Goal: Task Accomplishment & Management: Manage account settings

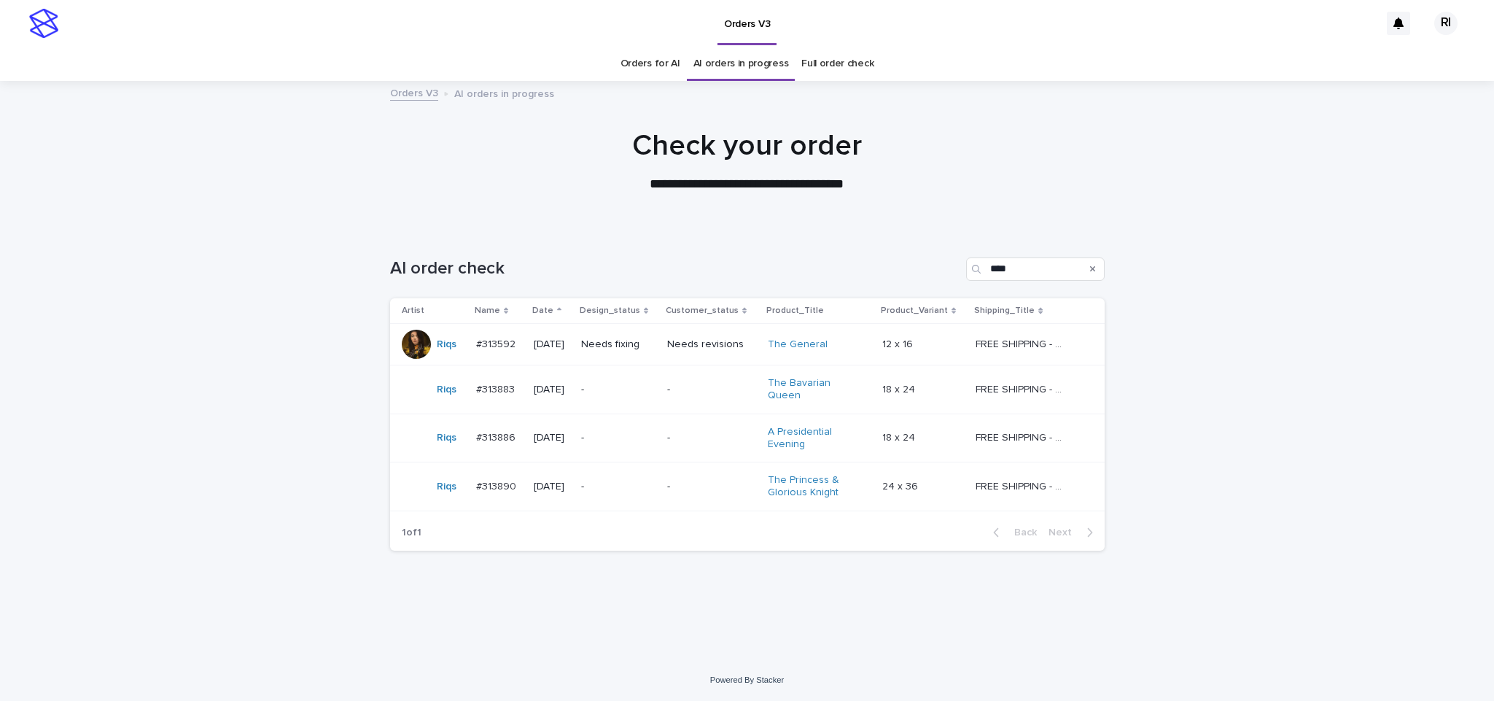
click at [658, 361] on td "Needs fixing" at bounding box center [618, 345] width 86 height 42
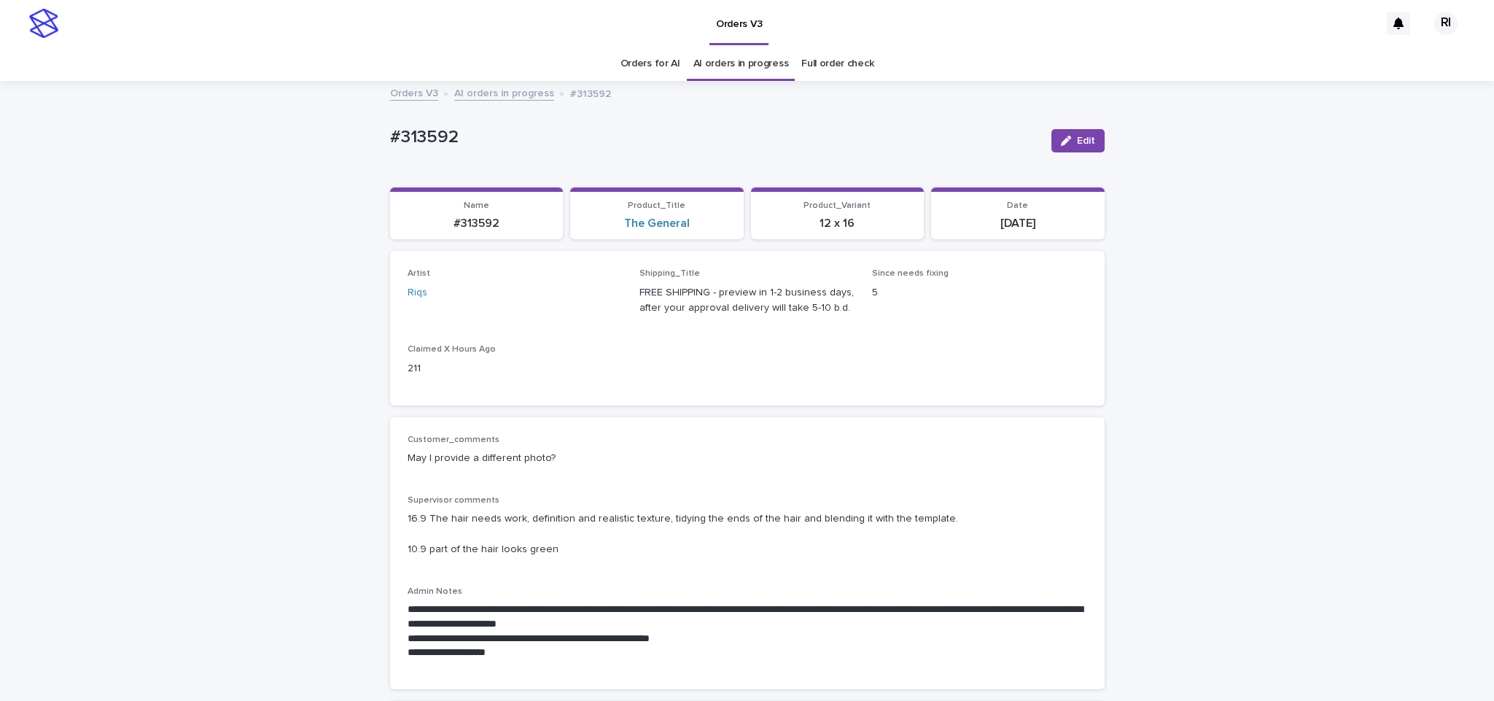
click at [488, 84] on link "AI orders in progress" at bounding box center [504, 92] width 100 height 17
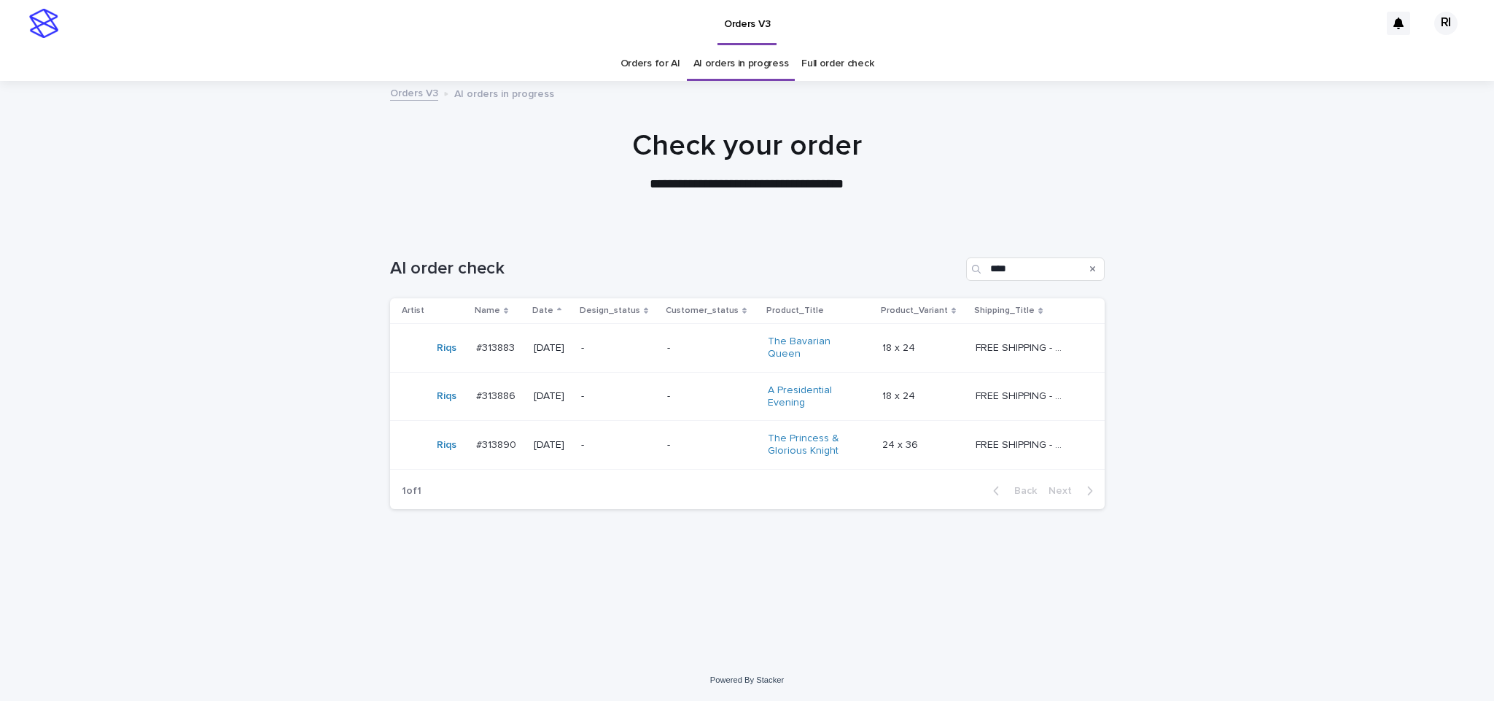
click at [678, 357] on td "-" at bounding box center [711, 348] width 100 height 49
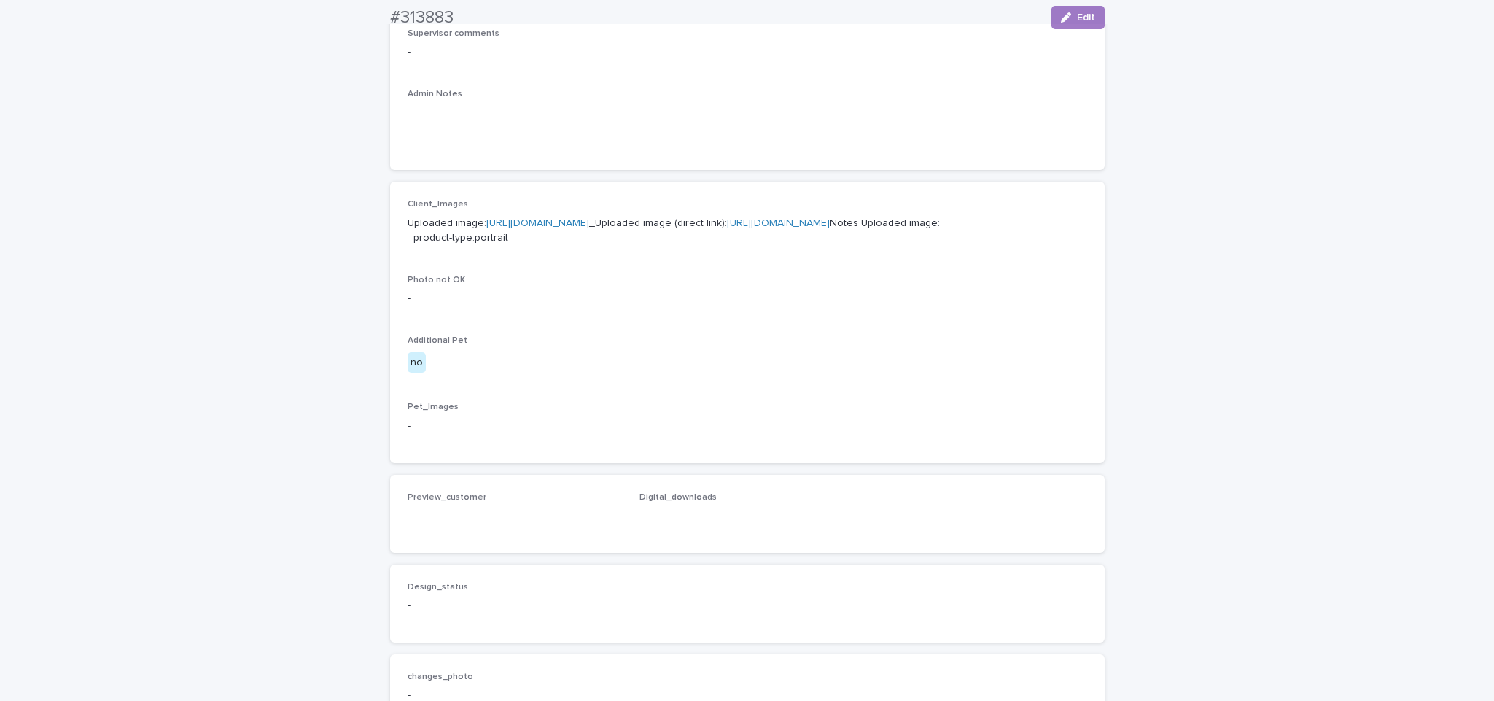
scroll to position [468, 0]
click at [589, 223] on link "https://cdn.shopify.com-uploadkit.app/s/files/1/0033/4807/0511/files/download.h…" at bounding box center [537, 222] width 103 height 10
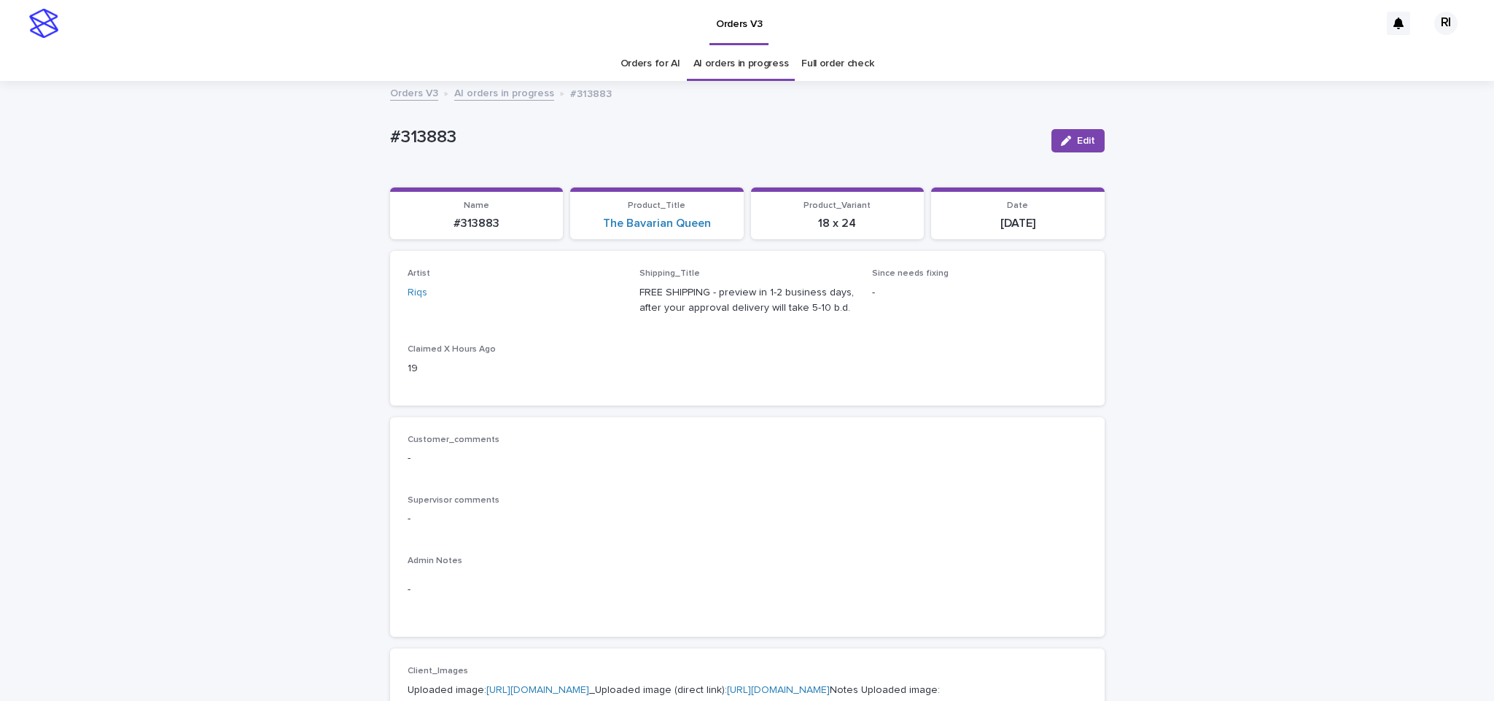
click at [508, 103] on div "Orders V3 AI orders in progress #313883" at bounding box center [747, 94] width 729 height 20
click at [518, 96] on link "AI orders in progress" at bounding box center [504, 92] width 100 height 17
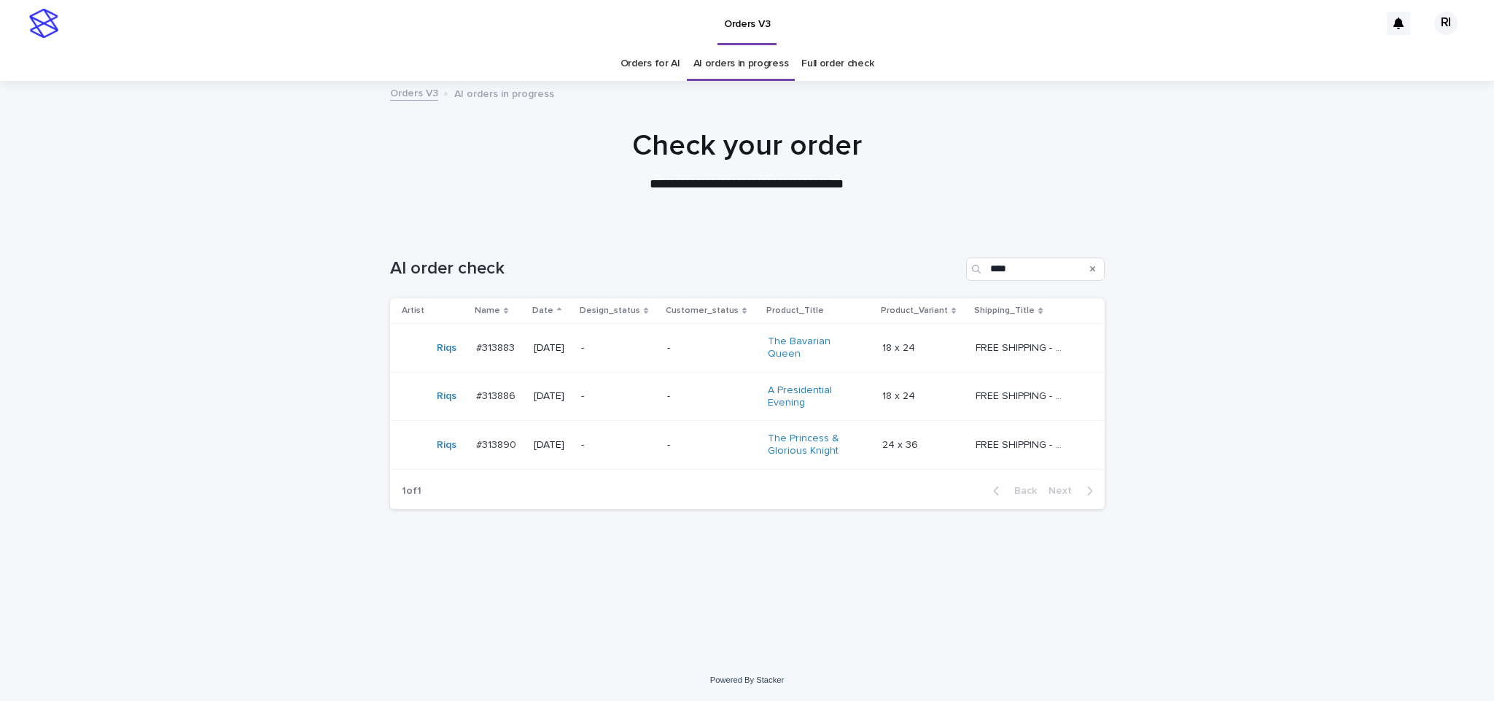
click at [643, 400] on p "-" at bounding box center [618, 396] width 74 height 12
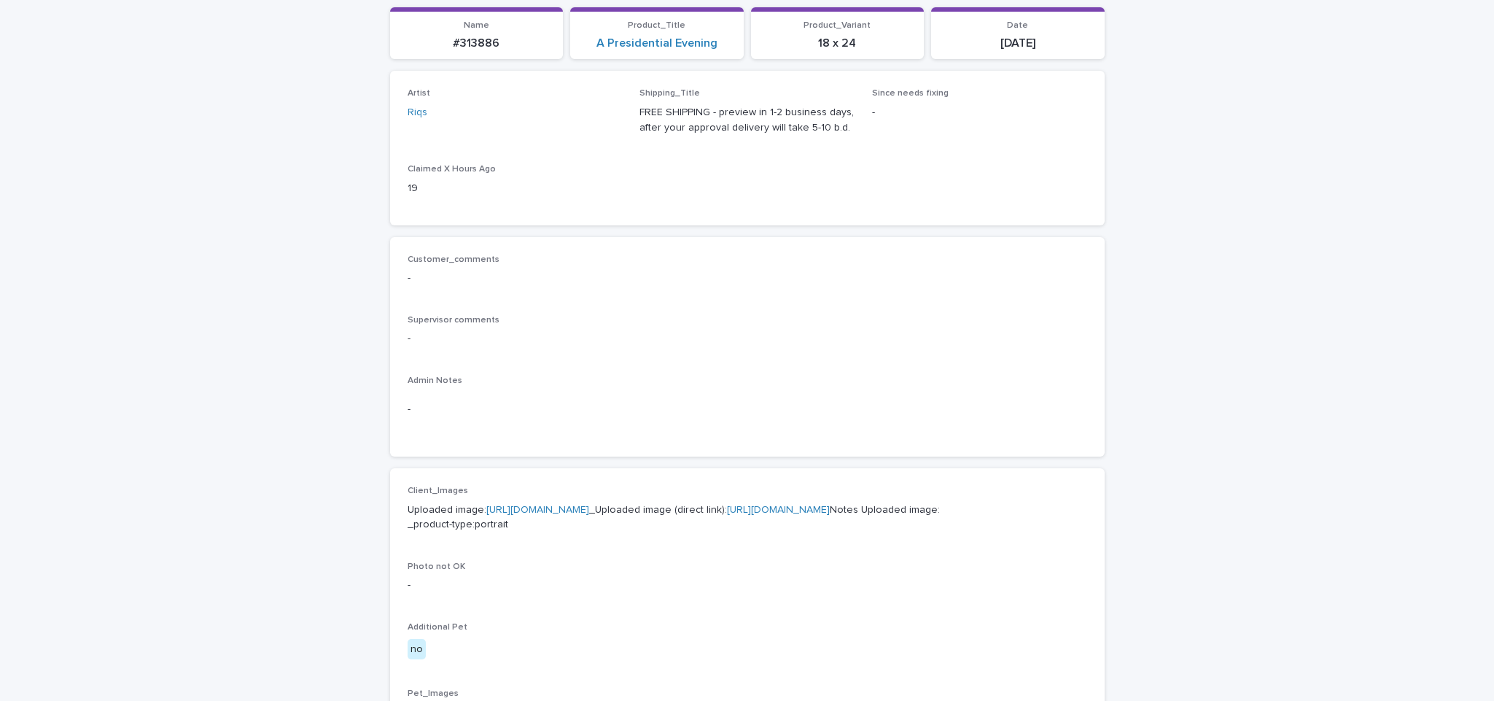
scroll to position [249, 0]
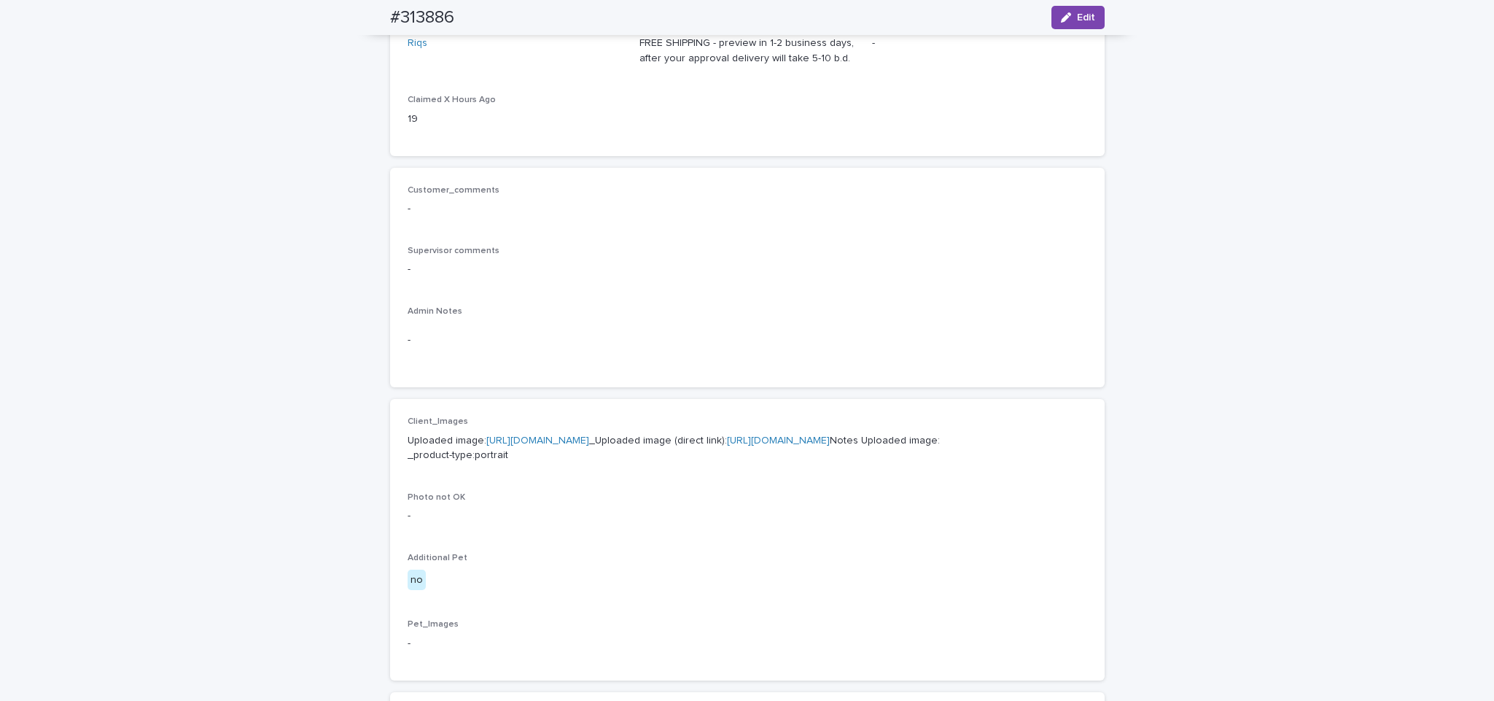
click at [562, 444] on link "https://cdn.shopify.com-uploadkit.app/s/files/1/0033/4807/0511/files/download.h…" at bounding box center [537, 440] width 103 height 10
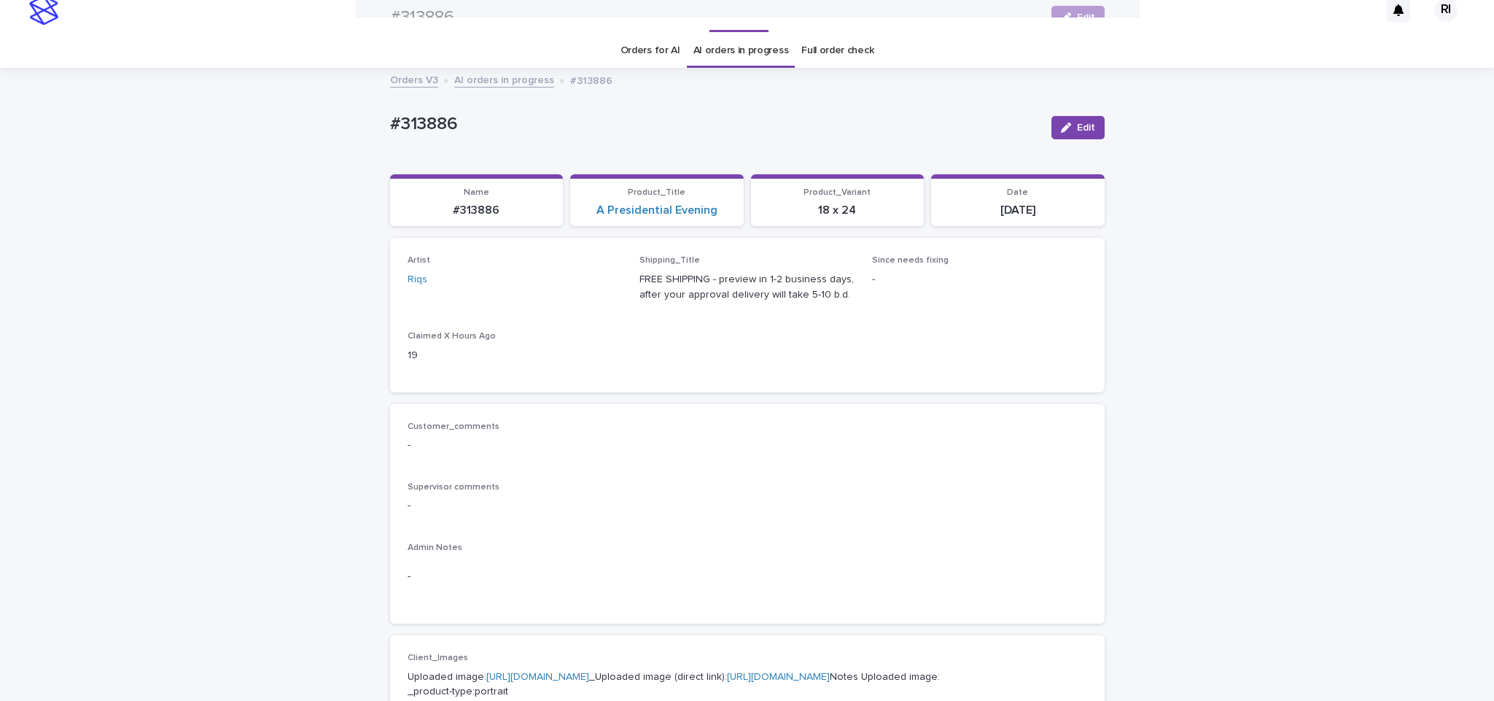
scroll to position [0, 0]
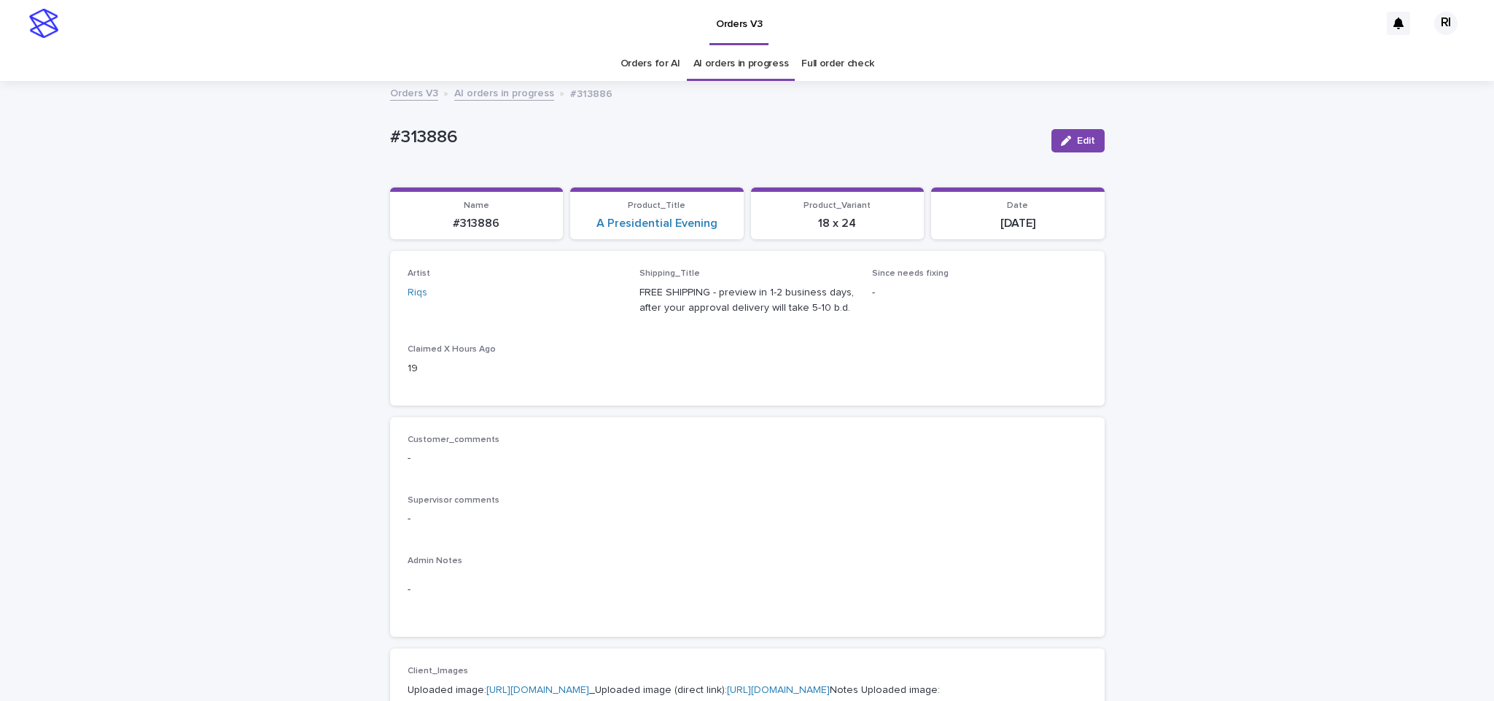
click at [507, 93] on link "AI orders in progress" at bounding box center [504, 92] width 100 height 17
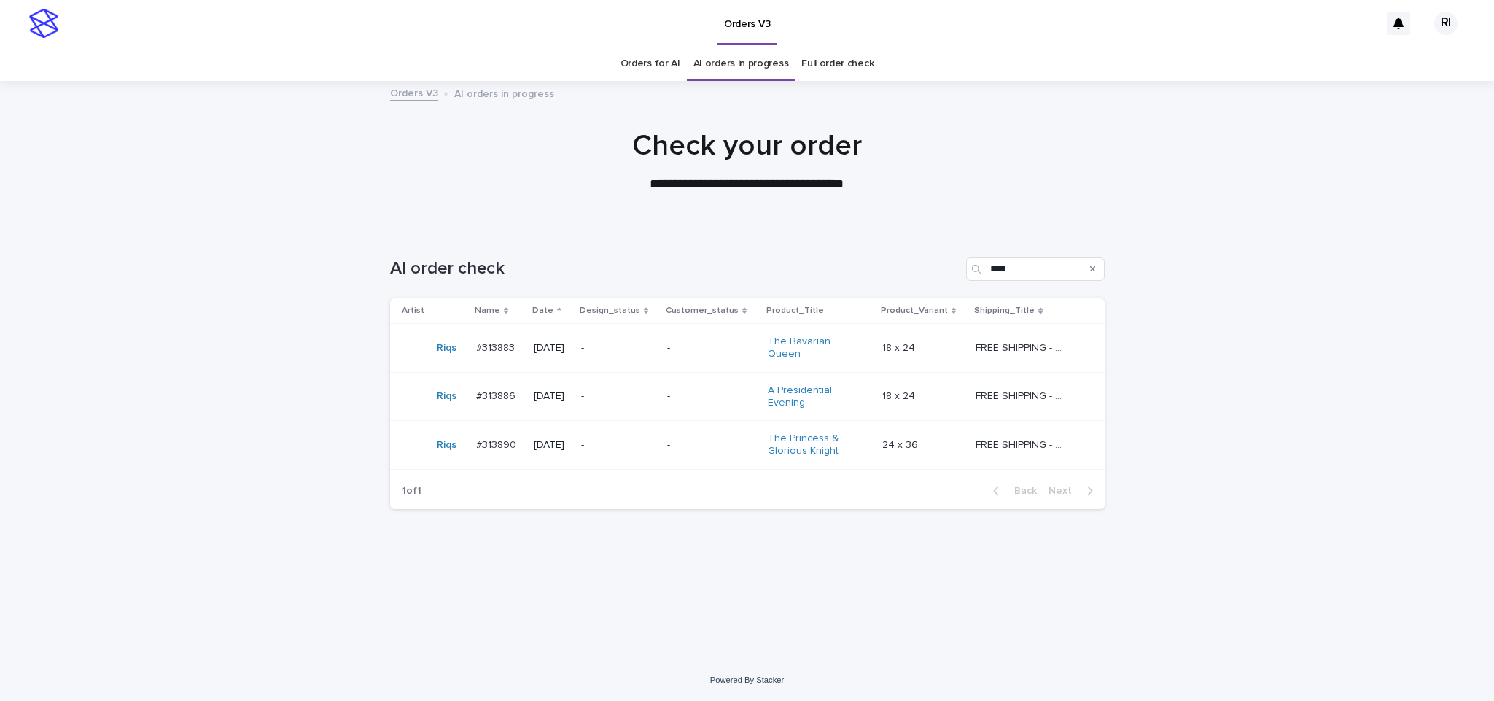
click at [272, 338] on div "Loading... Saving… Loading... Saving… AI order check **** Artist Name Date Desi…" at bounding box center [747, 443] width 1494 height 431
click at [646, 444] on p "-" at bounding box center [618, 445] width 74 height 12
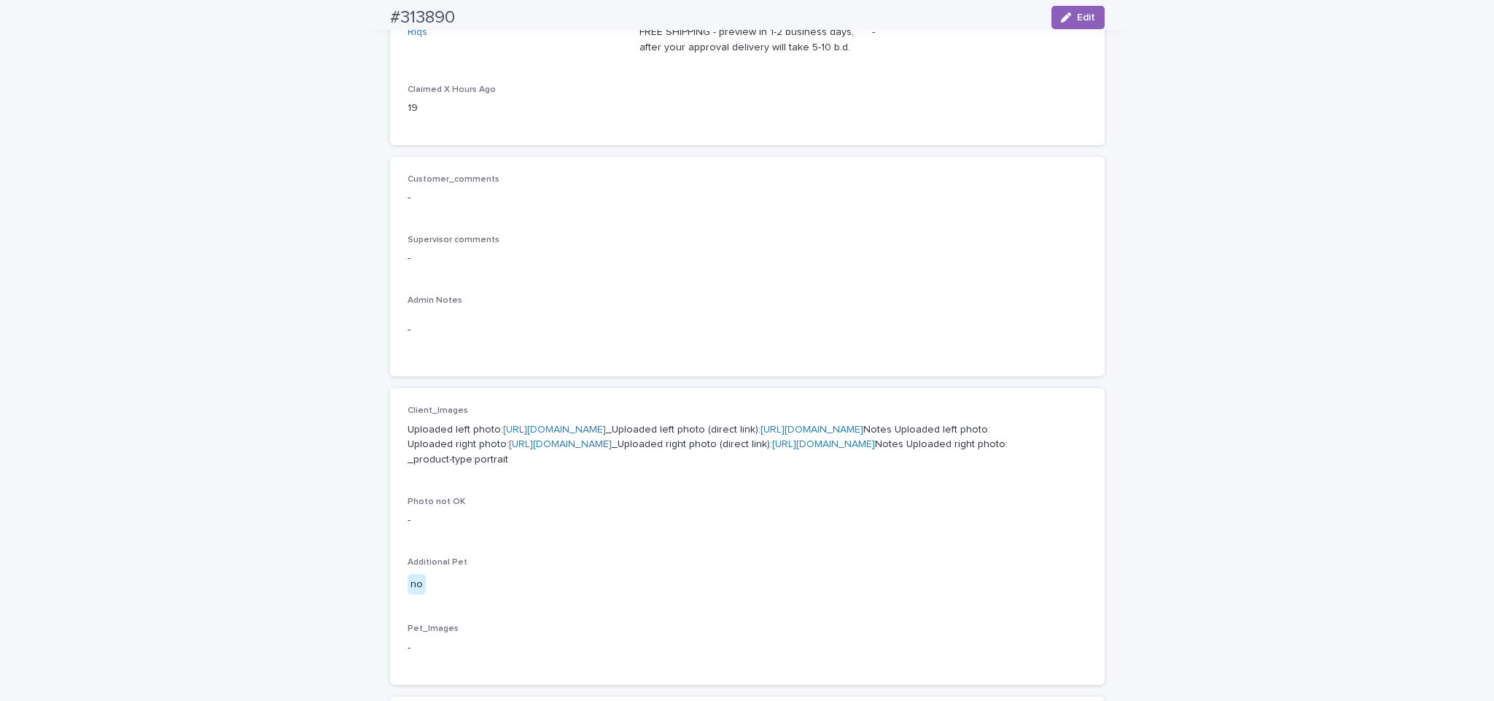
scroll to position [278, 0]
click at [589, 421] on link "https://cdn.shopify.com-uploadkit.app/s/files/1/0033/4807/0511/files/download.h…" at bounding box center [554, 426] width 103 height 10
click at [612, 446] on link "https://cdn.shopify.com-uploadkit.app/s/files/1/0033/4807/0511/files/download.h…" at bounding box center [560, 440] width 103 height 10
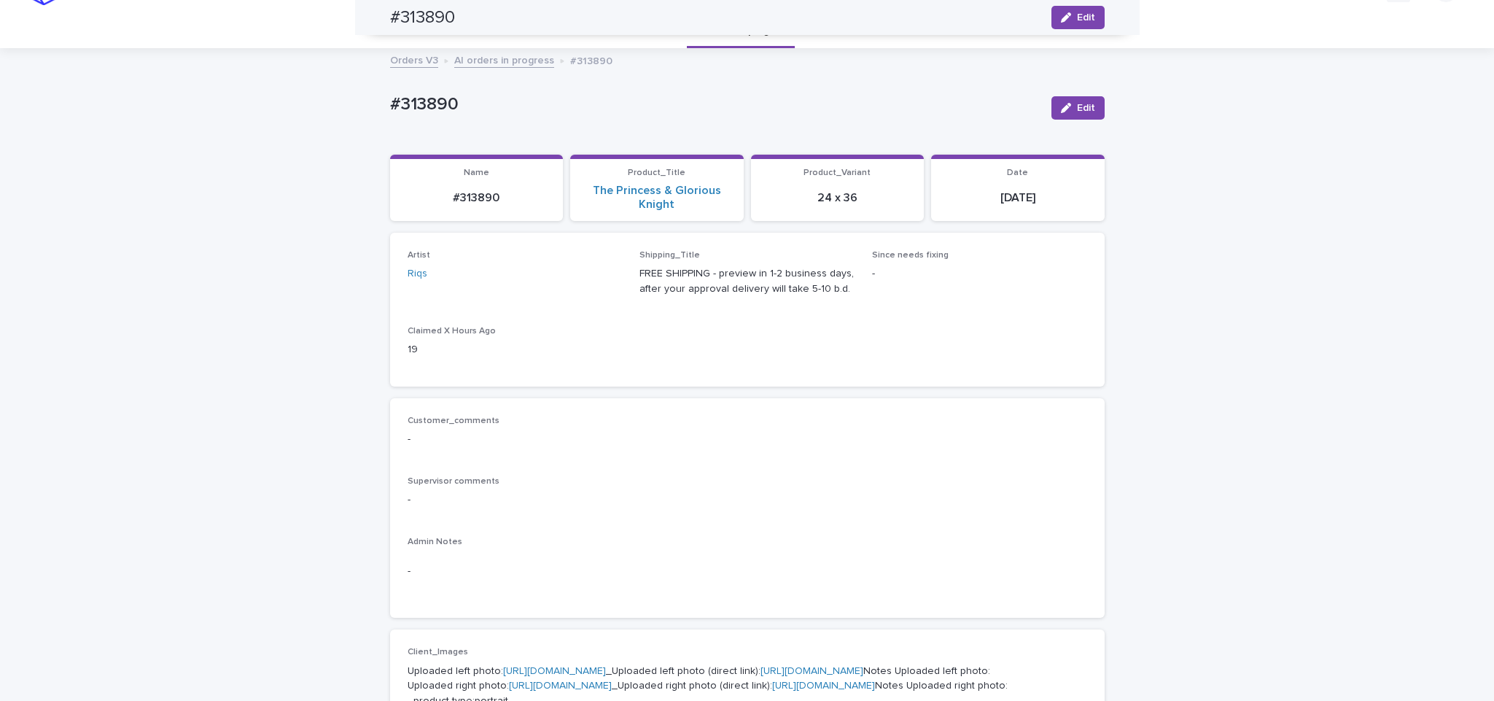
scroll to position [0, 0]
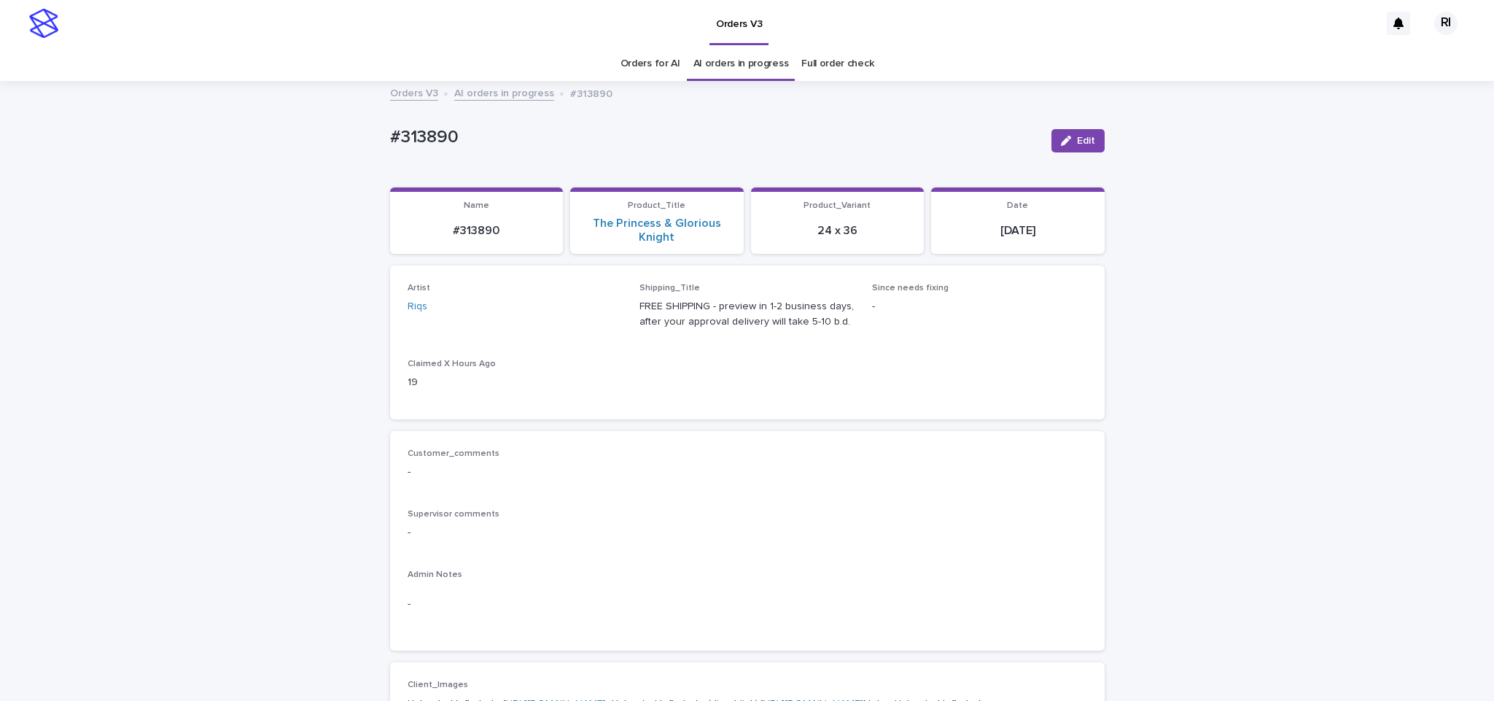
click at [495, 92] on link "AI orders in progress" at bounding box center [504, 92] width 100 height 17
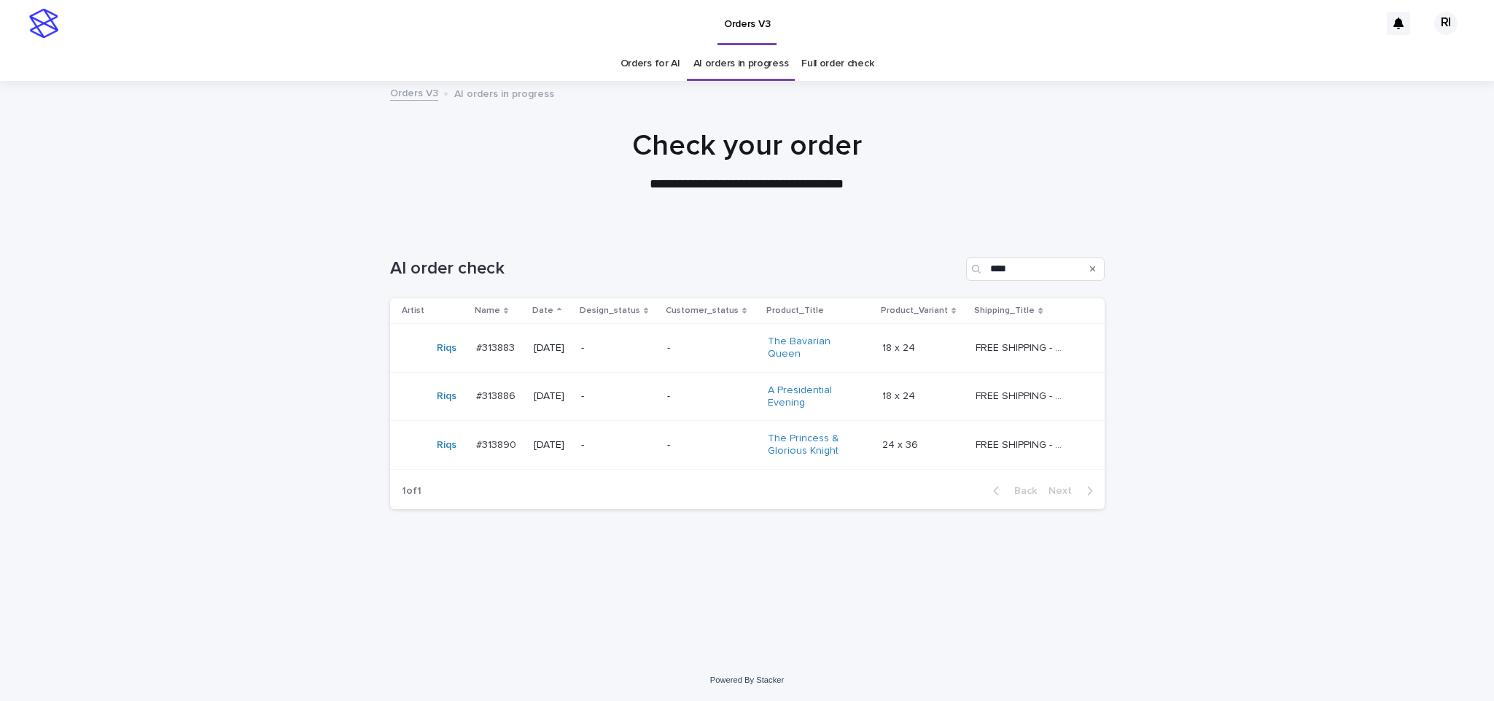
click at [561, 171] on div "**********" at bounding box center [747, 161] width 729 height 66
click at [561, 169] on div "**********" at bounding box center [747, 161] width 729 height 66
click at [692, 349] on p "-" at bounding box center [711, 348] width 88 height 12
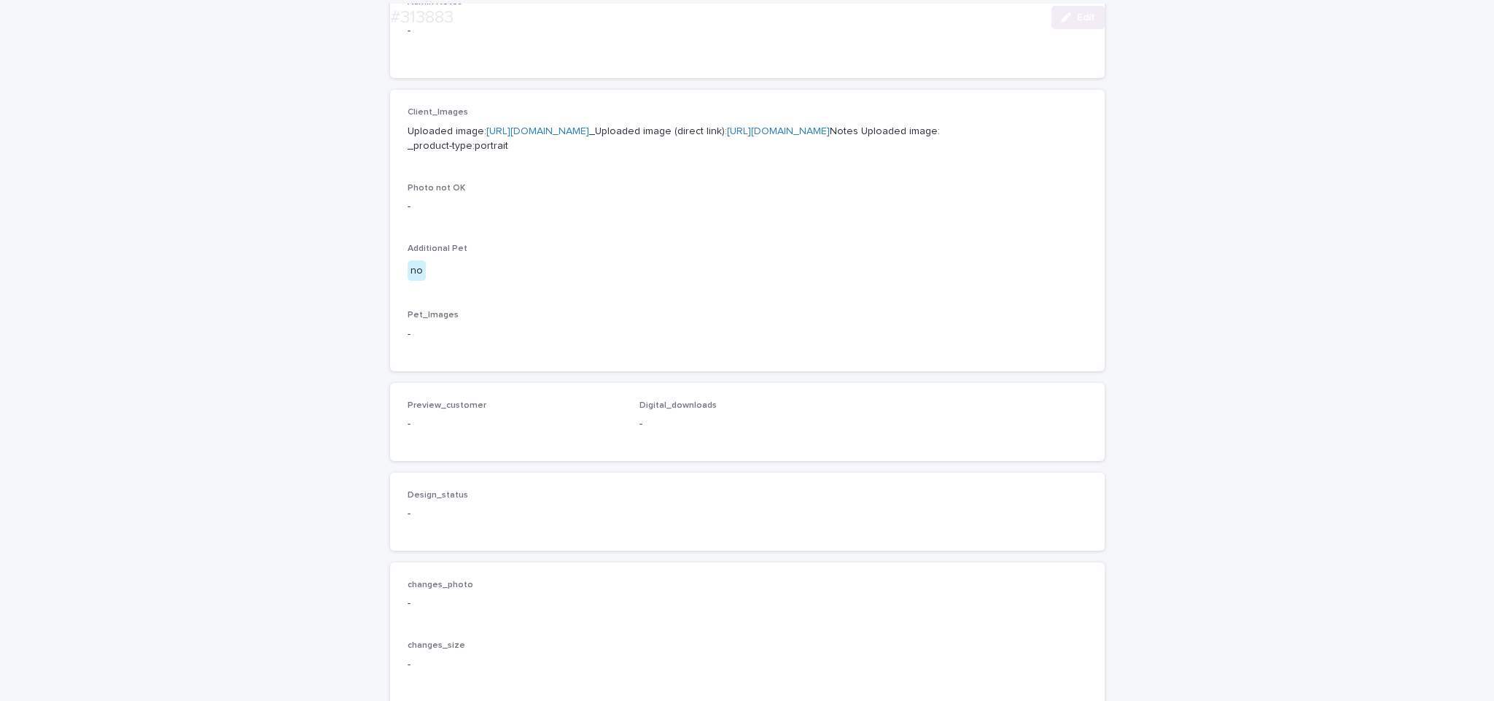
scroll to position [827, 0]
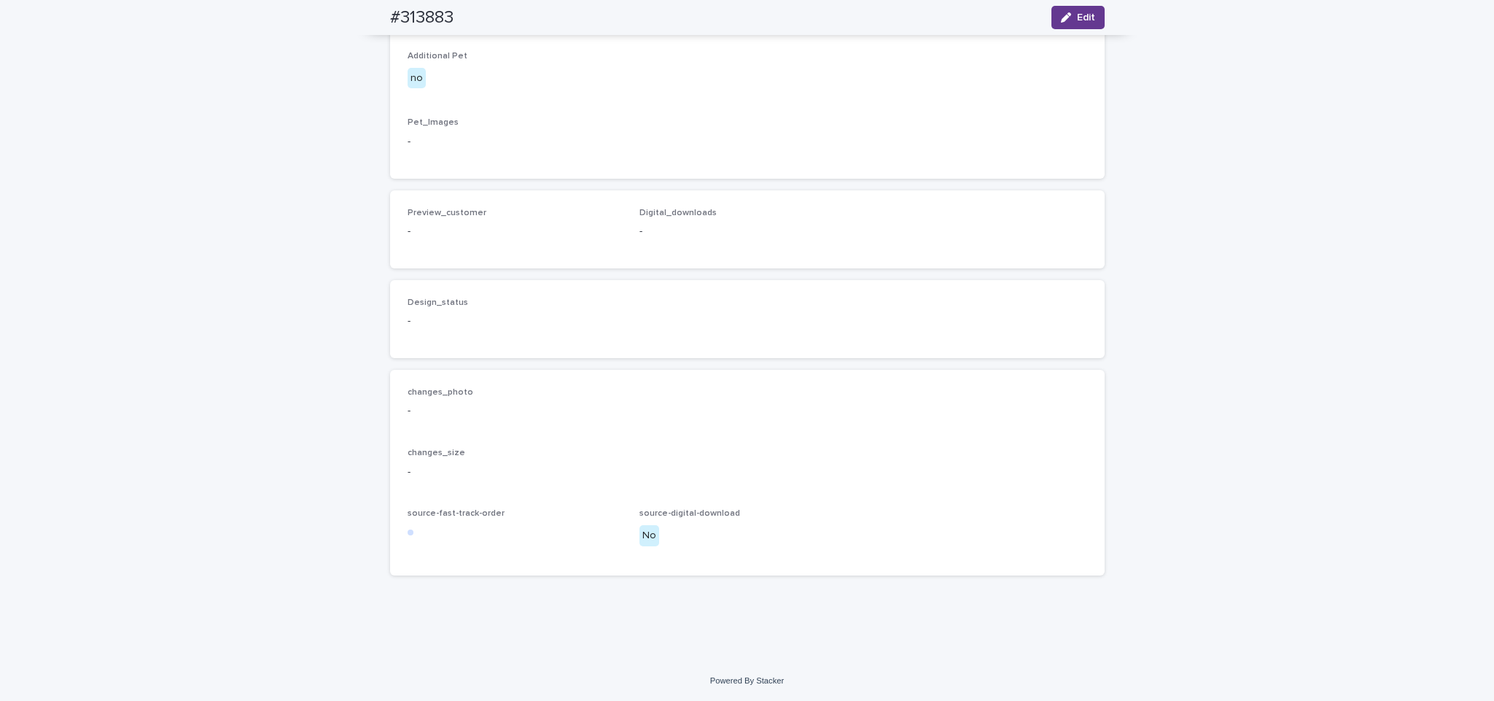
click at [1076, 11] on button "Edit" at bounding box center [1077, 17] width 53 height 23
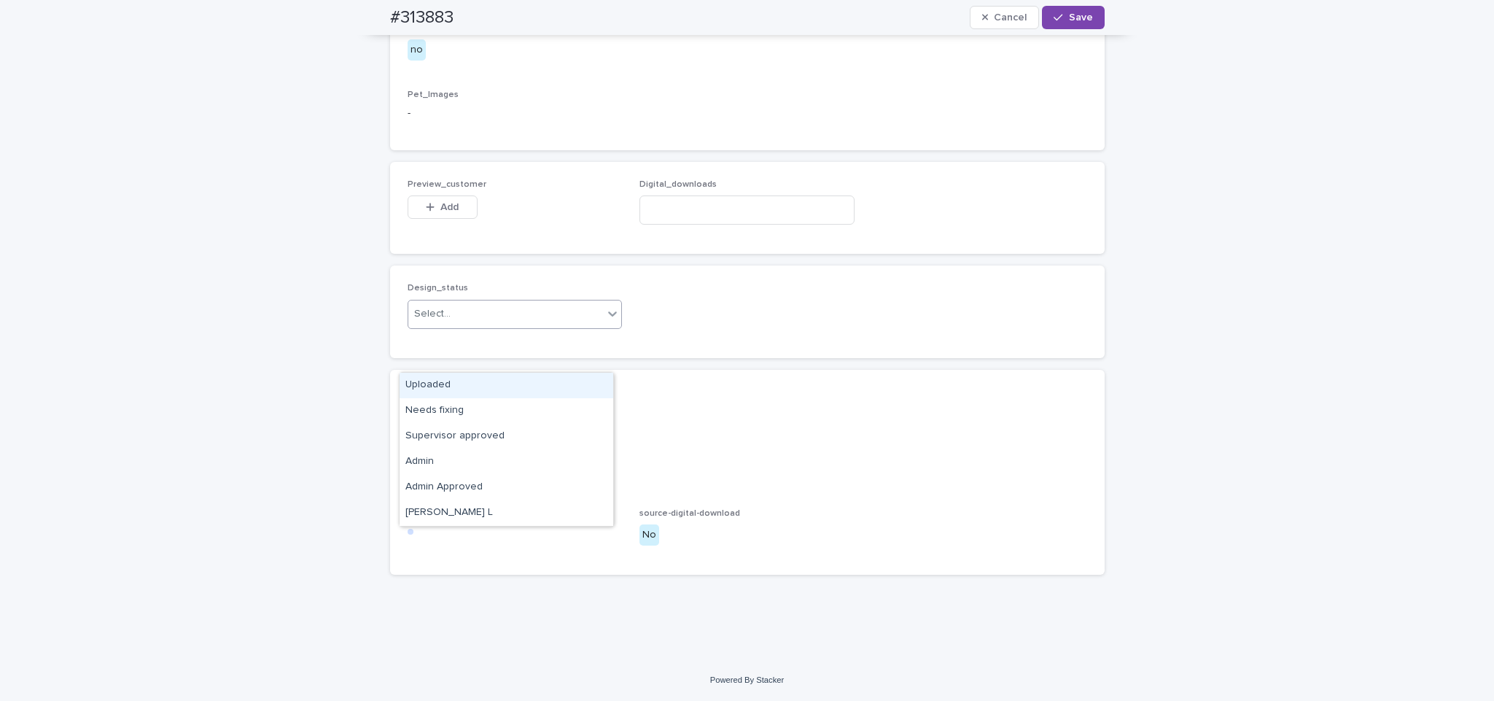
click at [501, 383] on div "Uploaded" at bounding box center [507, 386] width 214 height 26
click at [424, 219] on button "Add" at bounding box center [443, 206] width 70 height 23
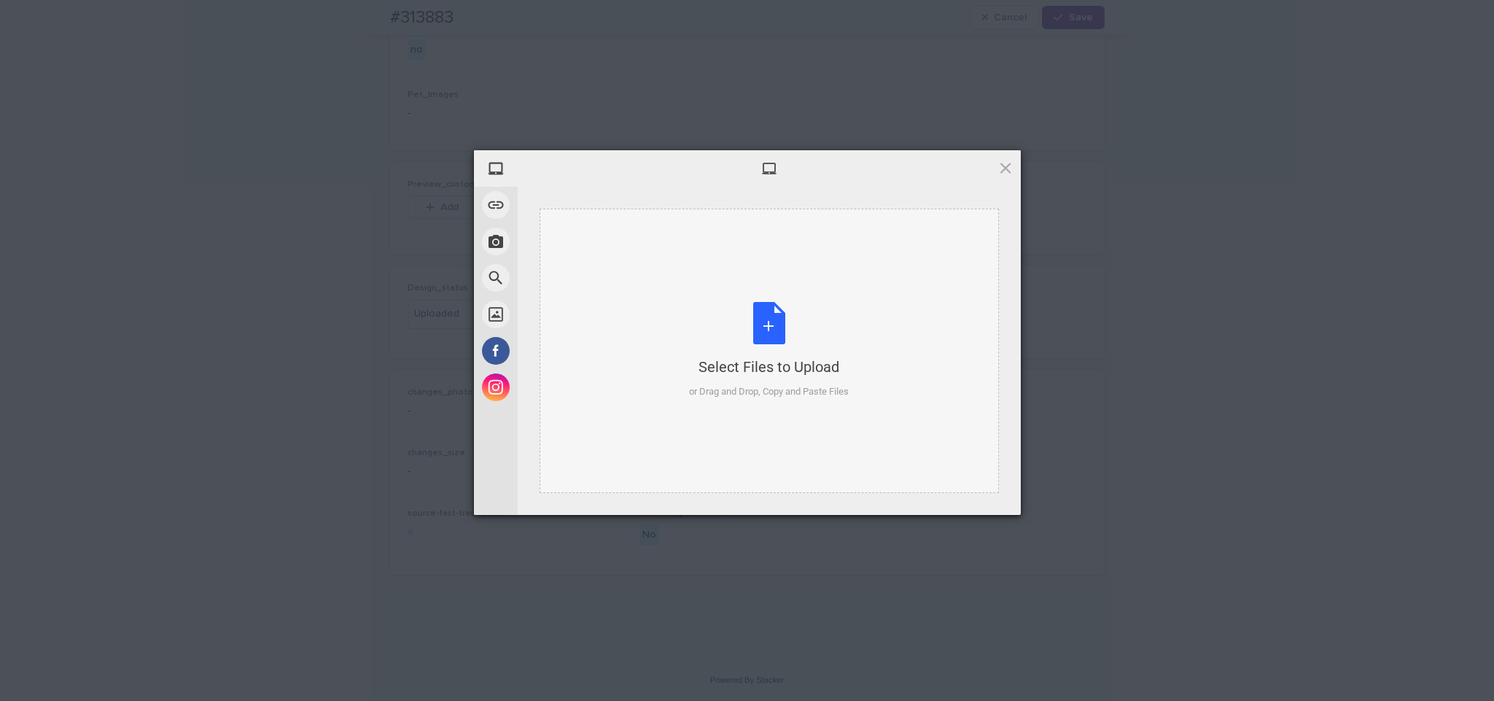
click at [705, 230] on div "Select Files to Upload or Drag and Drop, Copy and Paste Files" at bounding box center [769, 351] width 459 height 284
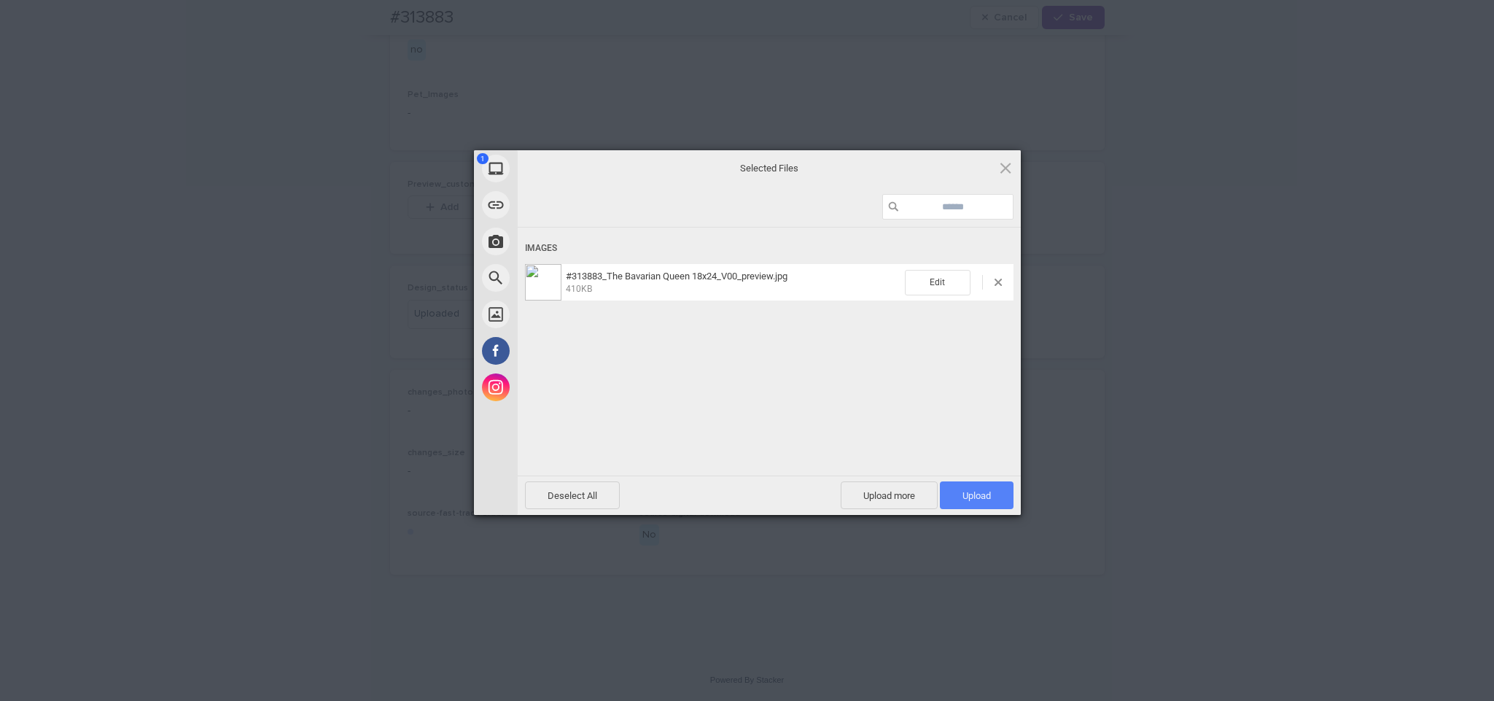
click at [1009, 489] on span "Upload 1" at bounding box center [977, 495] width 74 height 28
click at [983, 494] on div "Uploading #313883_The Bavarian Queen 18x24_V00_preview.jpg 0.00B / 410KB" at bounding box center [769, 373] width 503 height 292
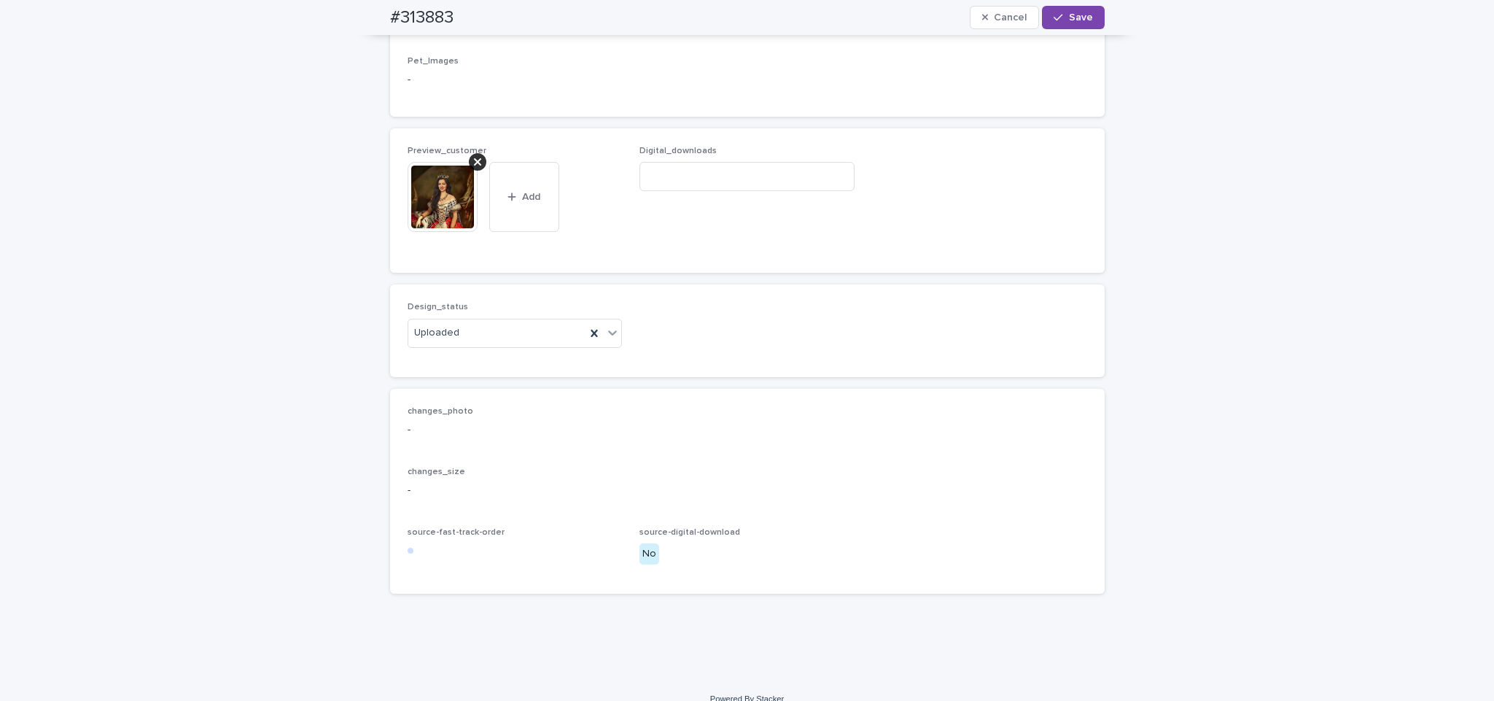
click at [1059, 29] on div "#313883 Cancel Save" at bounding box center [747, 17] width 715 height 35
click at [1059, 20] on div "button" at bounding box center [1061, 17] width 15 height 10
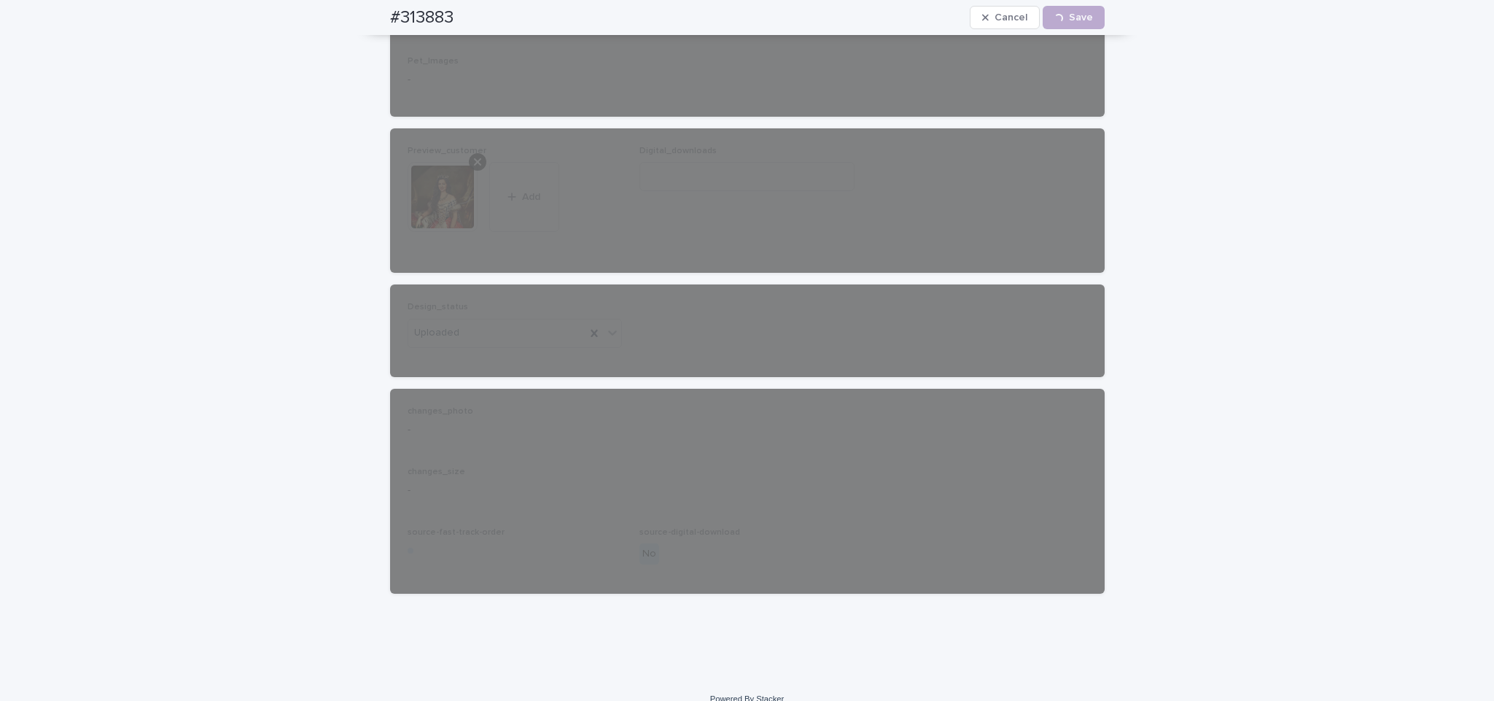
scroll to position [0, 0]
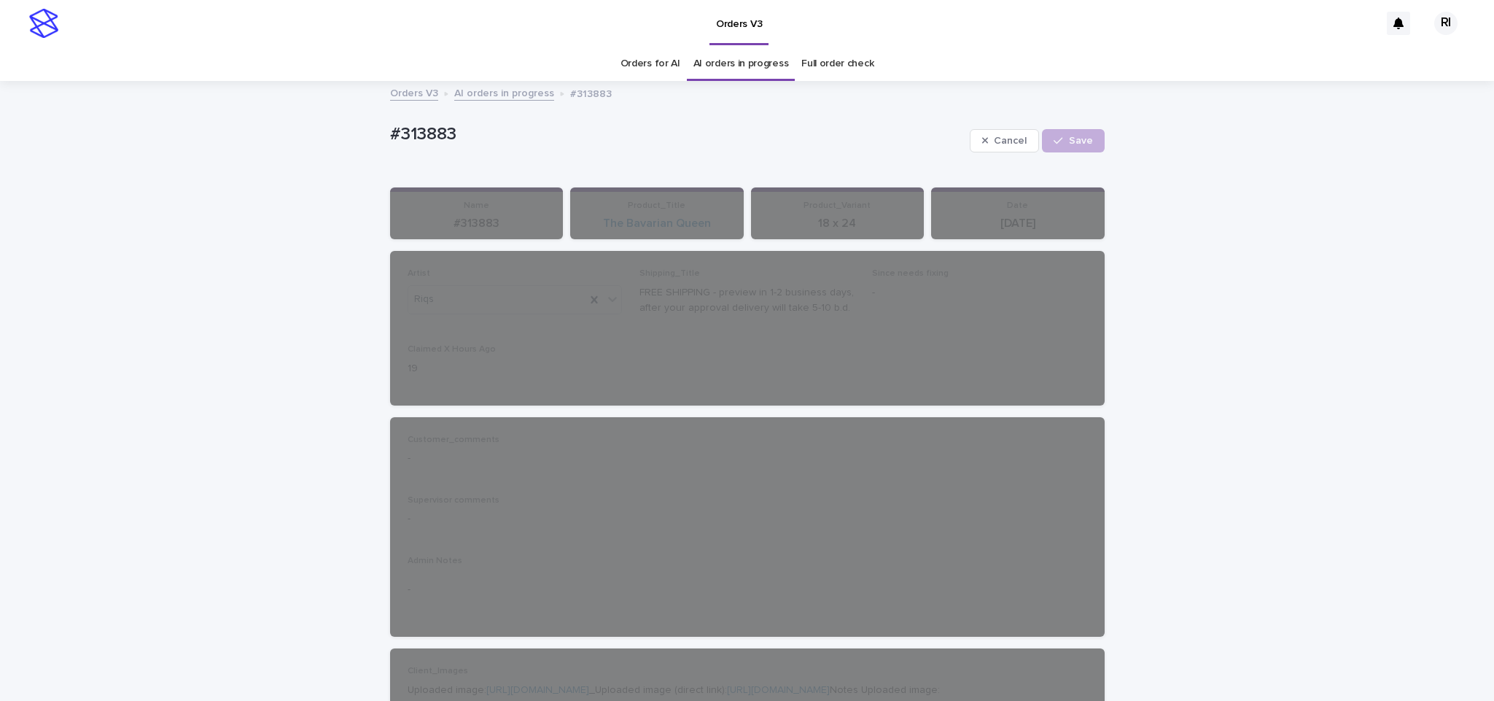
click at [489, 101] on div "Orders V3 AI orders in progress #313883" at bounding box center [747, 94] width 729 height 20
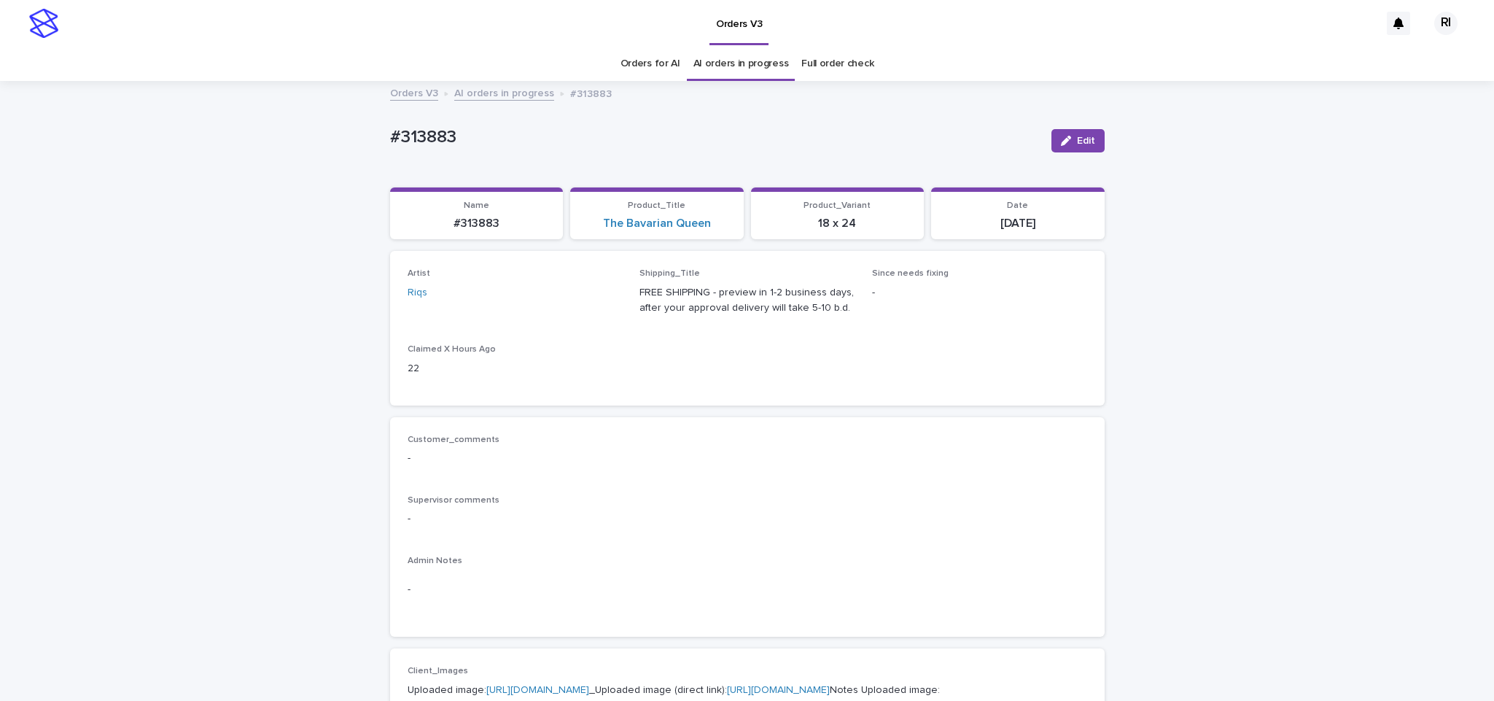
drag, startPoint x: 473, startPoint y: 73, endPoint x: 483, endPoint y: 98, distance: 27.5
click at [483, 98] on link "AI orders in progress" at bounding box center [504, 92] width 100 height 17
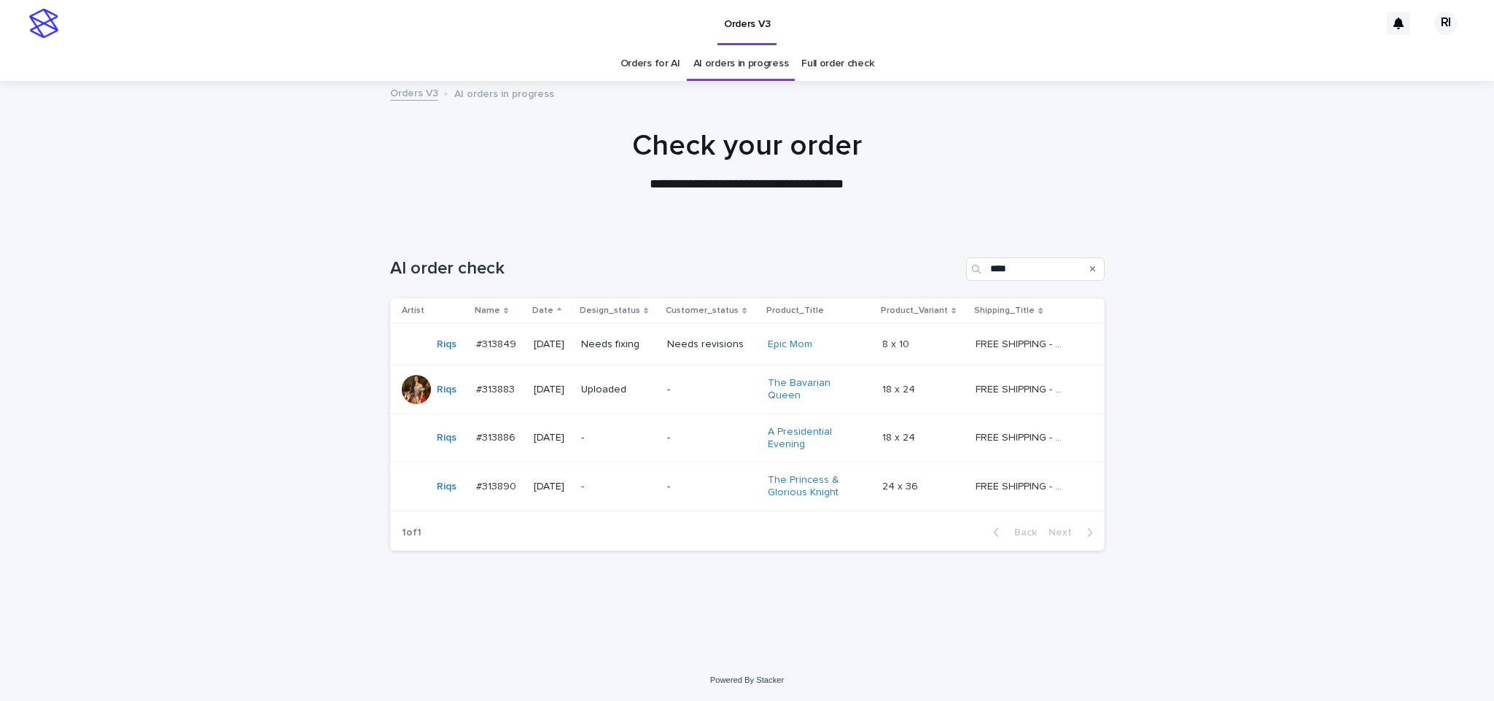
click at [661, 354] on td "Needs fixing" at bounding box center [618, 345] width 86 height 42
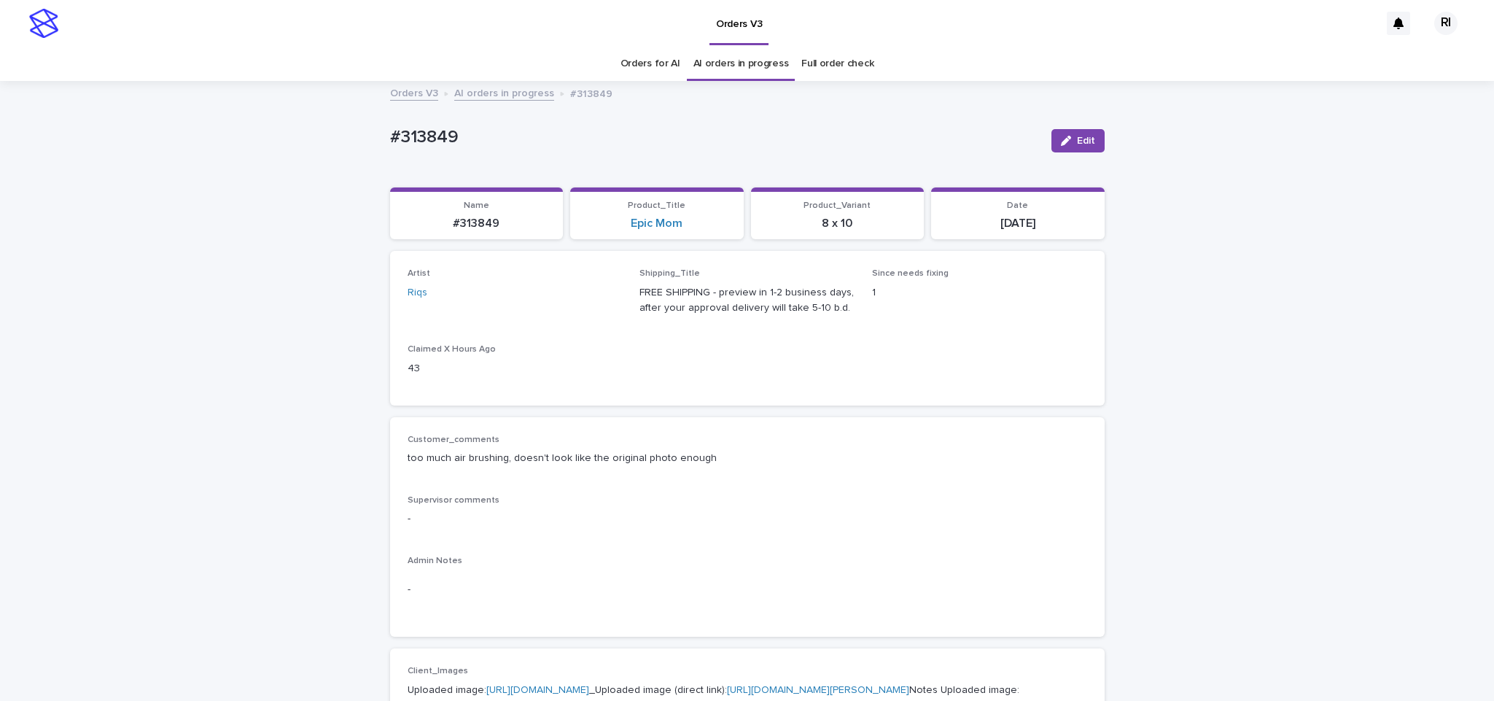
click at [529, 97] on link "AI orders in progress" at bounding box center [504, 92] width 100 height 17
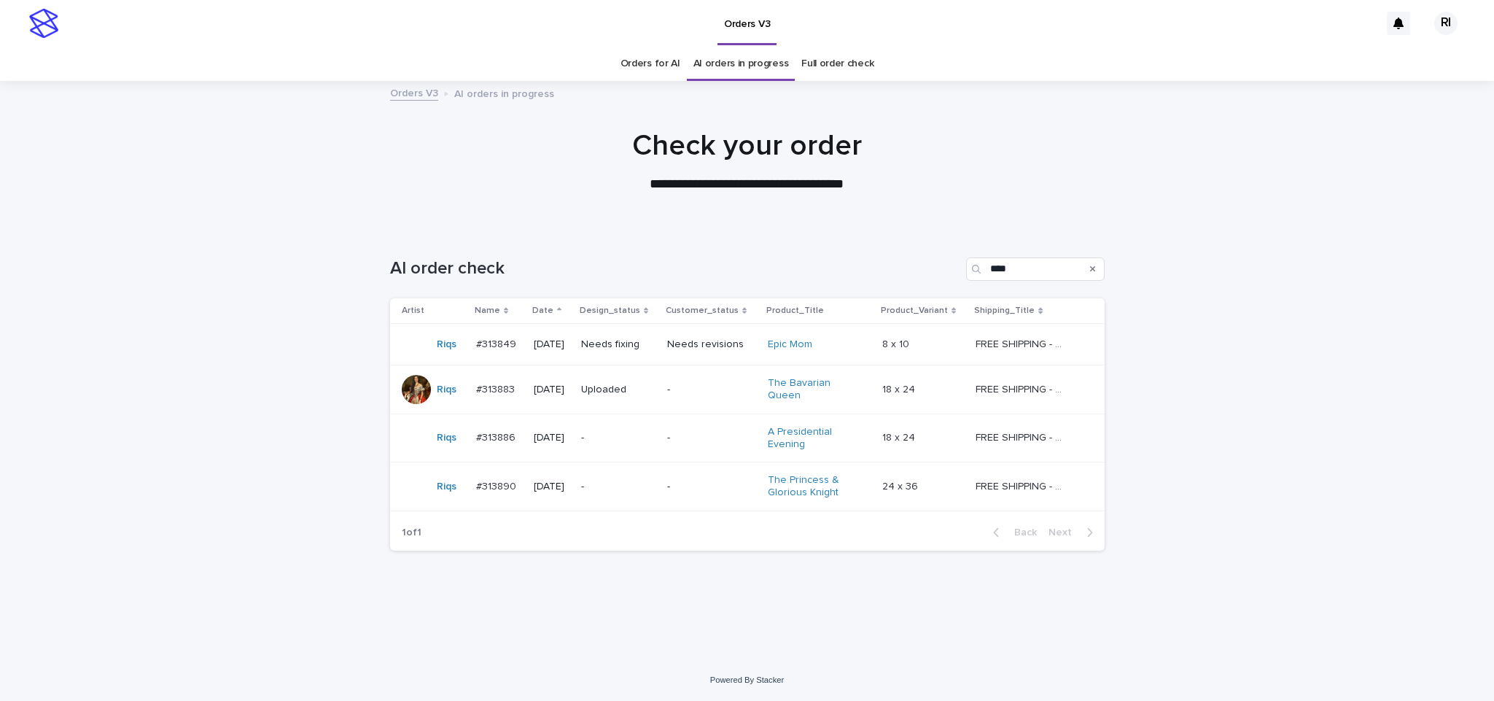
click at [656, 448] on div "-" at bounding box center [618, 438] width 74 height 24
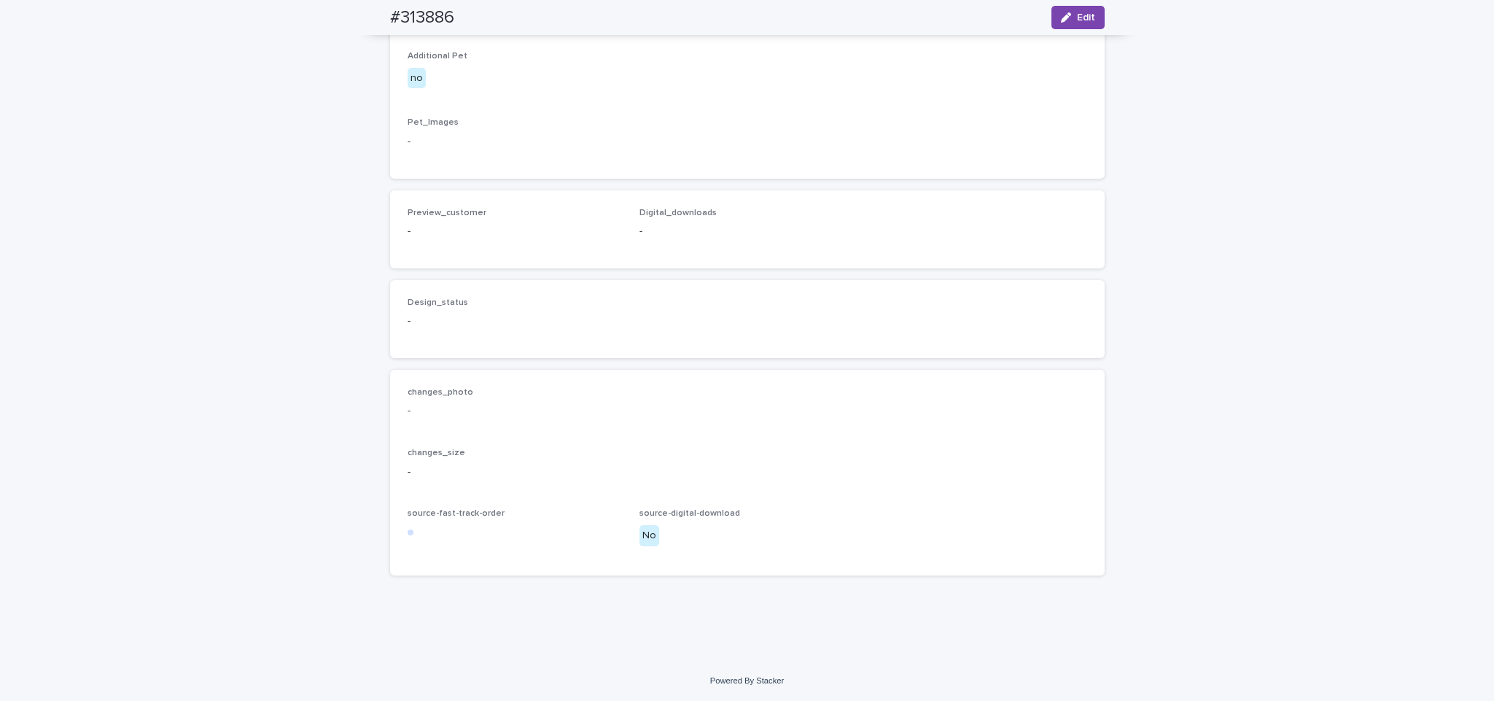
scroll to position [763, 0]
click at [1079, 7] on button "Edit" at bounding box center [1077, 17] width 53 height 23
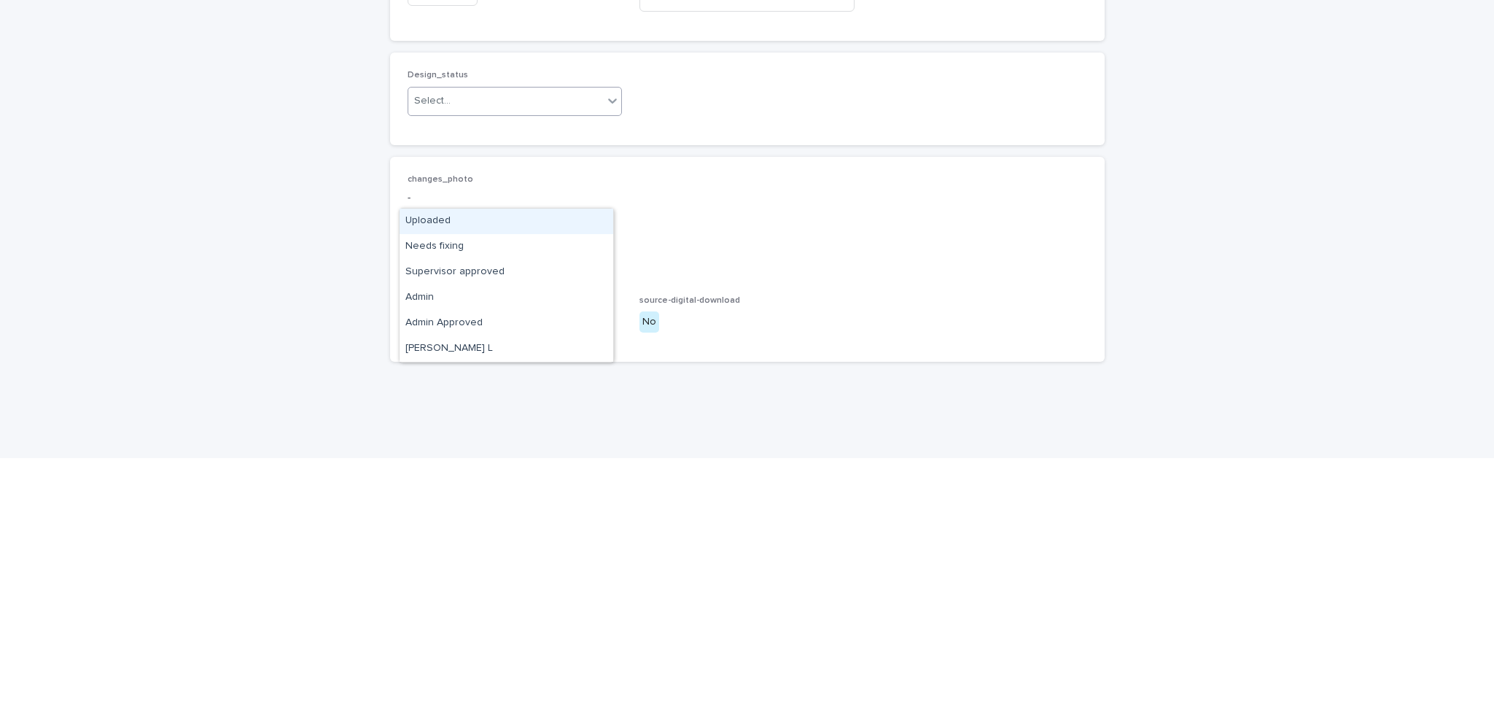
click at [486, 464] on div "Uploaded" at bounding box center [507, 464] width 214 height 26
click at [448, 242] on span "Add" at bounding box center [449, 237] width 18 height 10
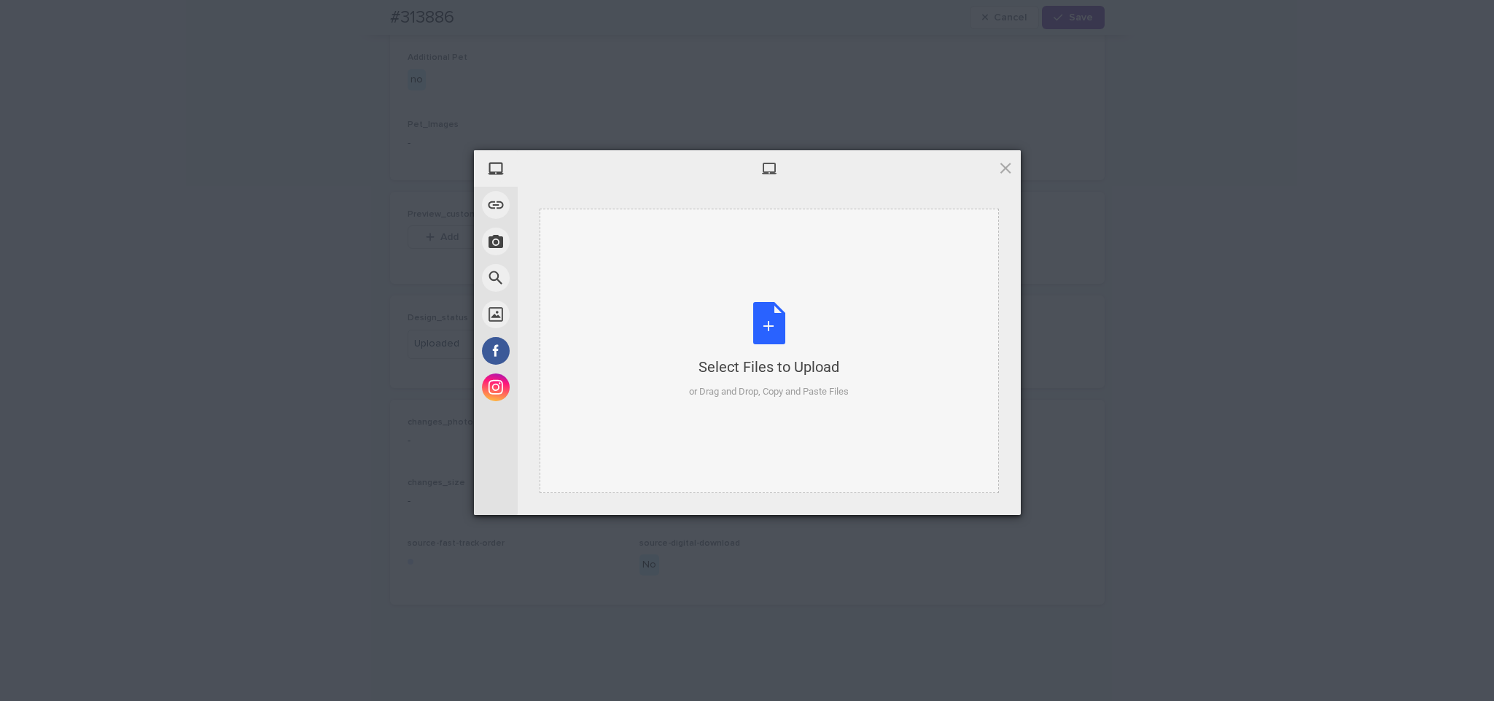
click at [670, 287] on div "Select Files to Upload or Drag and Drop, Copy and Paste Files" at bounding box center [769, 351] width 459 height 284
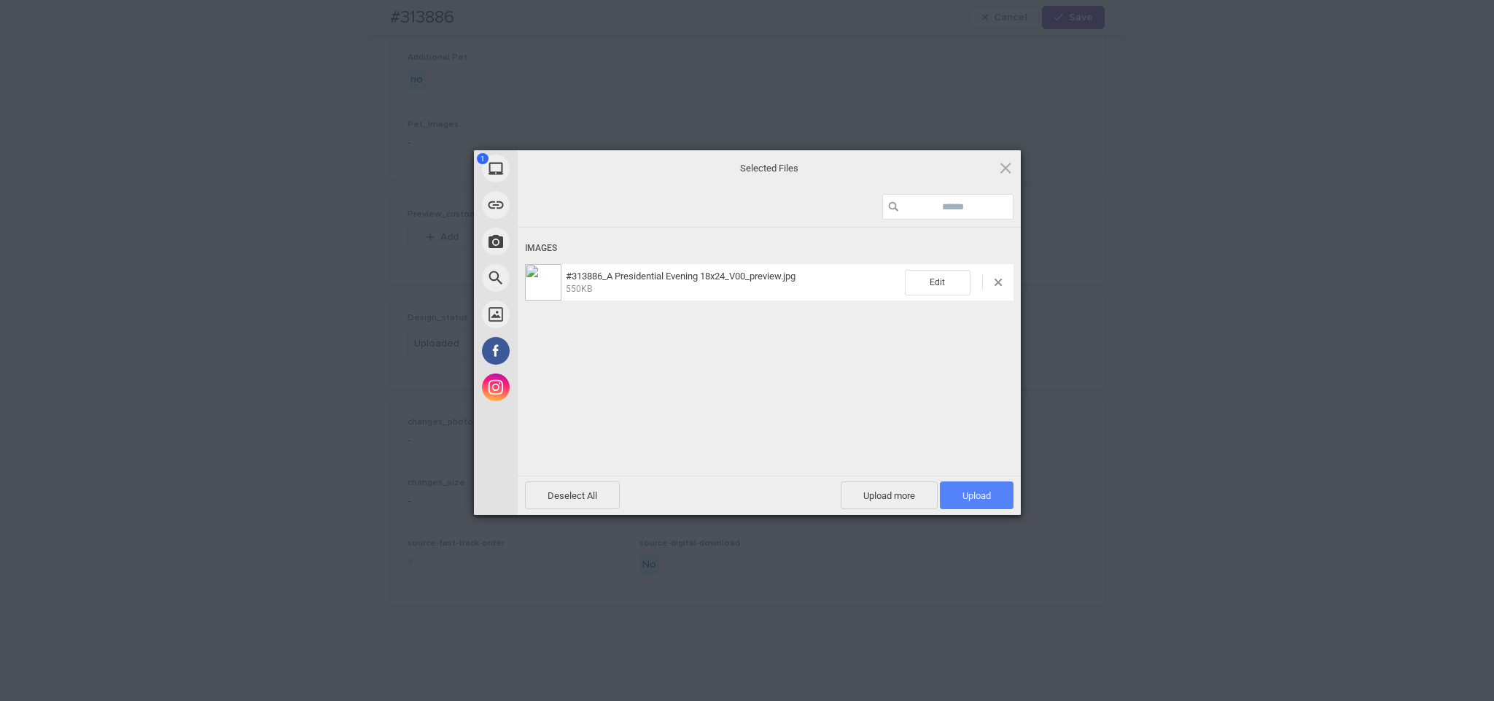
click at [952, 486] on span "Upload 1" at bounding box center [977, 495] width 74 height 28
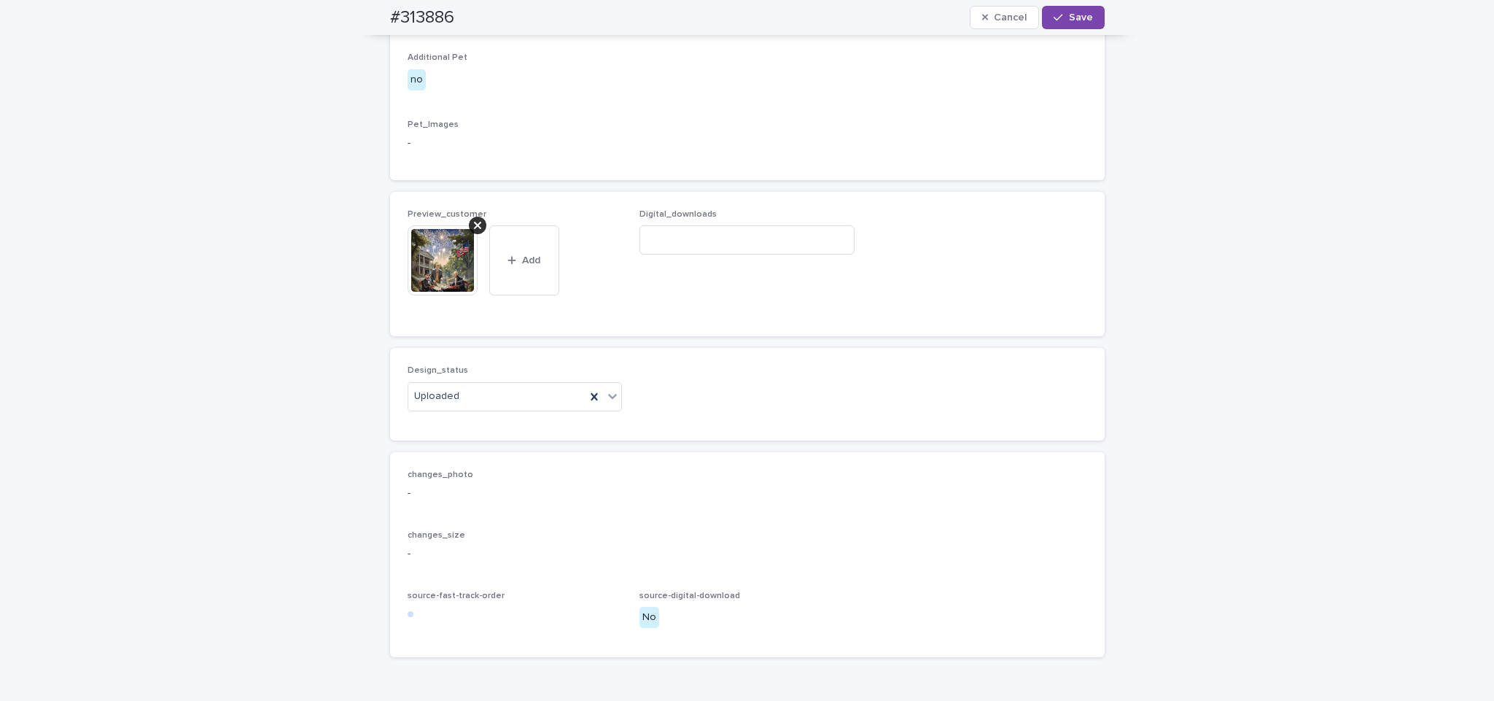
scroll to position [790, 0]
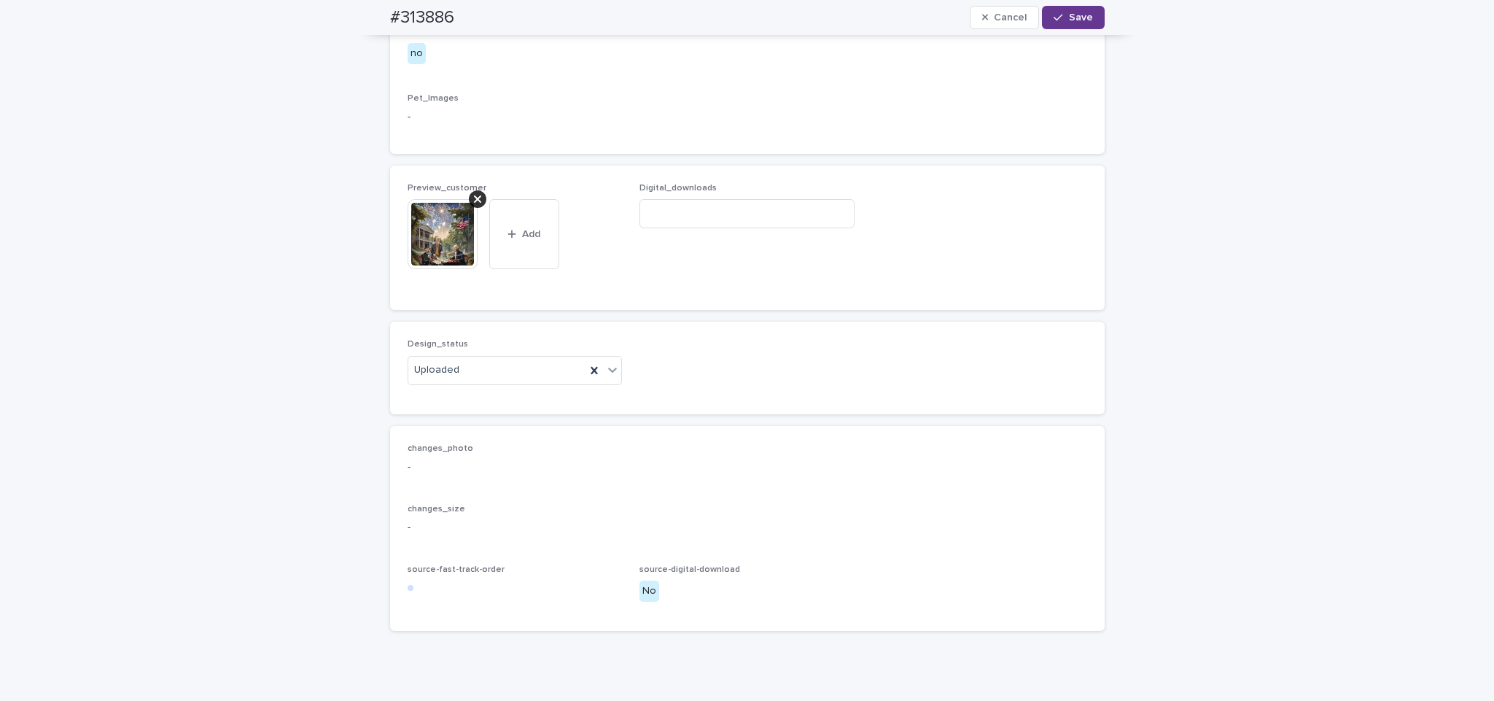
click at [1069, 15] on span "Save" at bounding box center [1081, 17] width 24 height 10
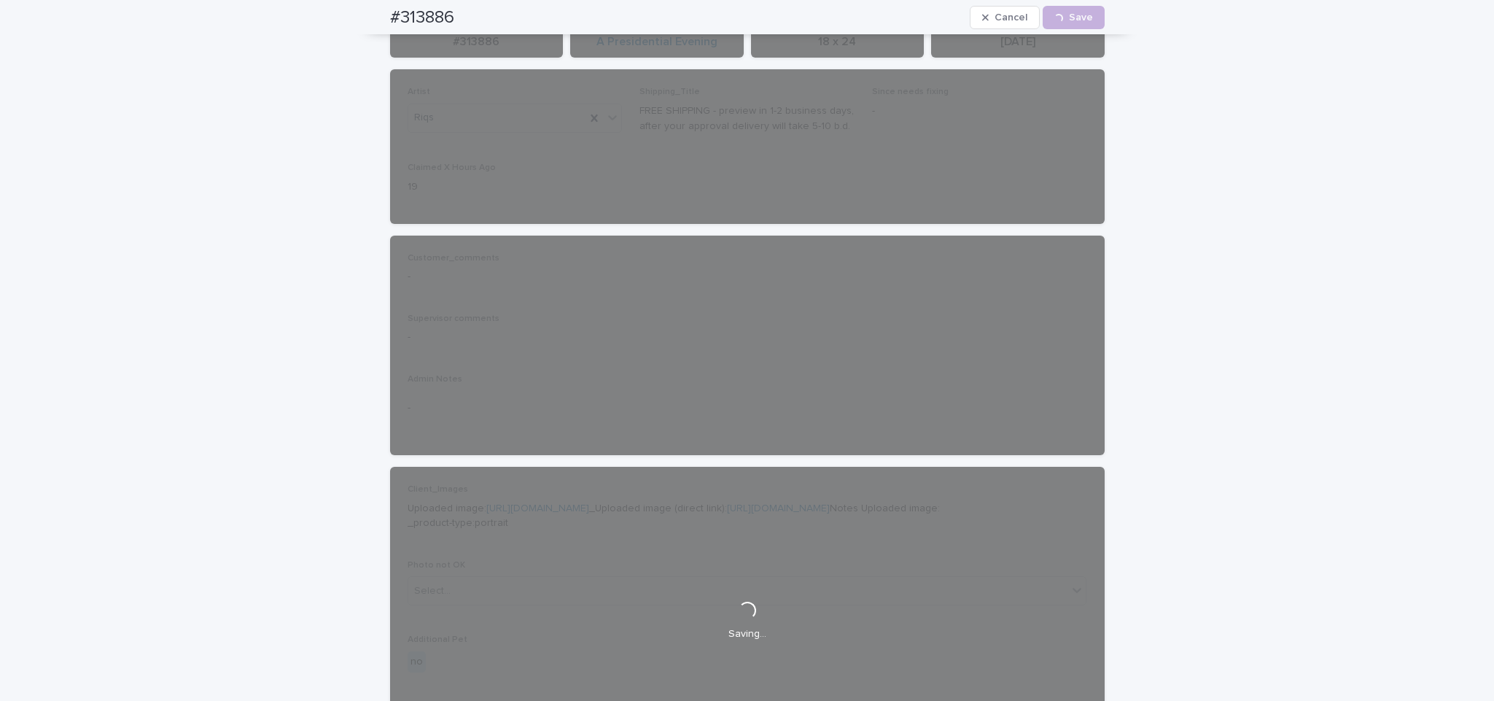
scroll to position [0, 0]
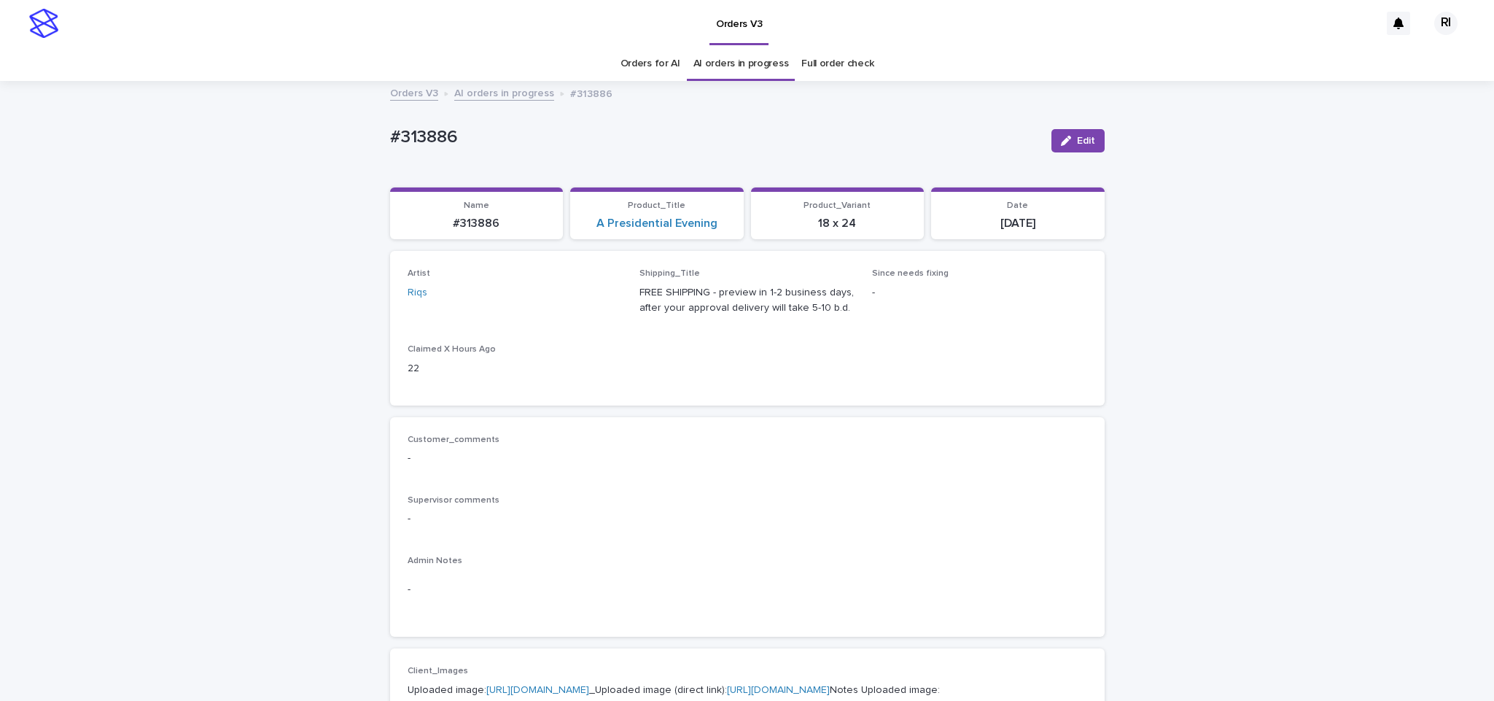
click at [510, 92] on link "AI orders in progress" at bounding box center [504, 92] width 100 height 17
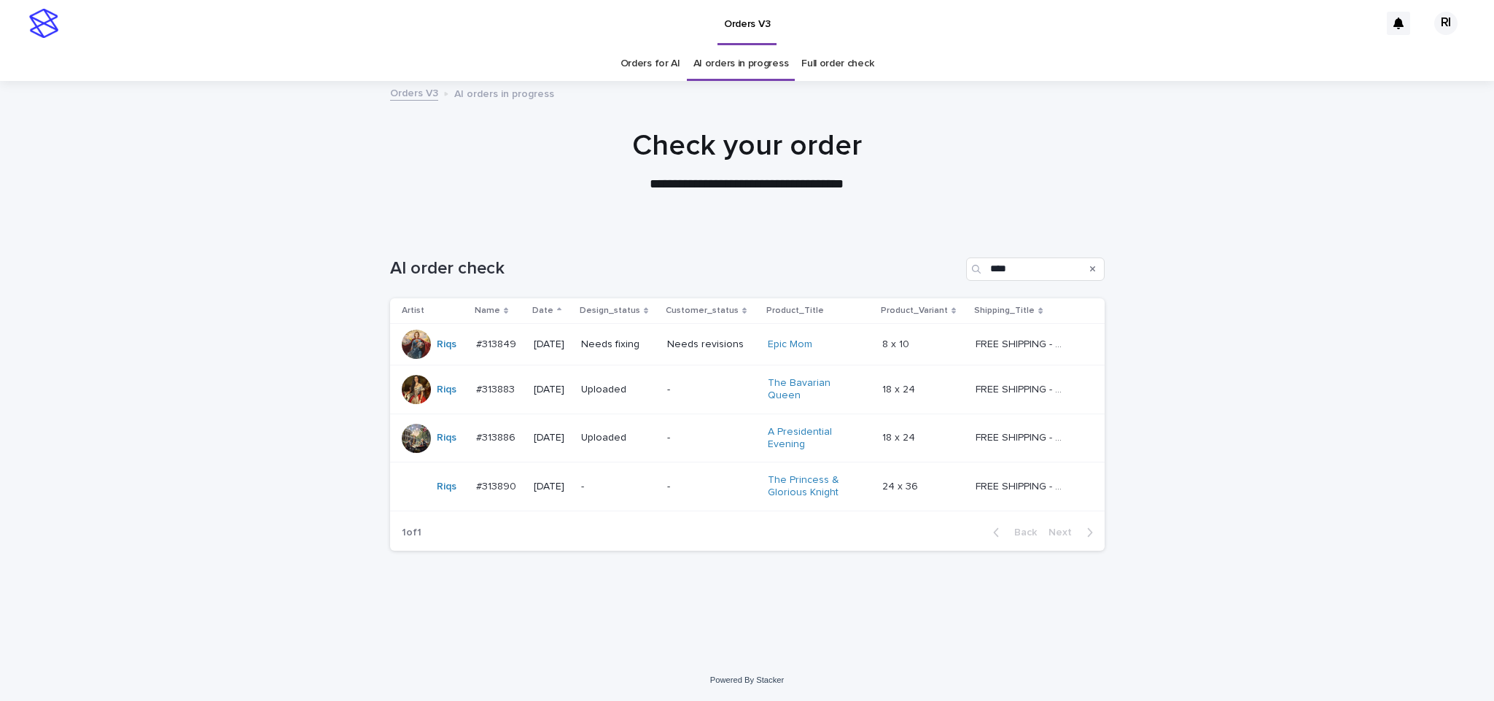
click at [642, 484] on p "-" at bounding box center [618, 487] width 74 height 12
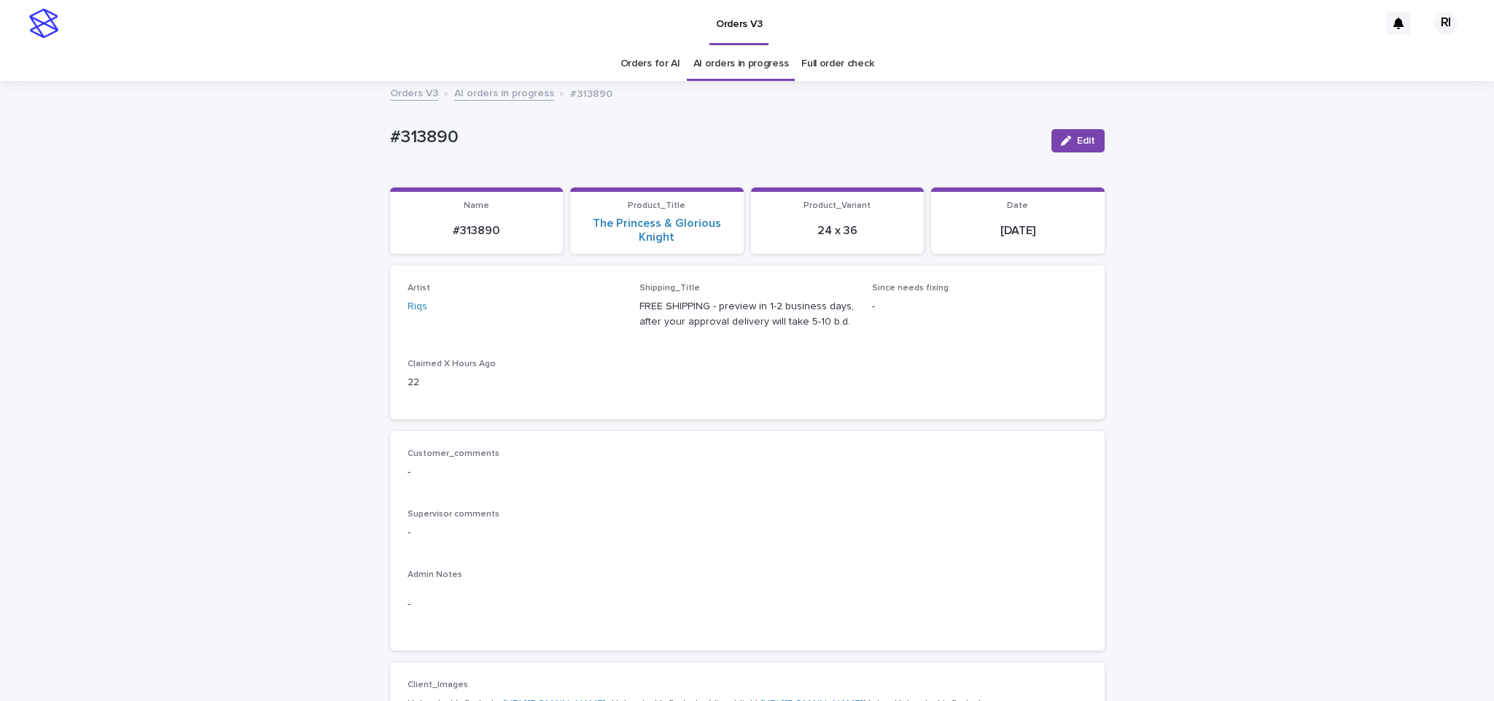
click at [1075, 133] on button "Edit" at bounding box center [1077, 140] width 53 height 23
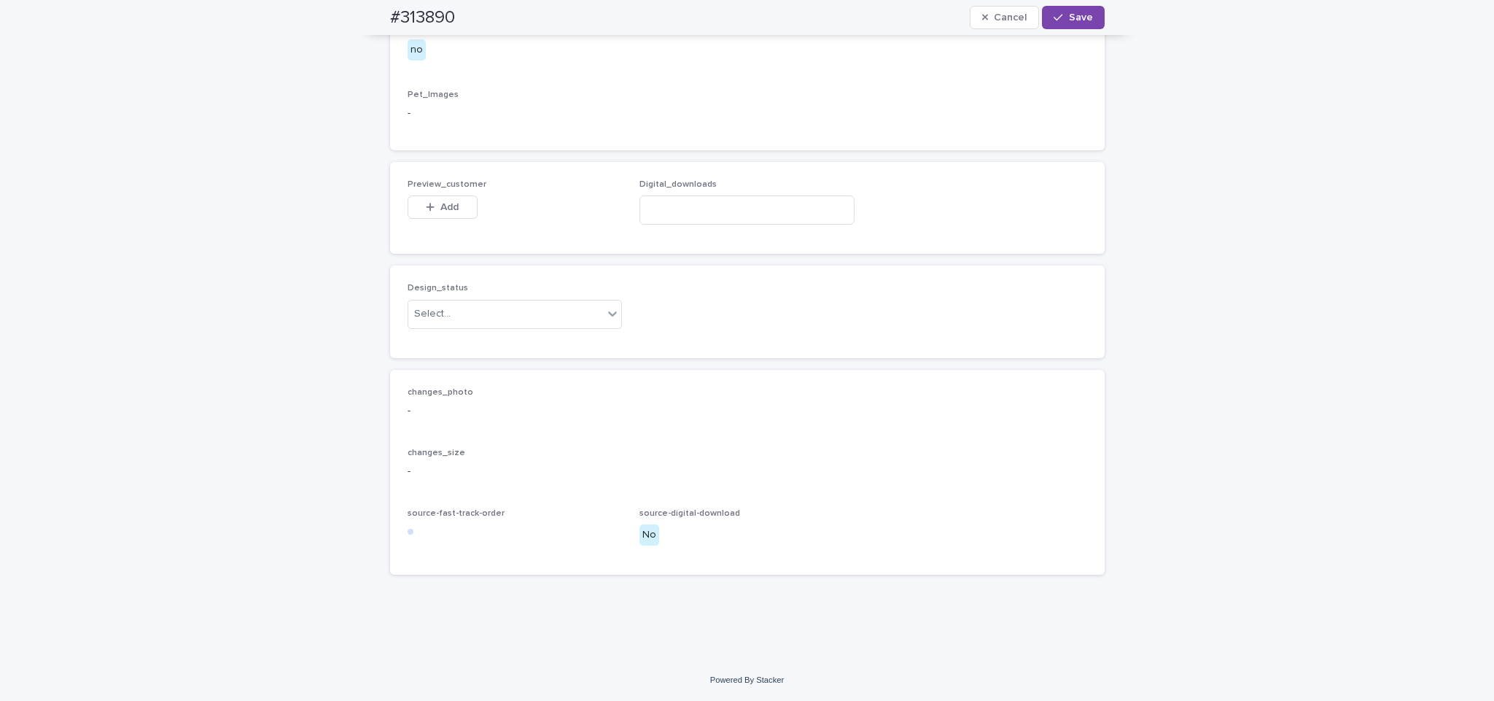
scroll to position [1005, 0]
click at [541, 342] on div "Uploaded" at bounding box center [507, 343] width 214 height 26
click at [437, 213] on button "Add" at bounding box center [443, 206] width 70 height 23
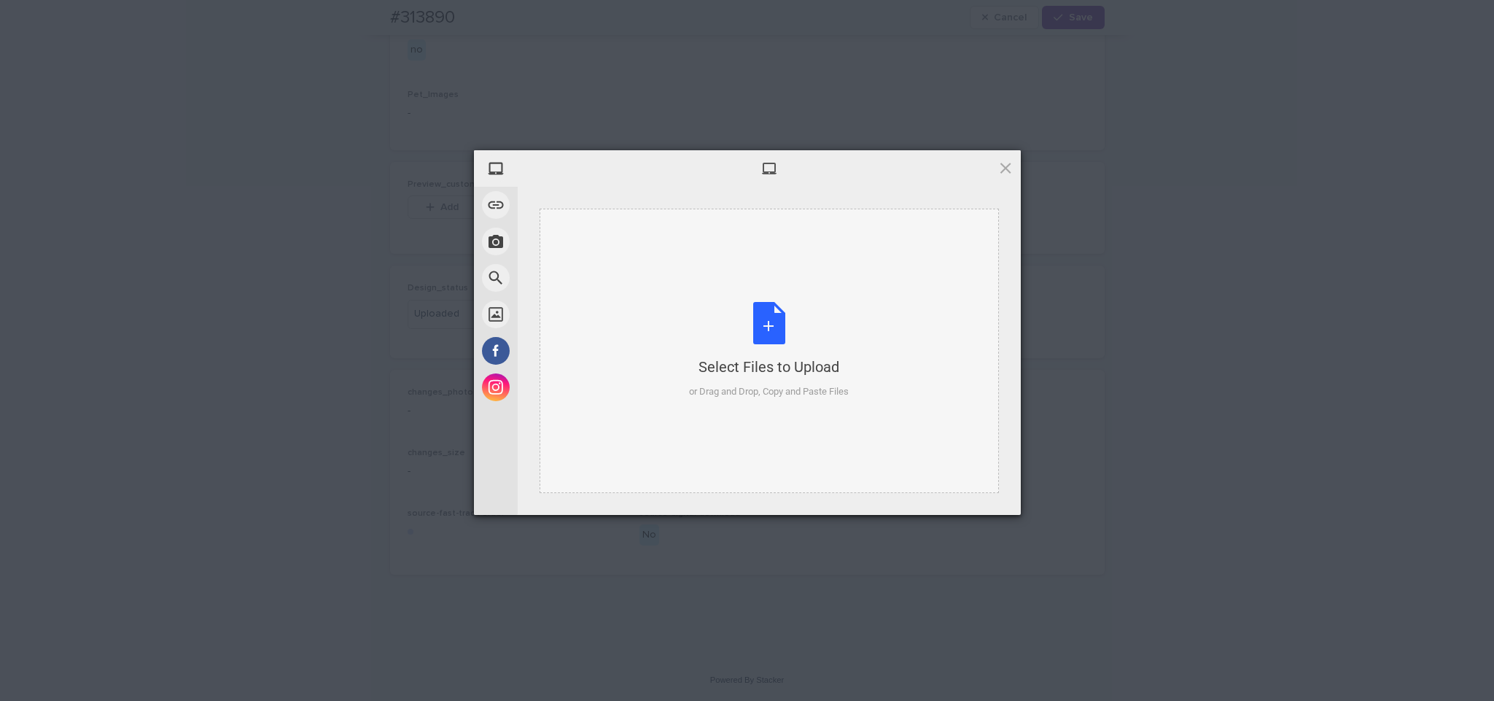
click at [746, 254] on div "Select Files to Upload or Drag and Drop, Copy and Paste Files" at bounding box center [769, 351] width 459 height 284
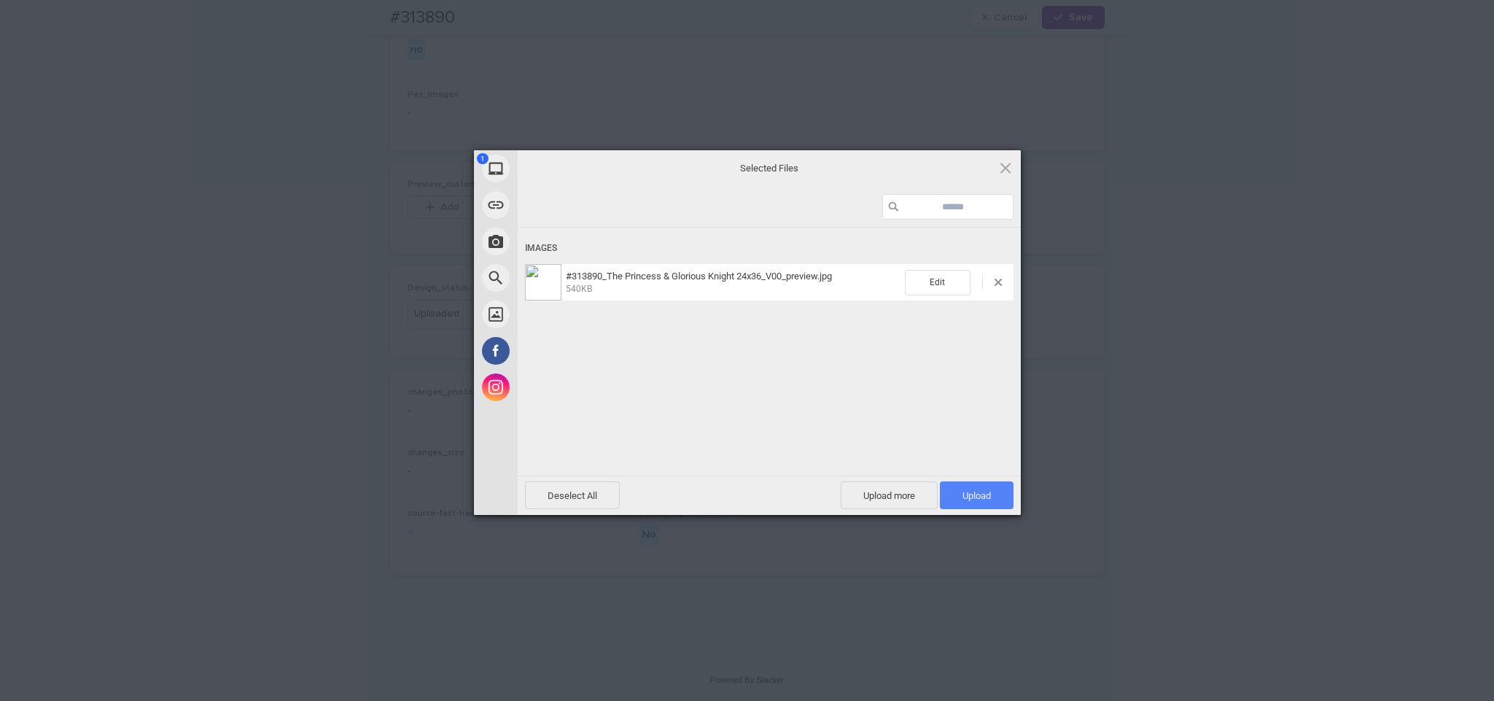
click at [978, 492] on span "Upload 1" at bounding box center [976, 495] width 28 height 11
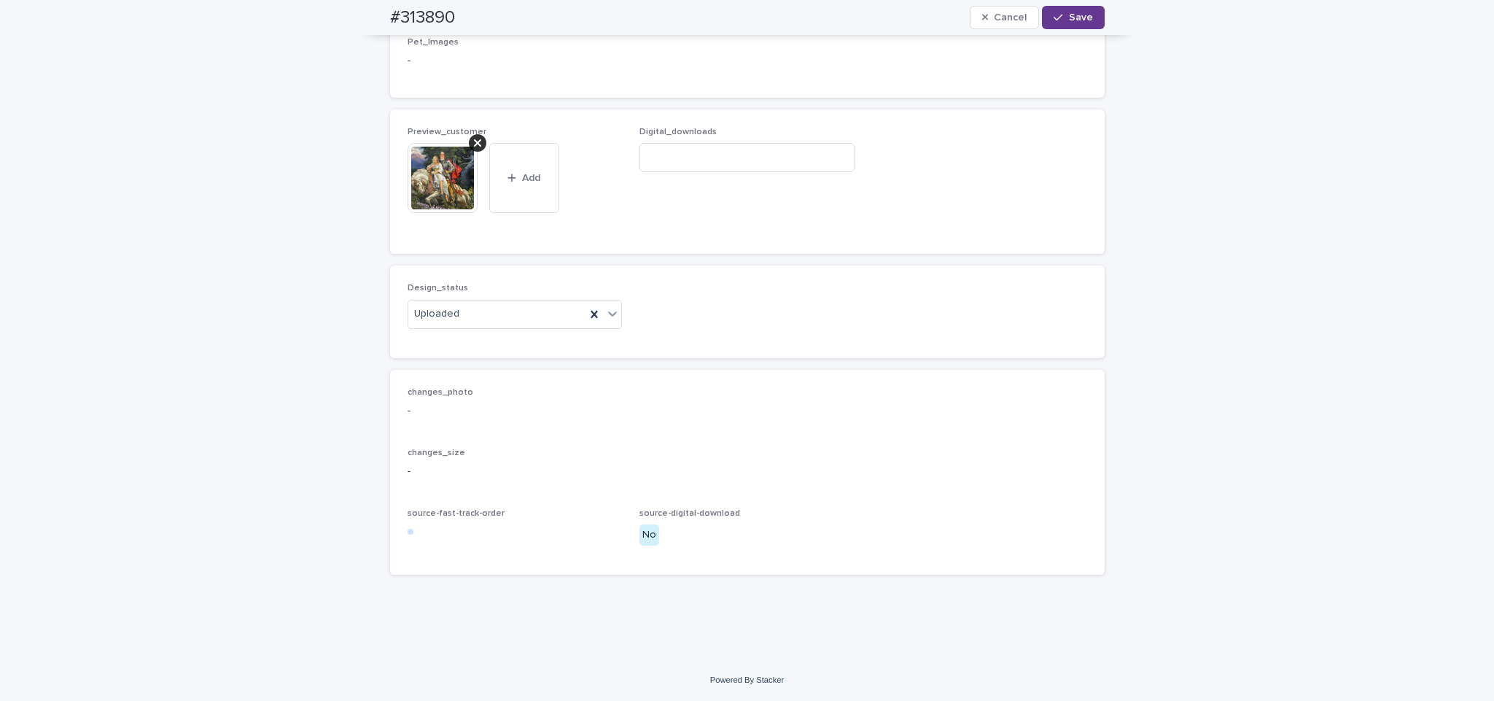
click at [1092, 13] on button "Save" at bounding box center [1073, 17] width 62 height 23
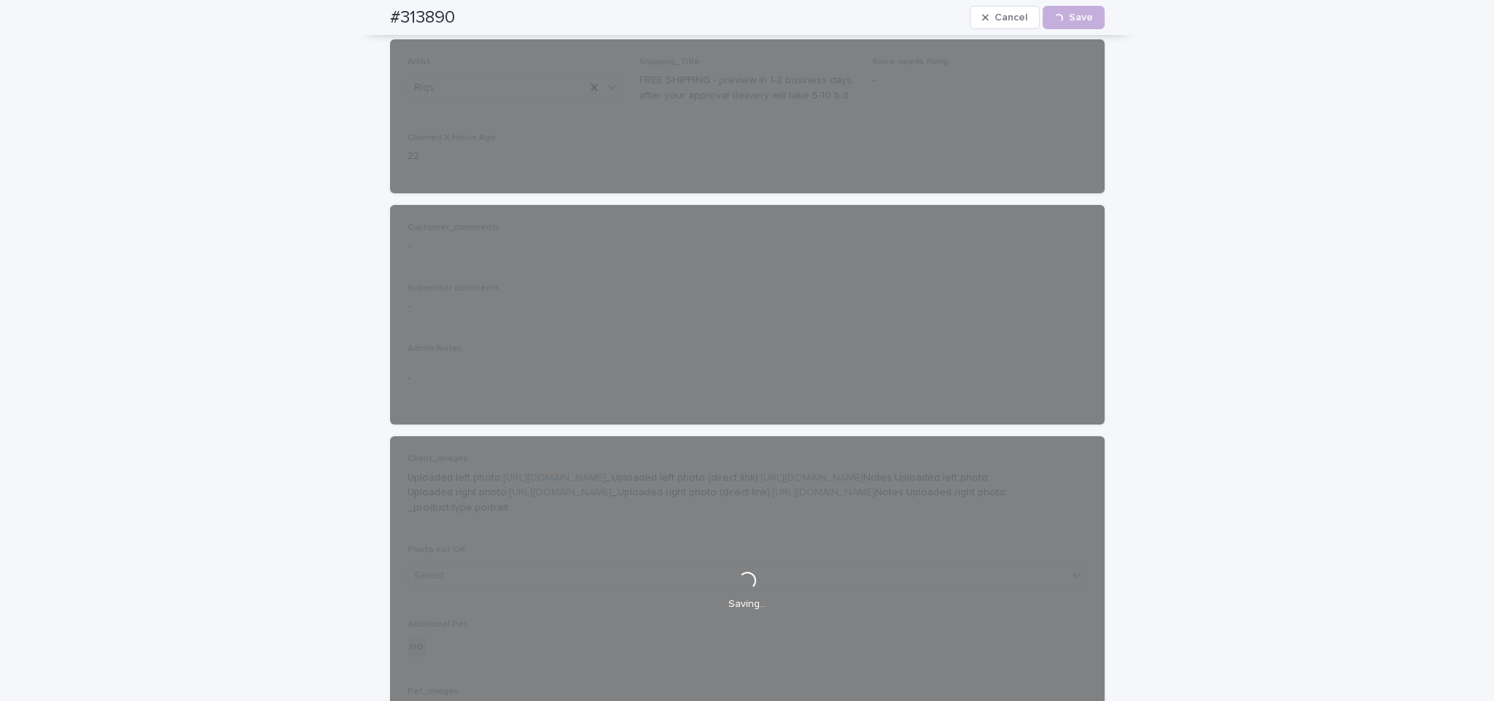
scroll to position [0, 0]
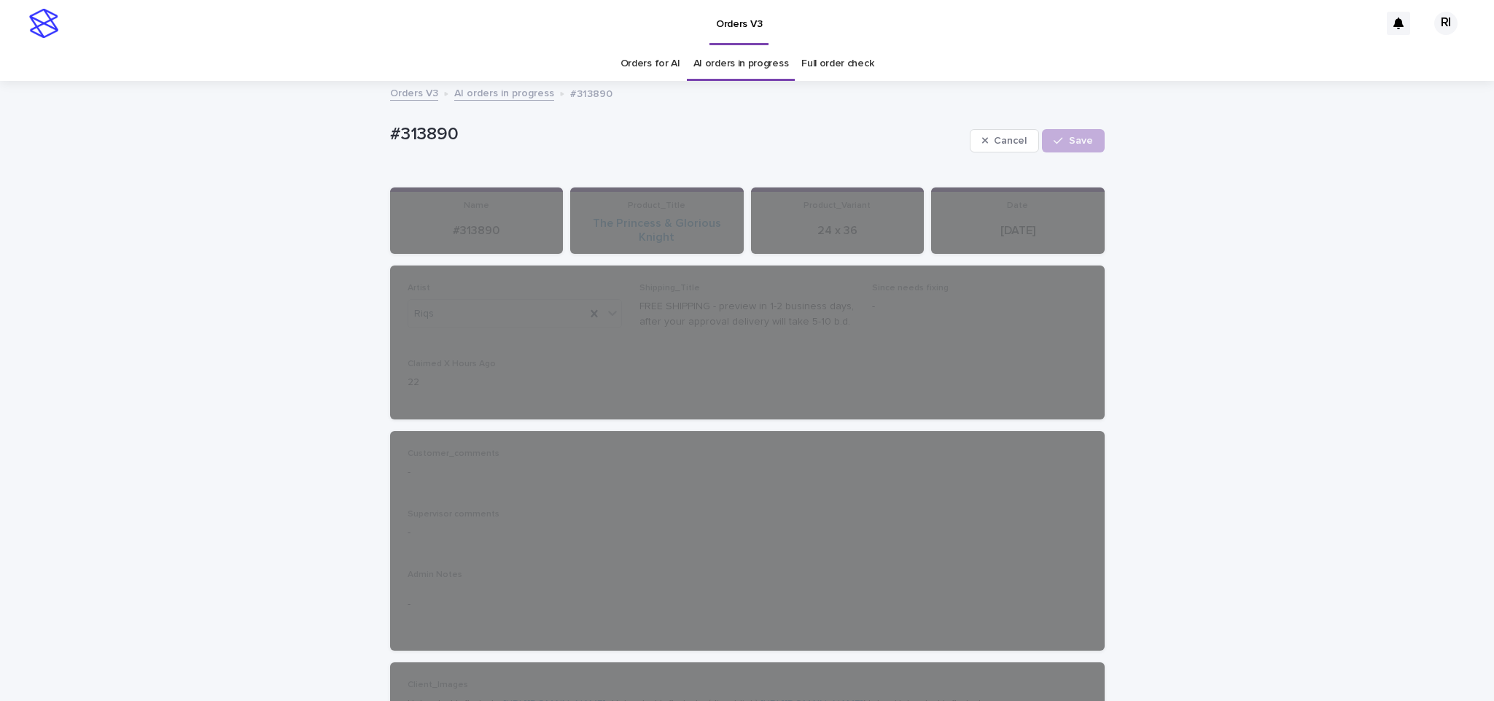
click at [497, 98] on link "AI orders in progress" at bounding box center [504, 92] width 100 height 17
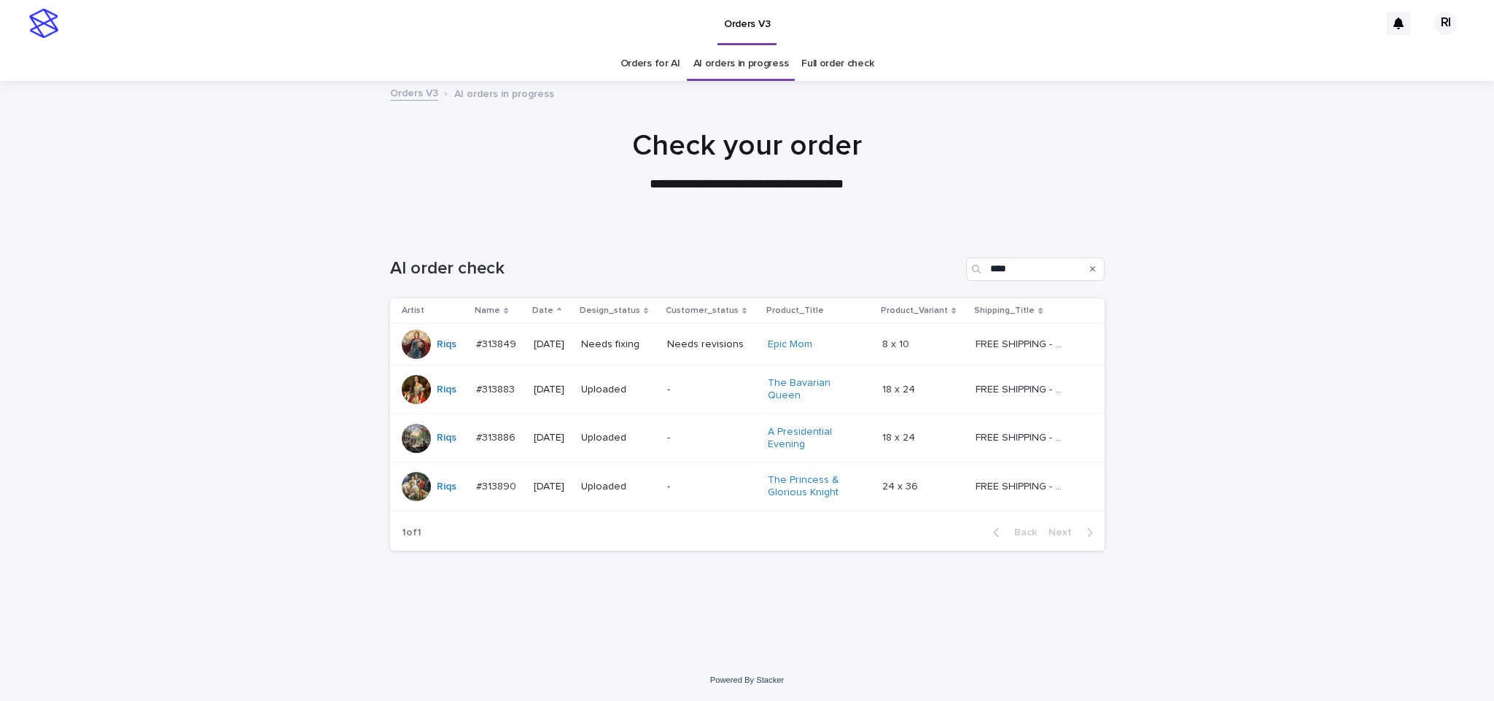
click at [685, 359] on td "Needs revisions" at bounding box center [711, 345] width 100 height 42
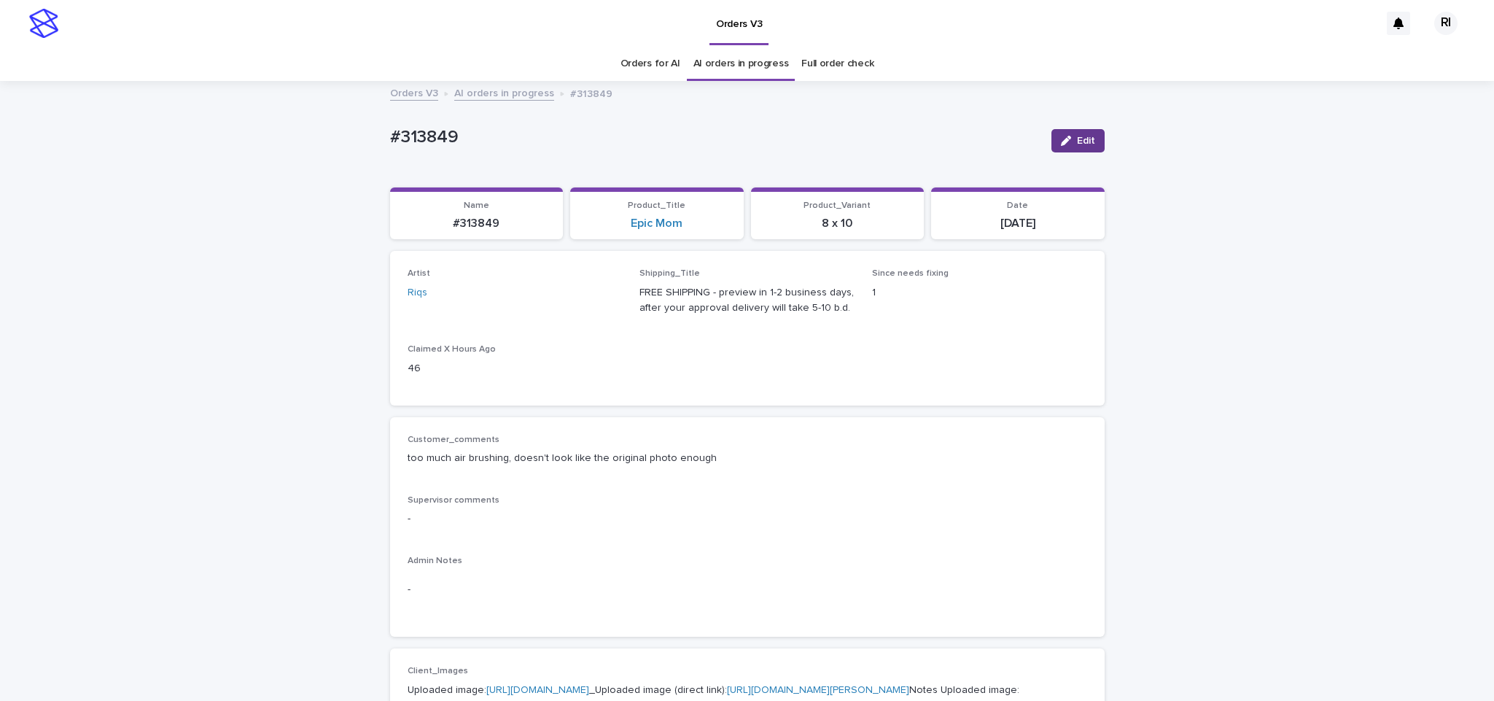
click at [1077, 143] on span "Edit" at bounding box center [1086, 141] width 18 height 10
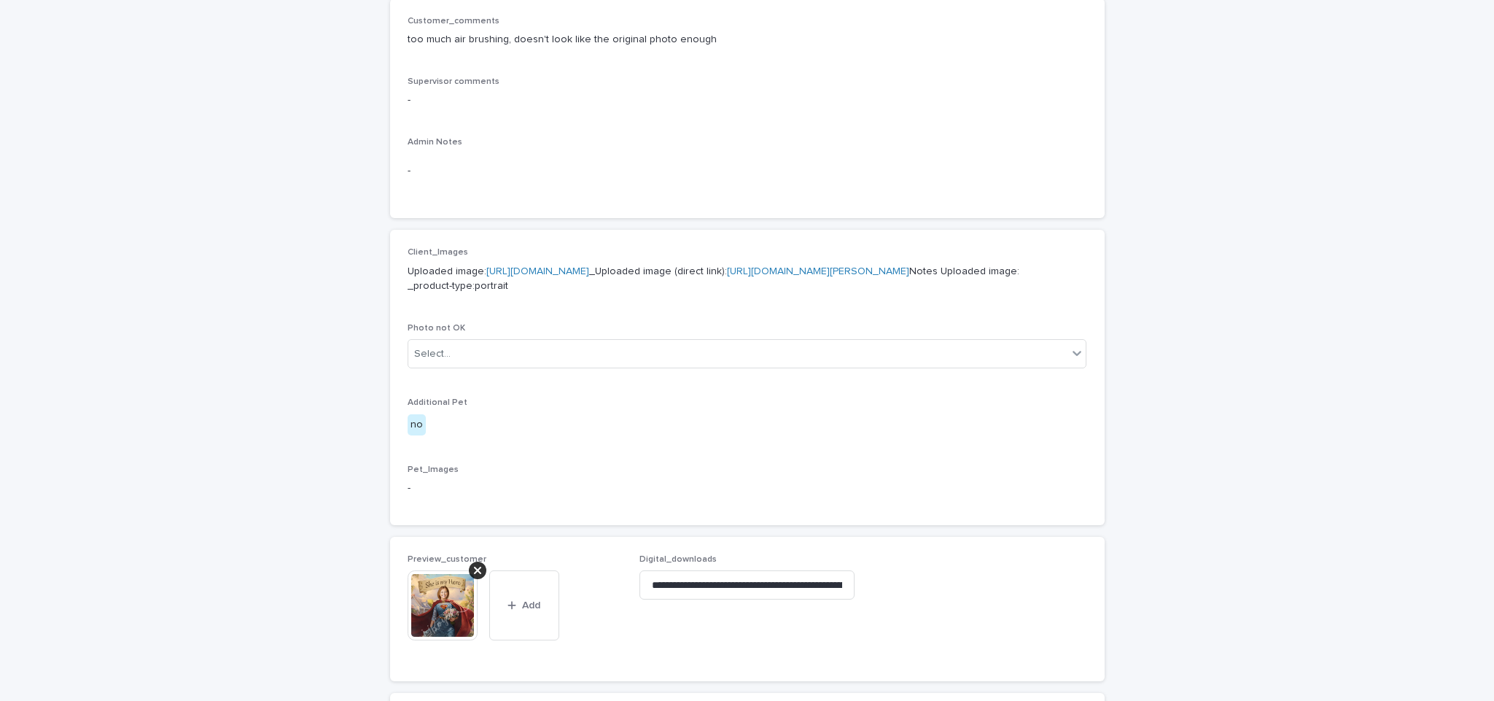
scroll to position [922, 0]
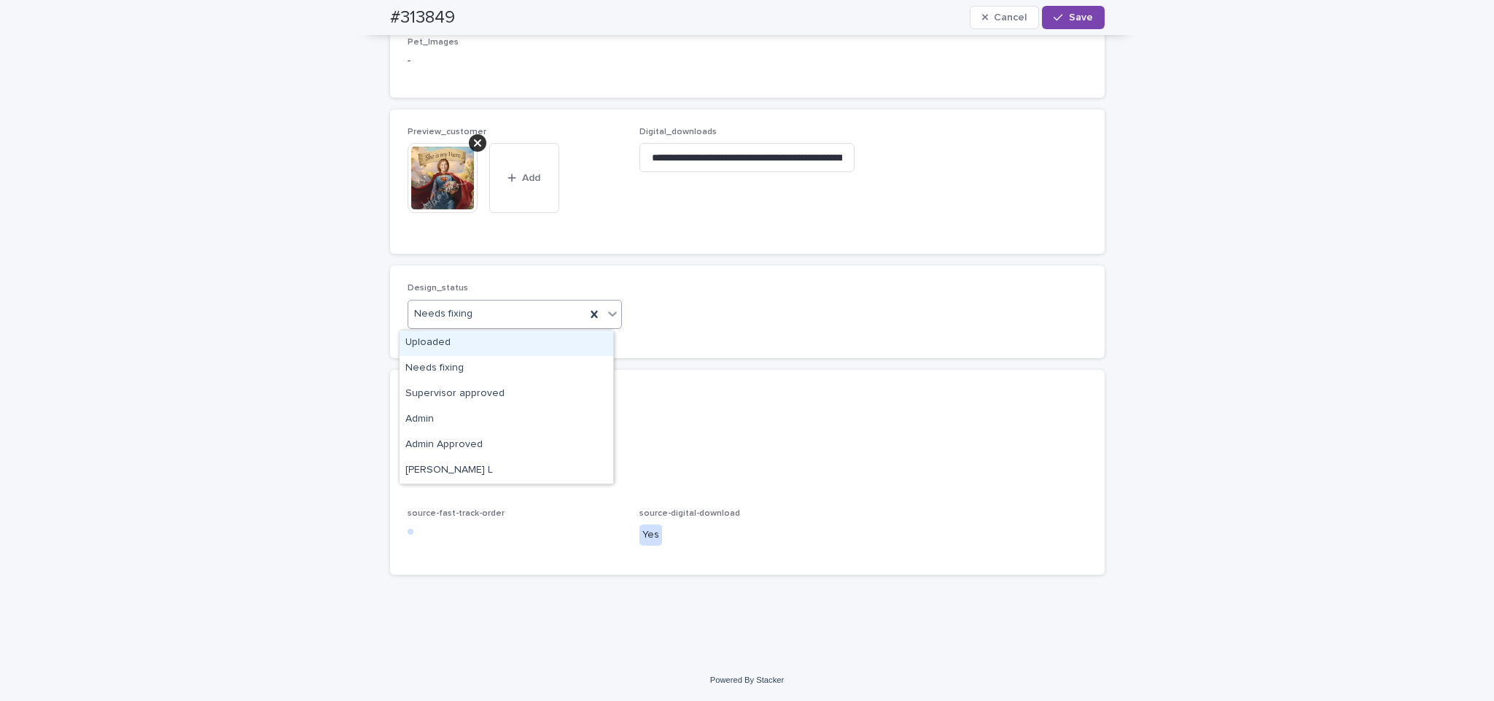
click at [552, 337] on div "Uploaded" at bounding box center [507, 343] width 214 height 26
click at [712, 152] on input "**********" at bounding box center [746, 157] width 215 height 29
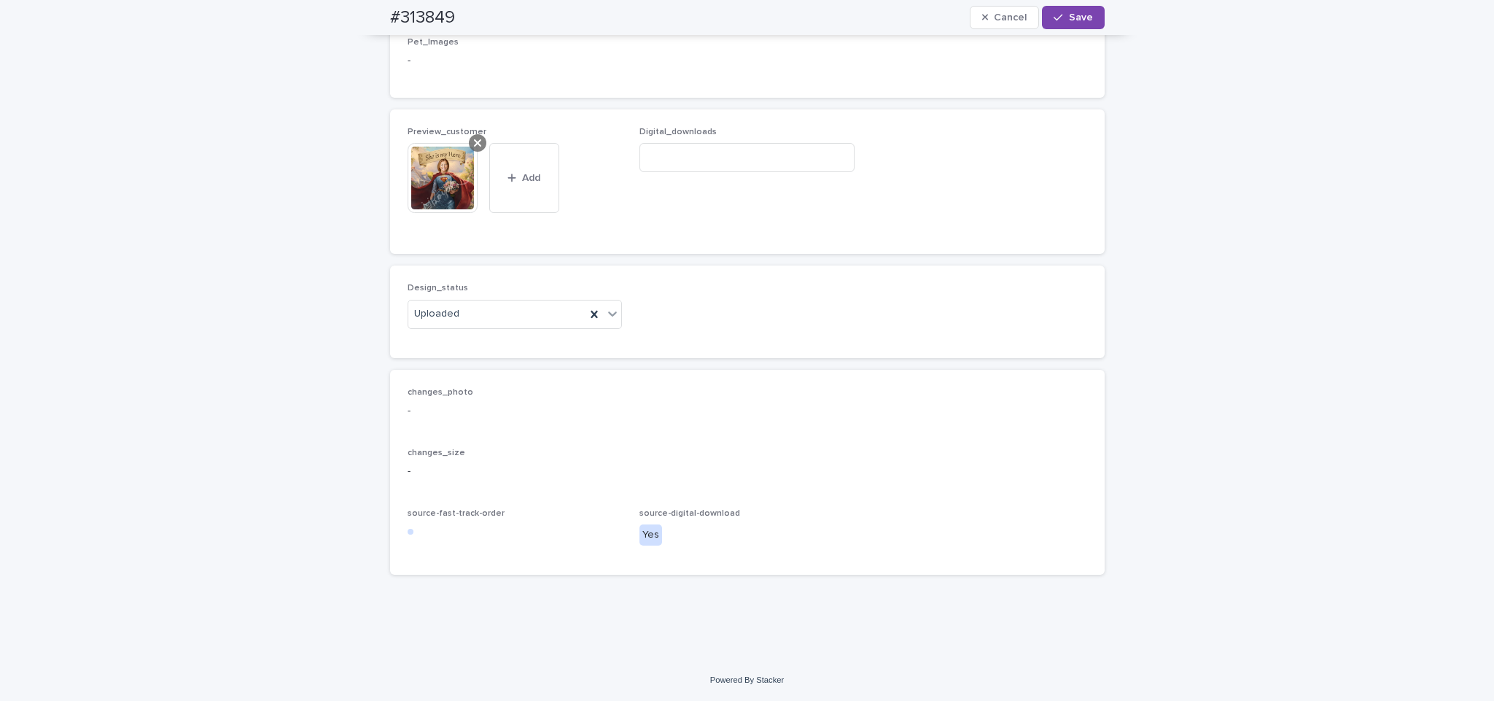
click at [474, 149] on icon at bounding box center [477, 143] width 7 height 12
click at [457, 171] on div "Preview_customer This file cannot be opened Download File Add Digital_downloads" at bounding box center [747, 184] width 715 height 139
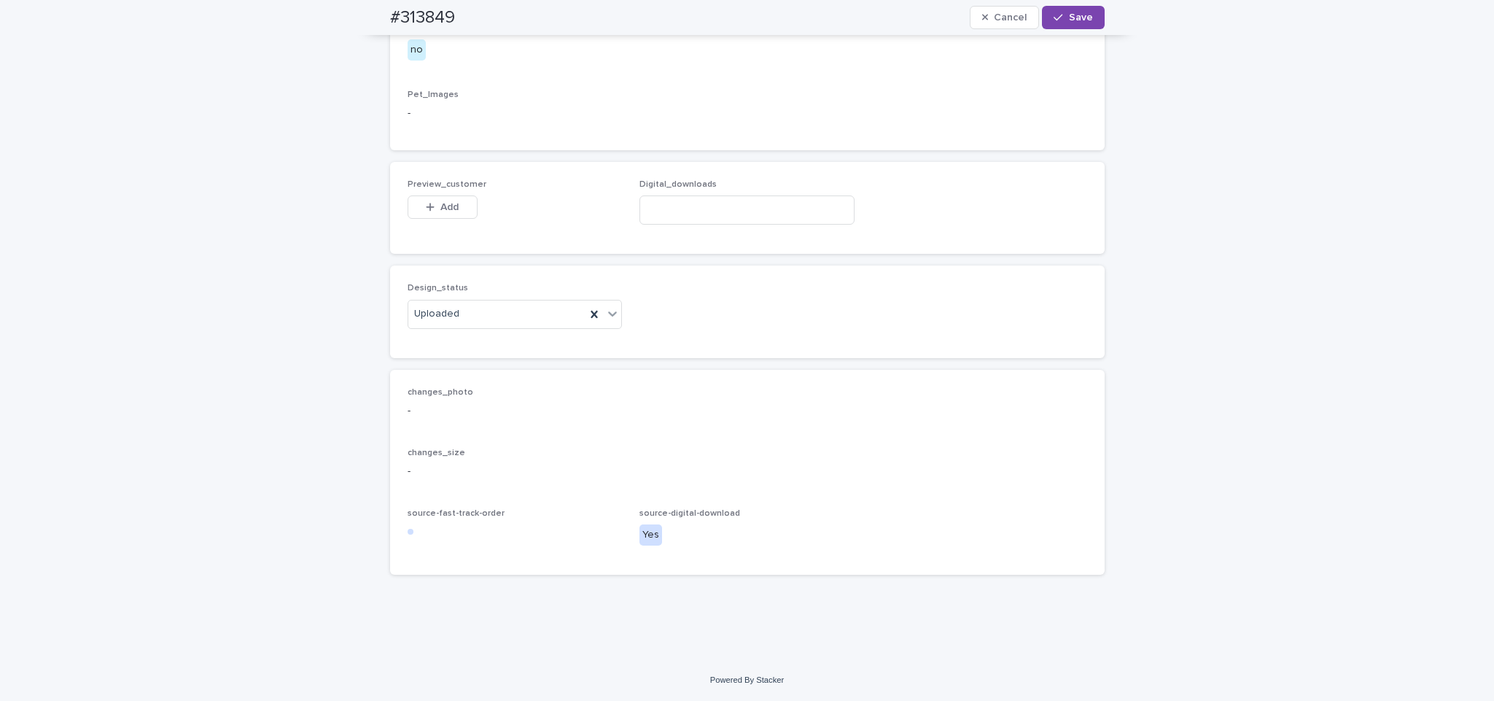
scroll to position [869, 0]
click at [445, 202] on span "Add" at bounding box center [449, 207] width 18 height 10
click at [827, 287] on div "Design_status Uploaded" at bounding box center [748, 311] width 680 height 57
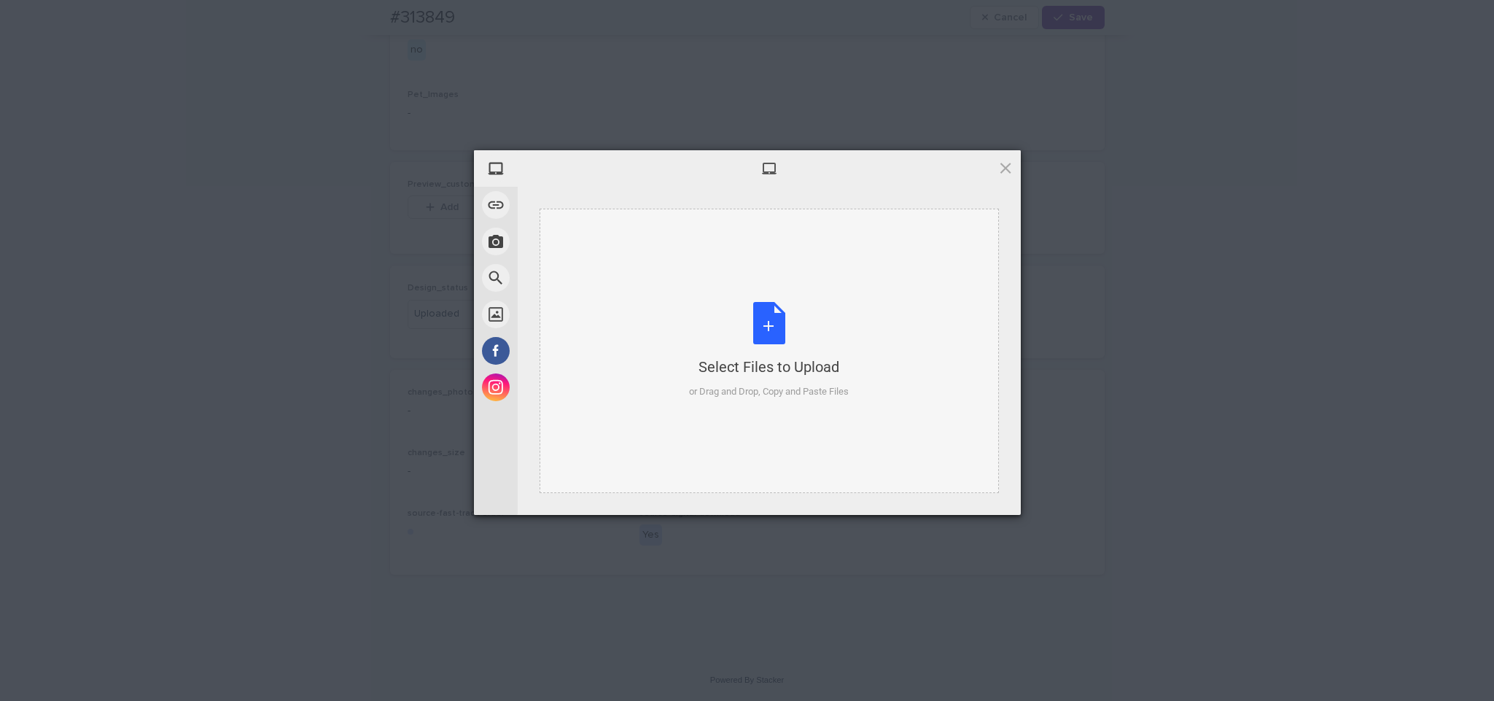
click at [790, 248] on div "Select Files to Upload or Drag and Drop, Copy and Paste Files" at bounding box center [769, 351] width 459 height 284
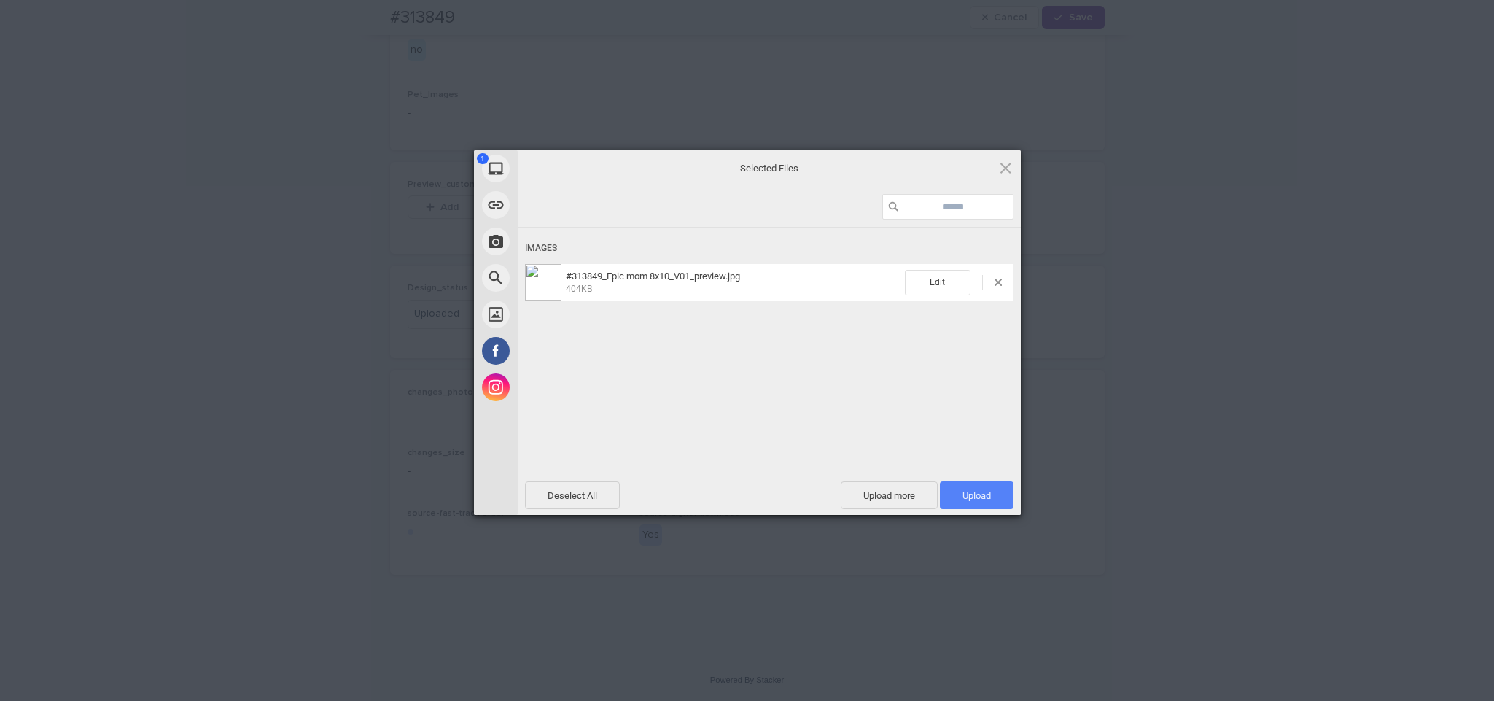
click at [950, 493] on span "Upload 1" at bounding box center [977, 495] width 74 height 28
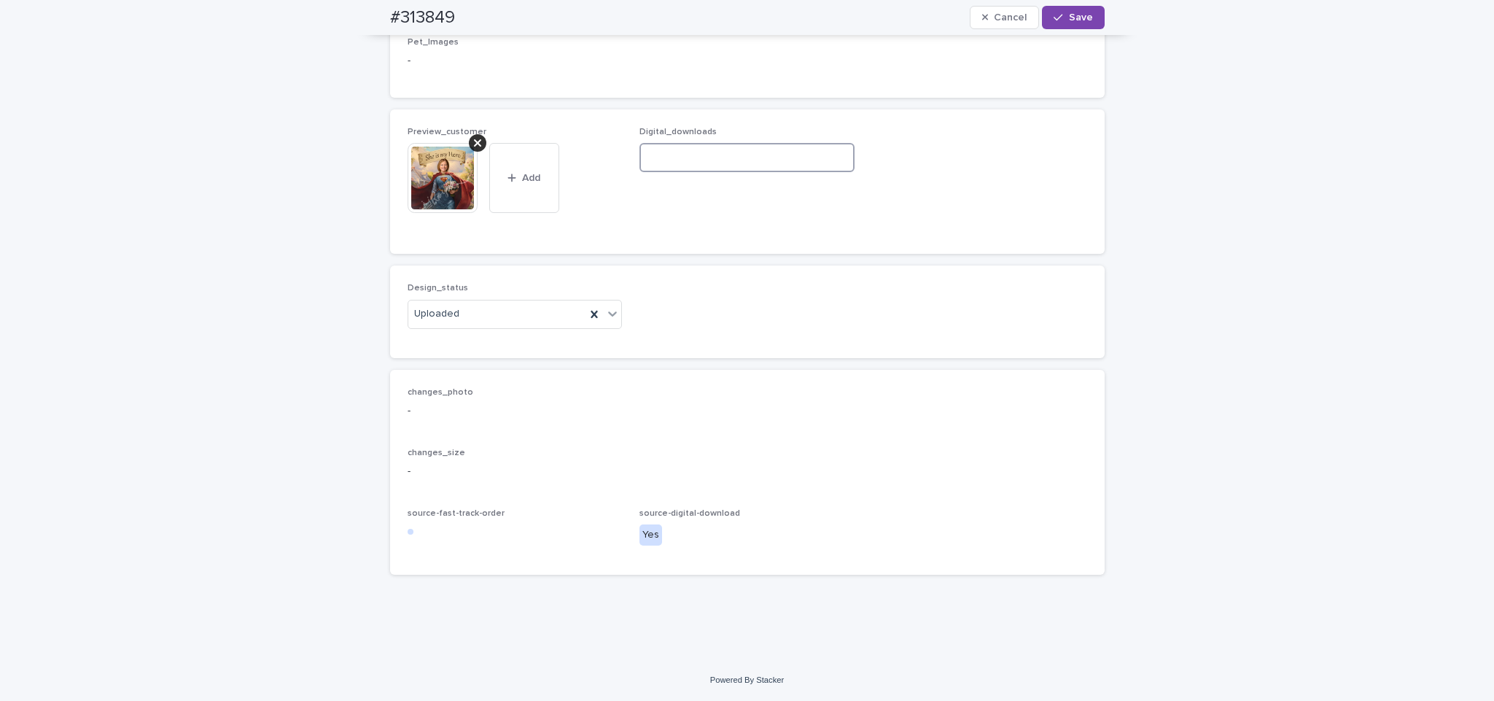
paste input "**********"
type input "**********"
click at [1069, 18] on span "Save" at bounding box center [1081, 17] width 24 height 10
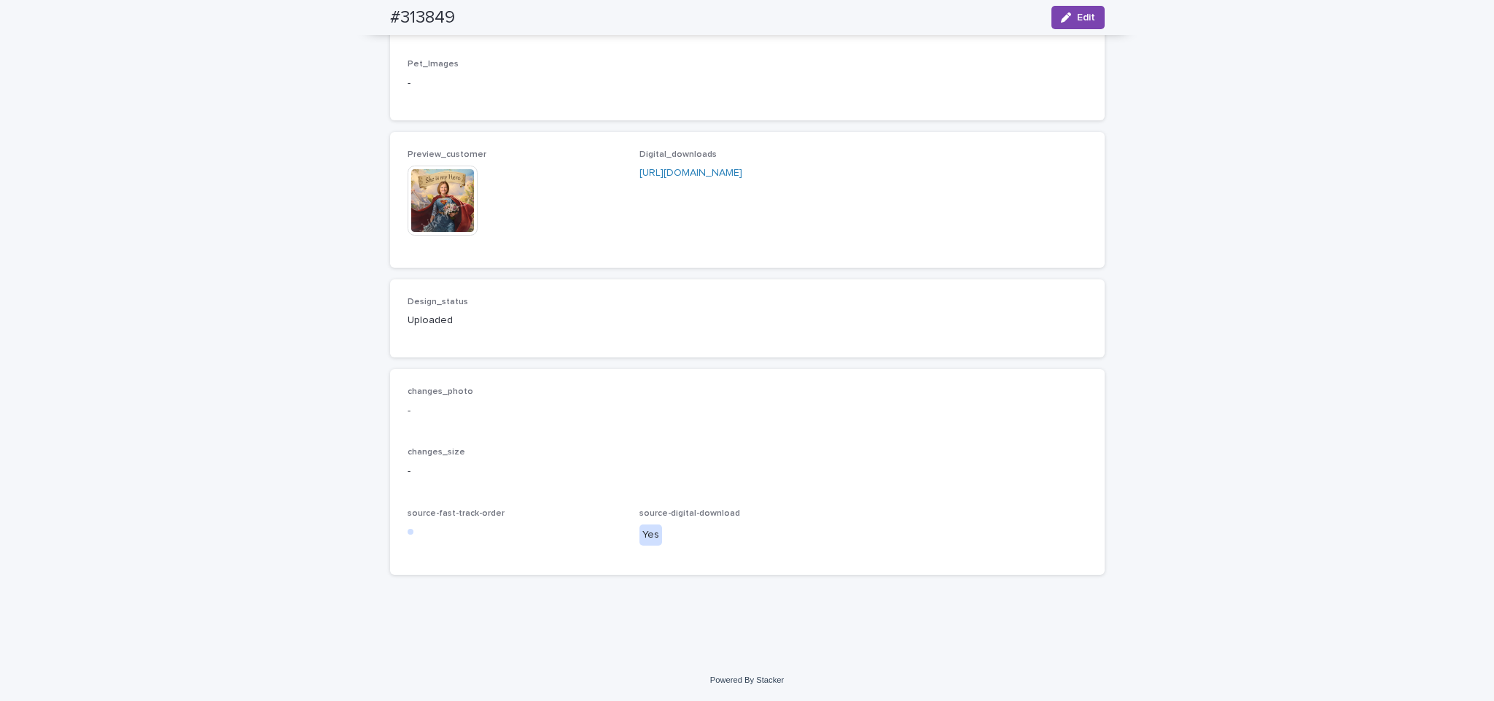
scroll to position [0, 0]
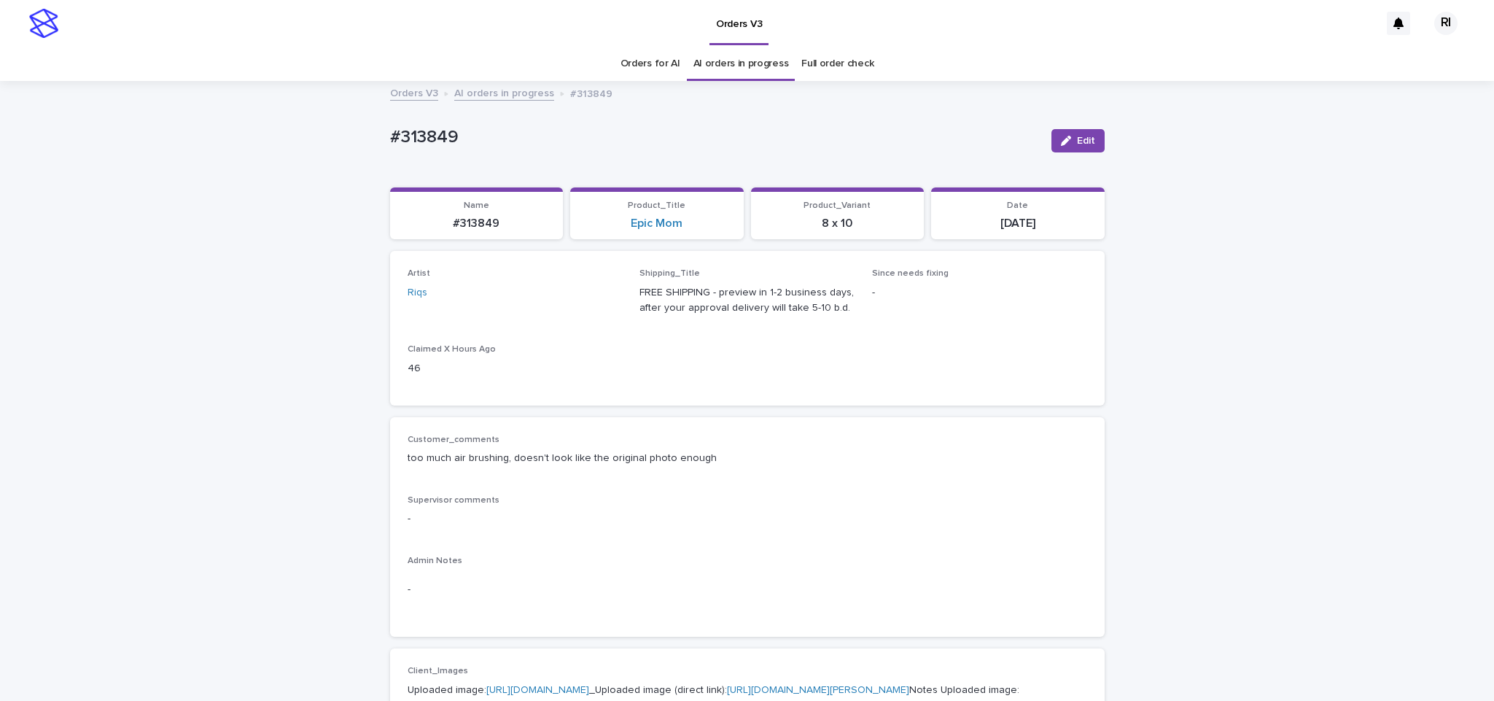
click at [478, 97] on link "AI orders in progress" at bounding box center [504, 92] width 100 height 17
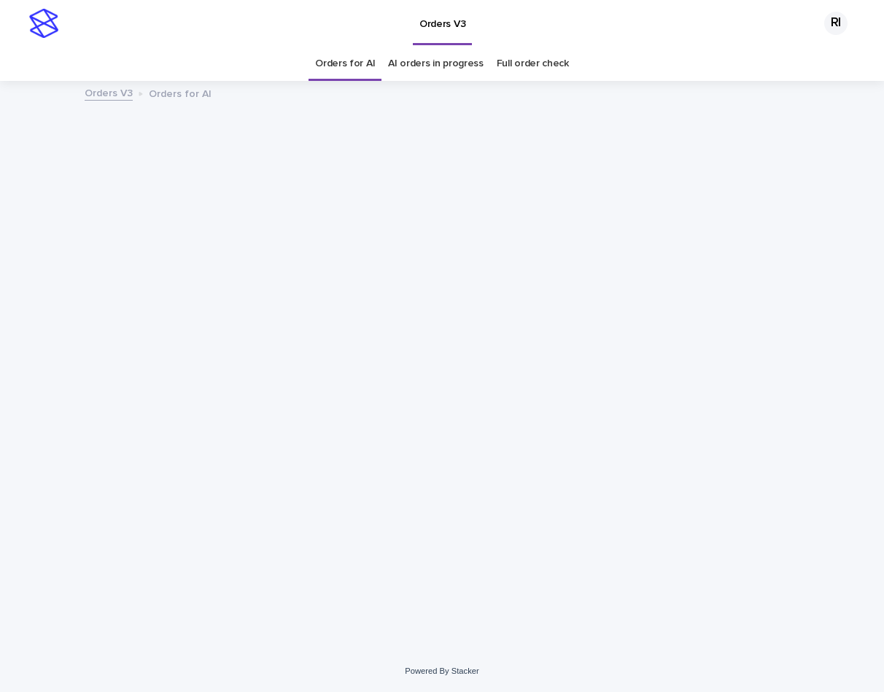
click at [357, 451] on div "Loading... Saving… Loading... Saving…" at bounding box center [441, 348] width 729 height 532
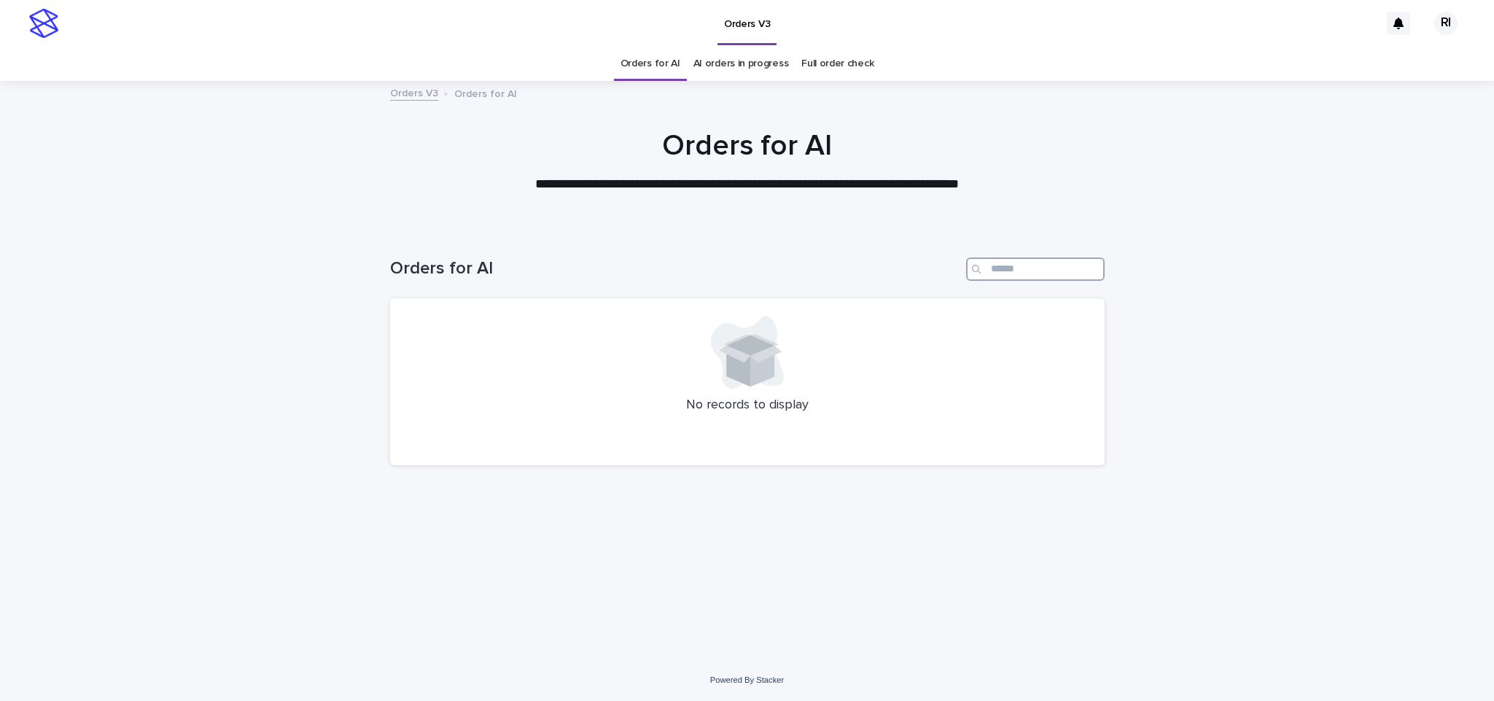
click at [1011, 268] on input "Search" at bounding box center [1035, 268] width 139 height 23
type input "****"
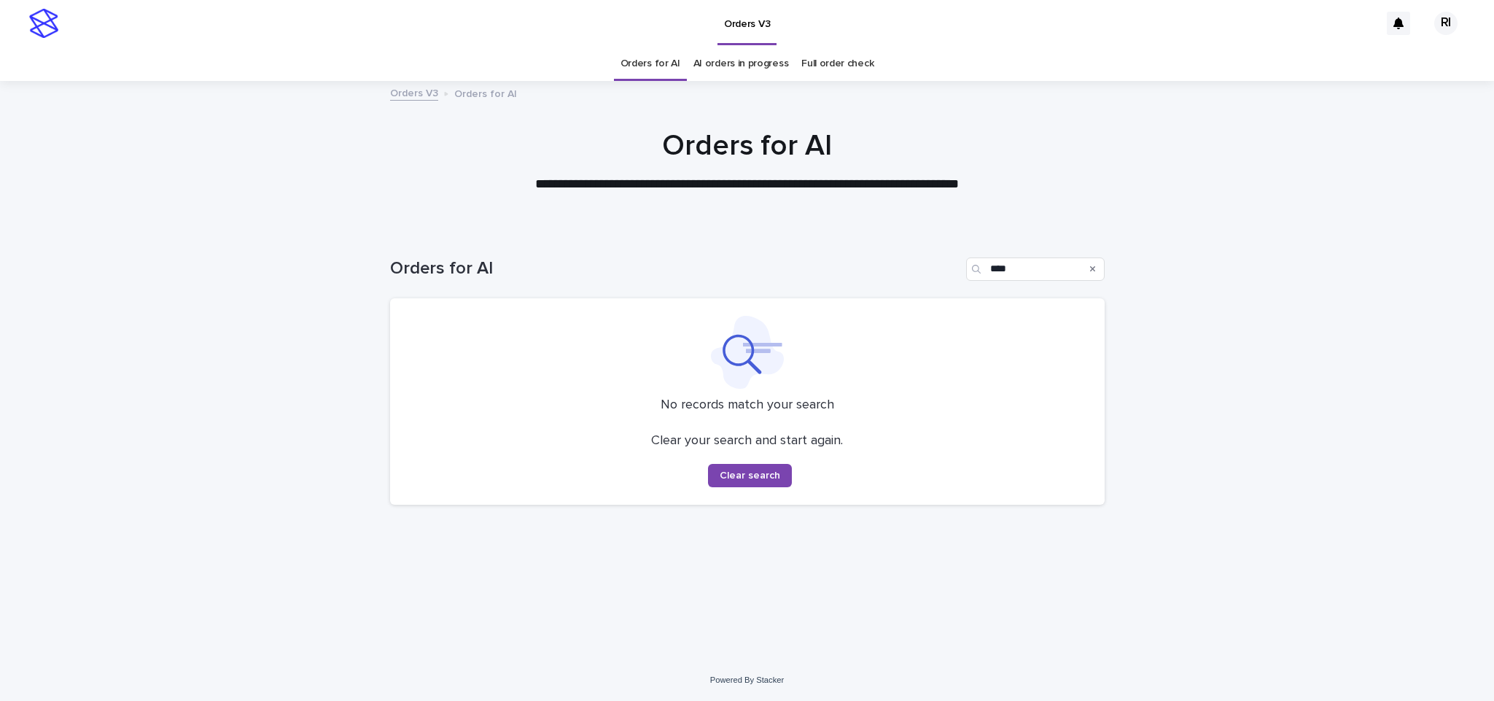
click at [669, 60] on link "Orders for AI" at bounding box center [651, 64] width 60 height 34
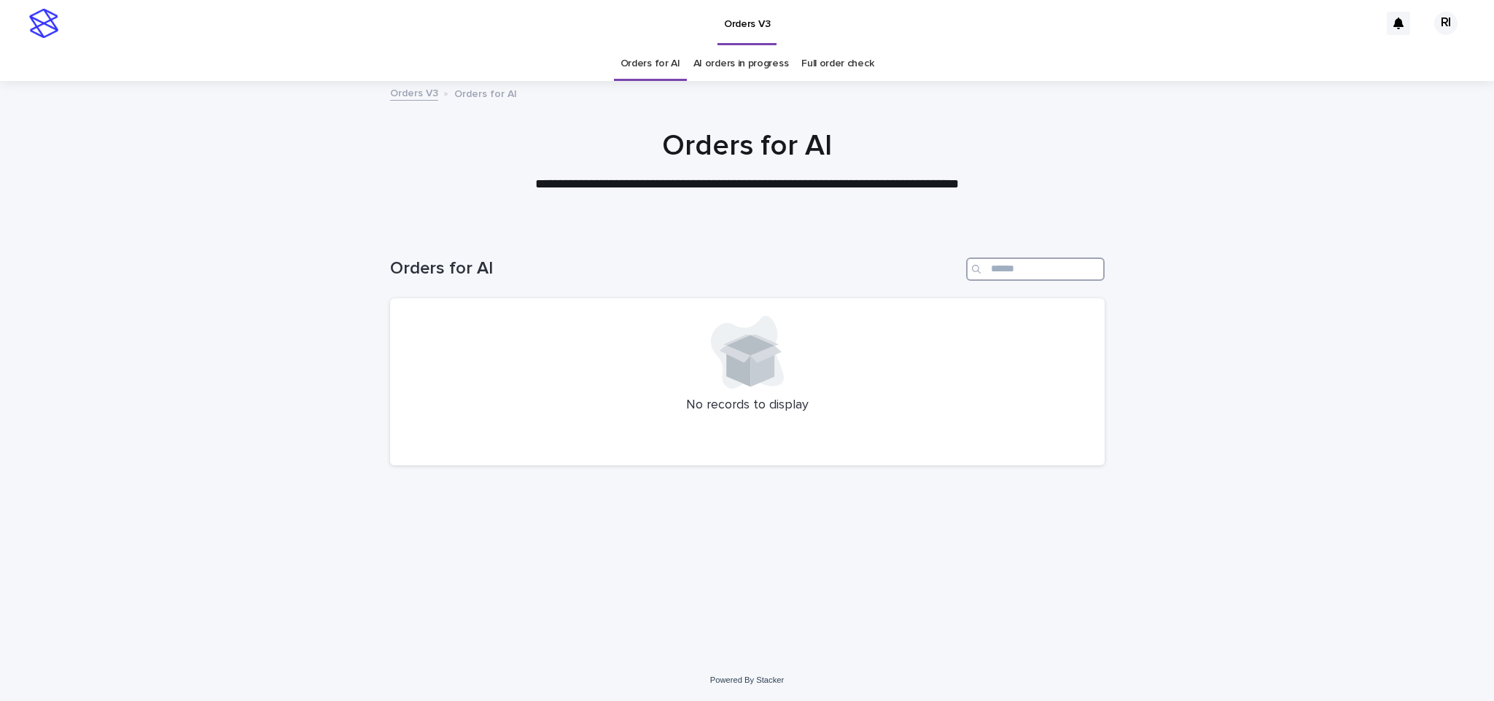
click at [1046, 267] on input "Search" at bounding box center [1035, 268] width 139 height 23
click at [1046, 256] on div "Orders for AI" at bounding box center [747, 263] width 715 height 70
click at [1046, 271] on input "Search" at bounding box center [1035, 268] width 139 height 23
click at [1051, 270] on input "Search" at bounding box center [1035, 268] width 139 height 23
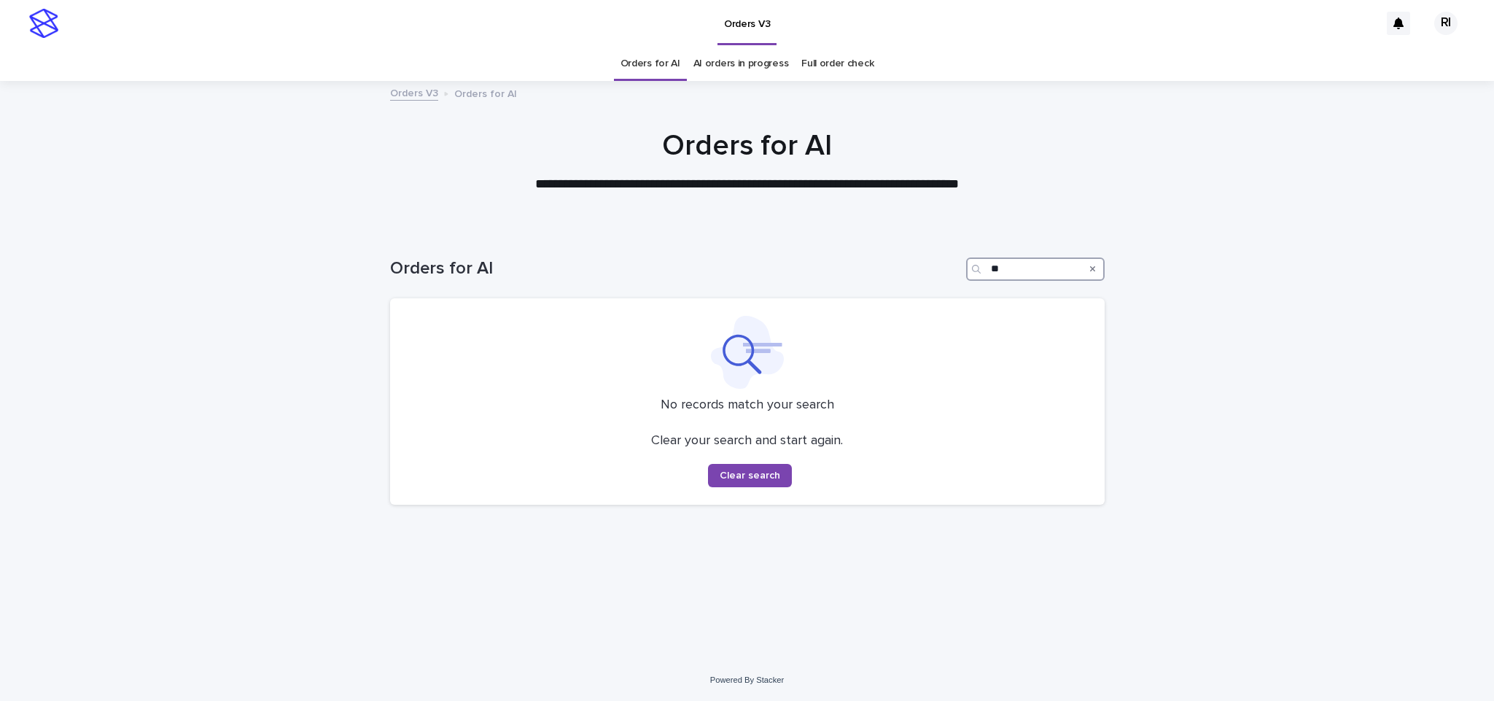
type input "*"
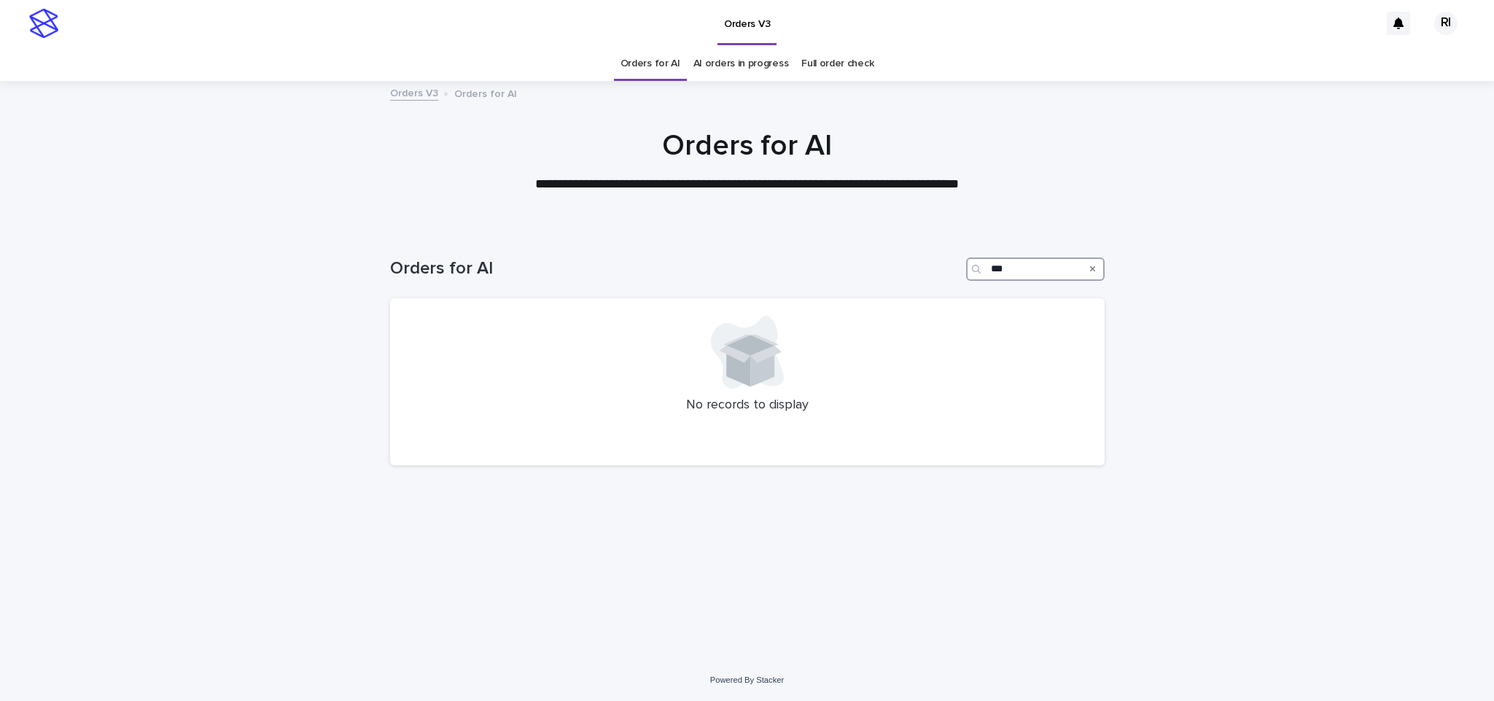
type input "****"
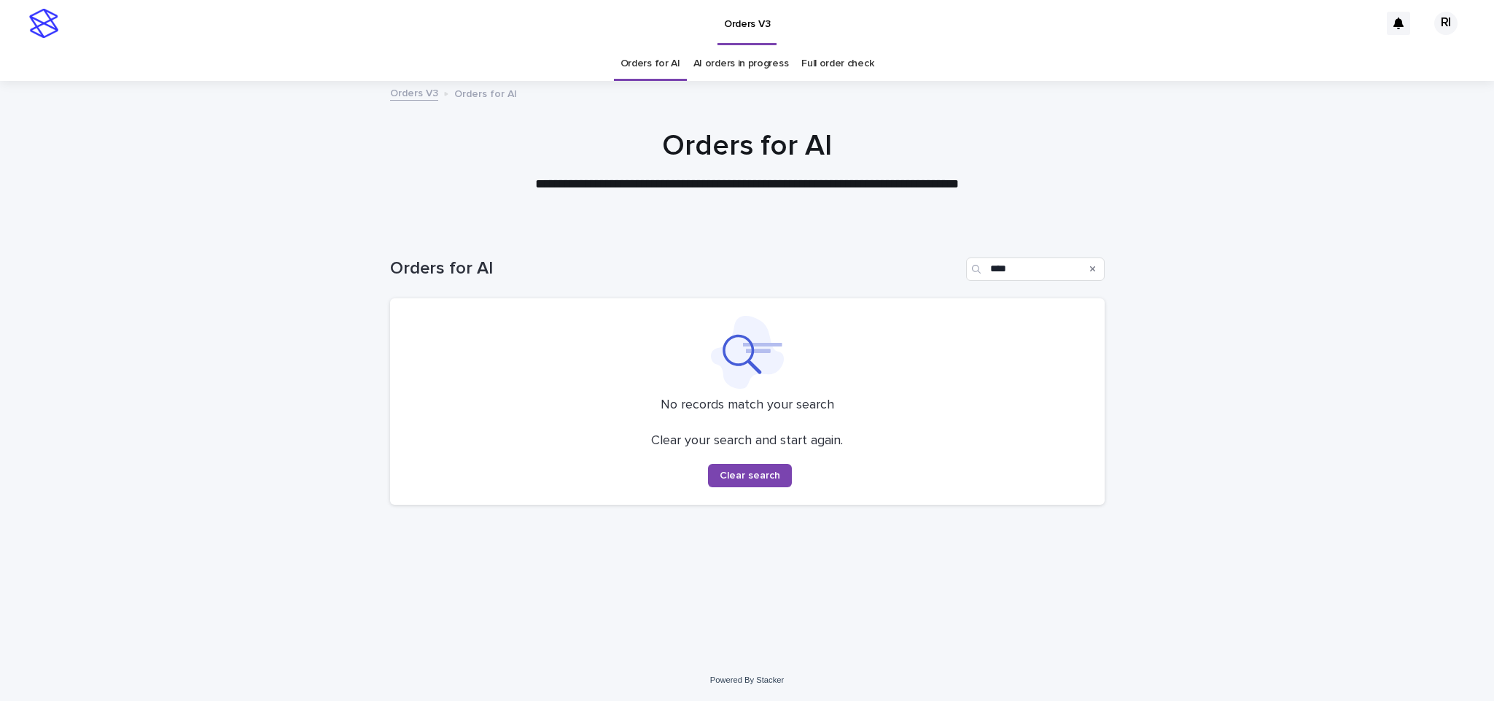
click at [645, 57] on link "Orders for AI" at bounding box center [651, 64] width 60 height 34
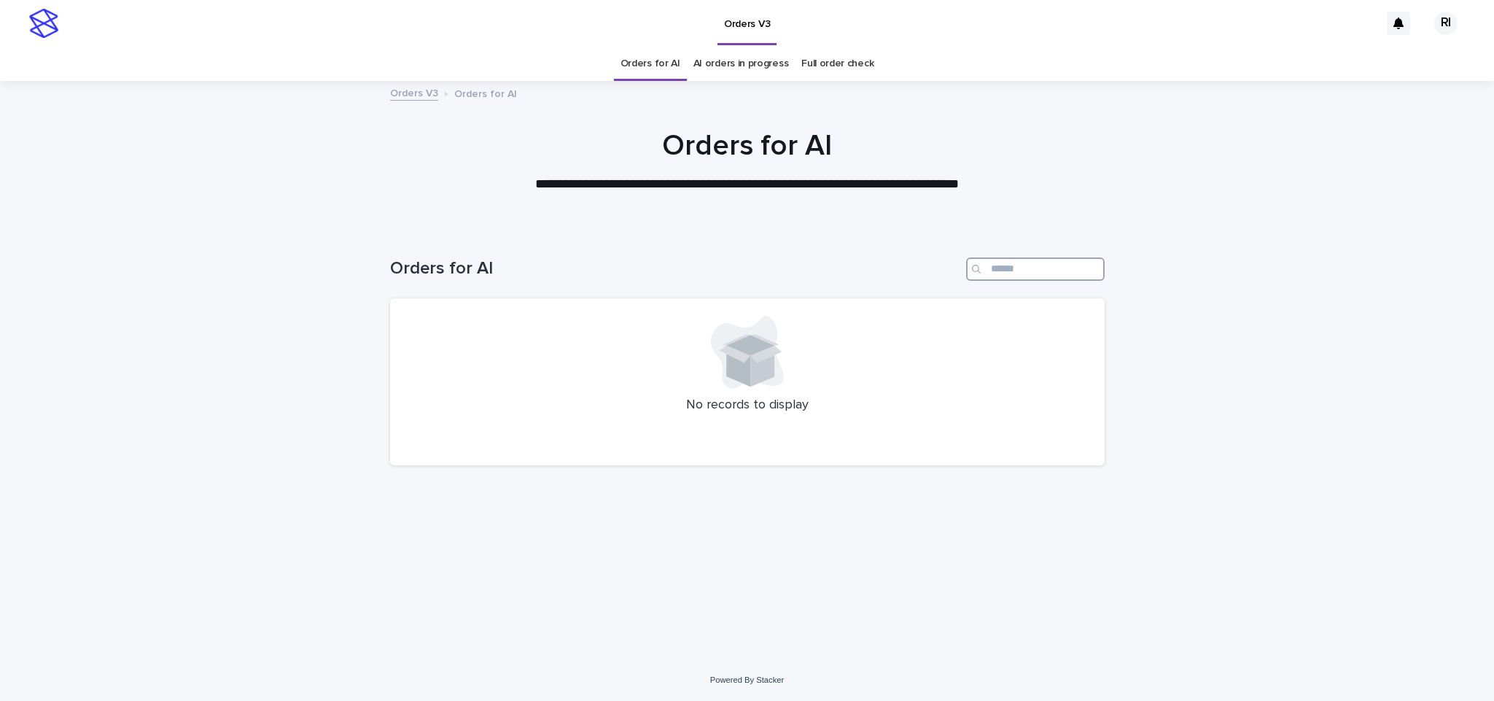
click at [1022, 267] on input "Search" at bounding box center [1035, 268] width 139 height 23
paste input "****"
type input "****"
click at [656, 52] on link "Orders for AI" at bounding box center [651, 64] width 60 height 34
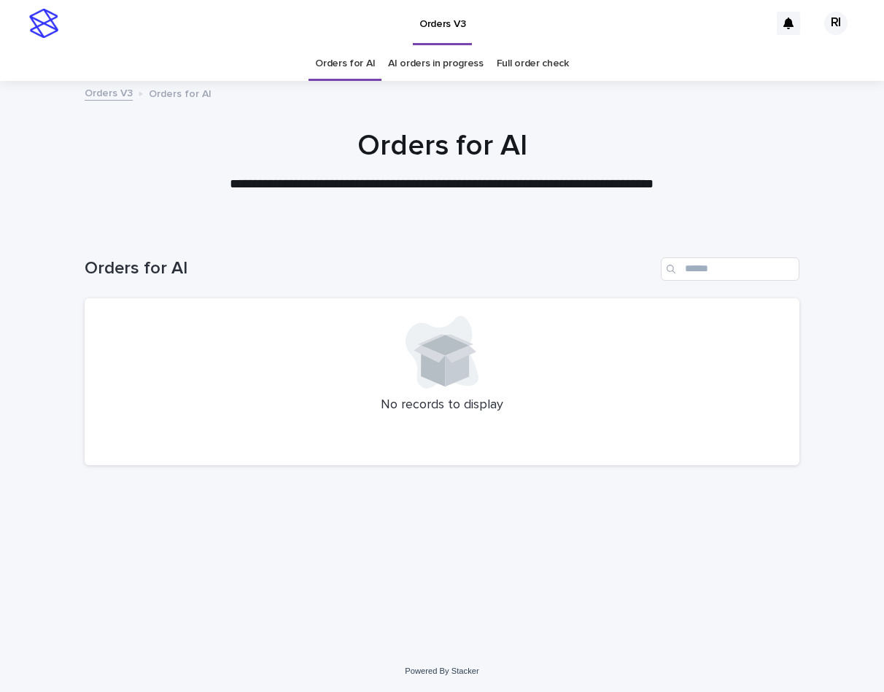
click at [324, 85] on div "Orders V3 Orders for AI" at bounding box center [441, 94] width 729 height 20
click at [762, 258] on input "Search" at bounding box center [730, 268] width 139 height 23
paste input "****"
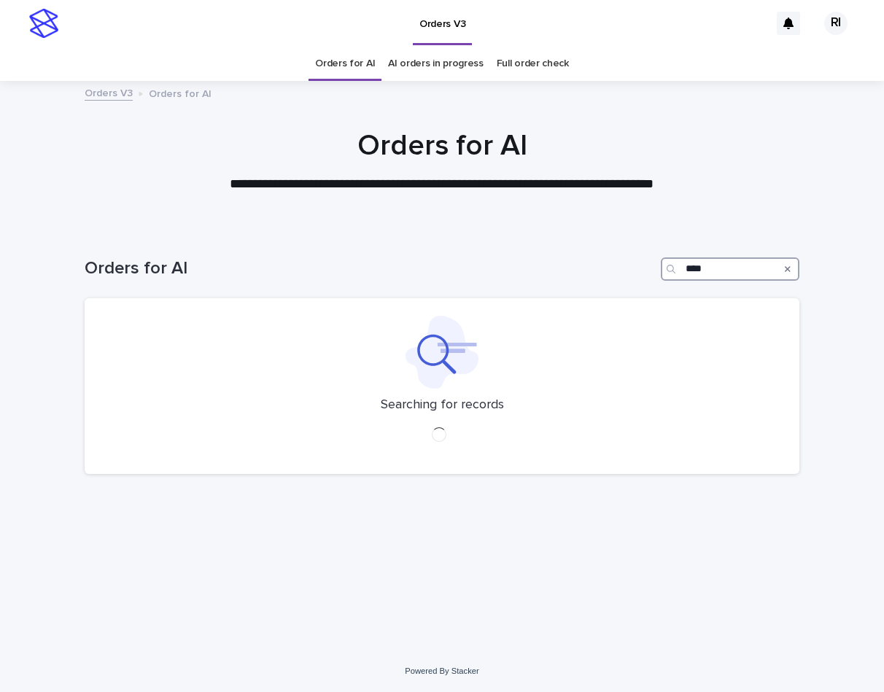
type input "****"
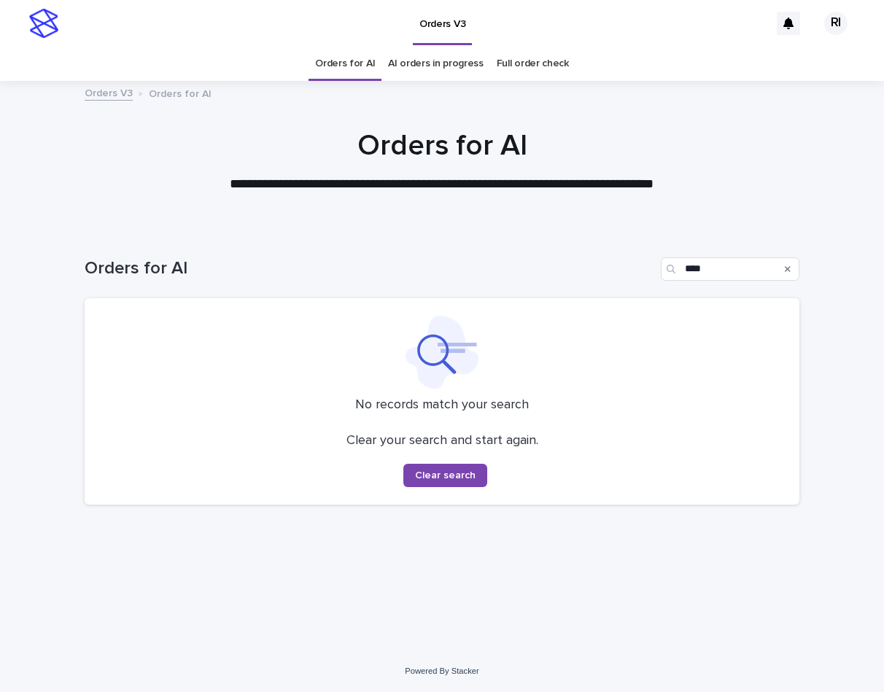
click at [354, 62] on link "Orders for AI" at bounding box center [345, 64] width 60 height 34
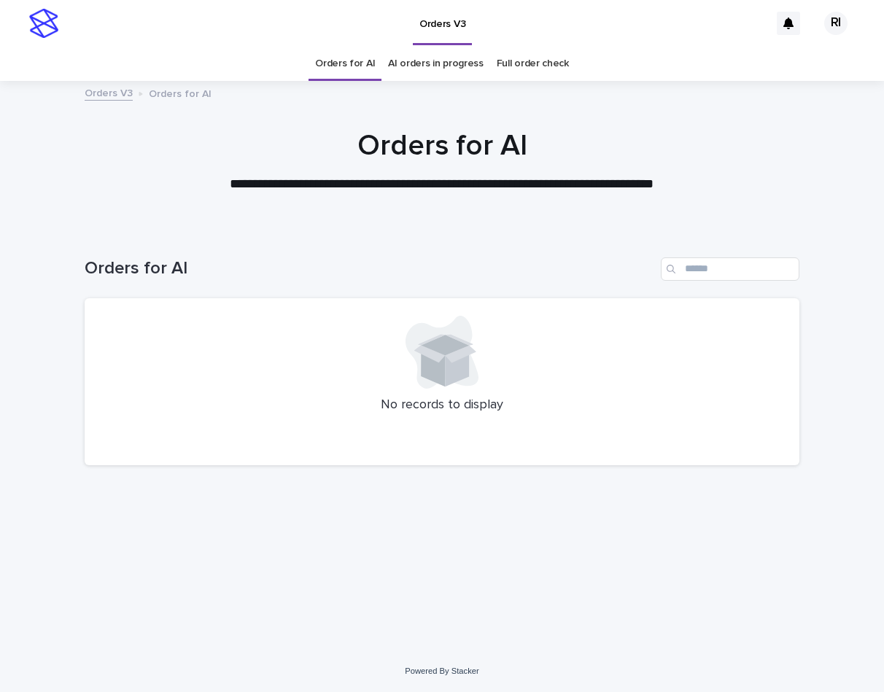
click at [123, 488] on div "Loading... Saving… Loading... Saving… Orders for AI No records to display" at bounding box center [441, 421] width 729 height 386
click at [755, 261] on input "Search" at bounding box center [730, 268] width 139 height 23
paste input "****"
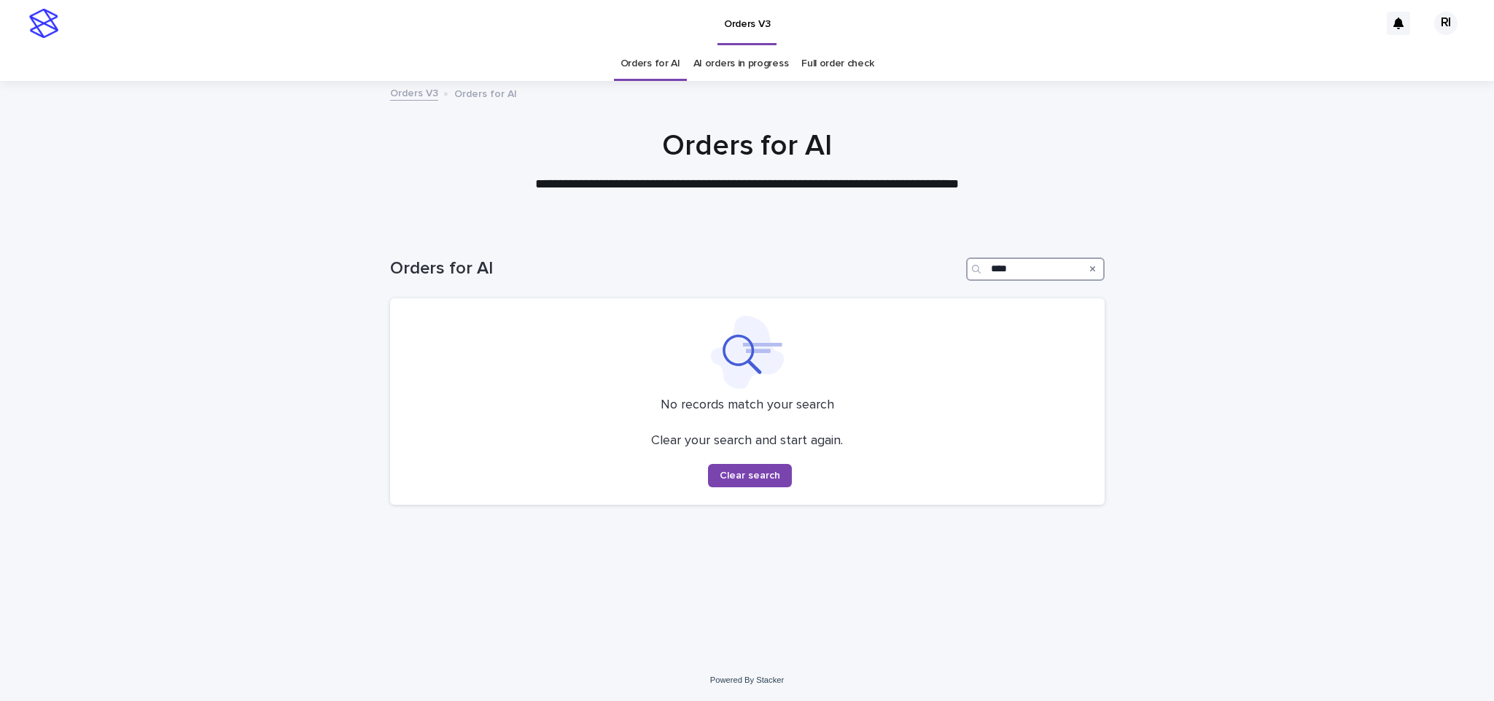
type input "****"
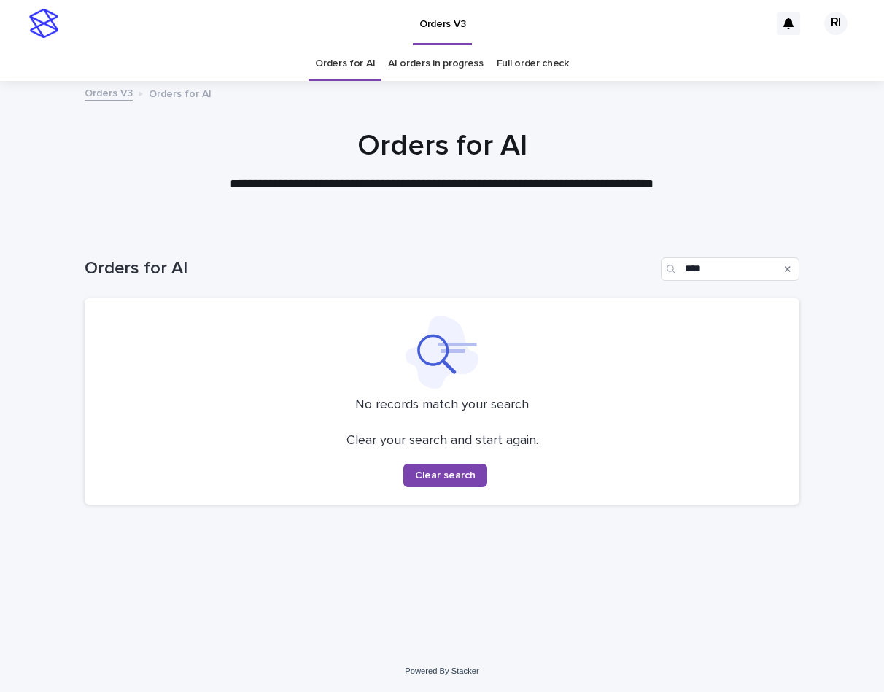
click at [343, 69] on link "Orders for AI" at bounding box center [345, 64] width 60 height 34
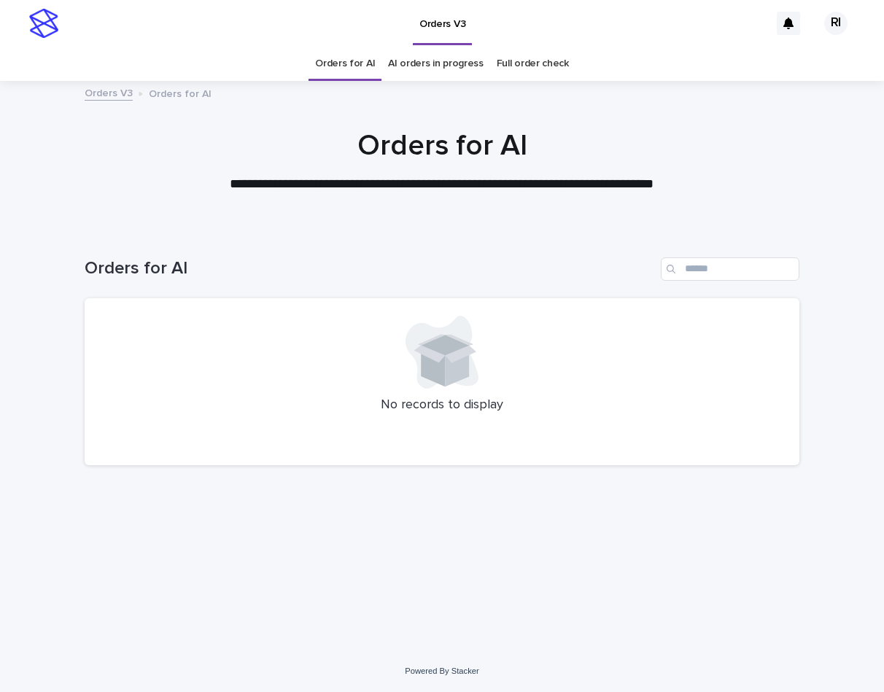
click at [703, 459] on div "No records to display" at bounding box center [442, 382] width 715 height 168
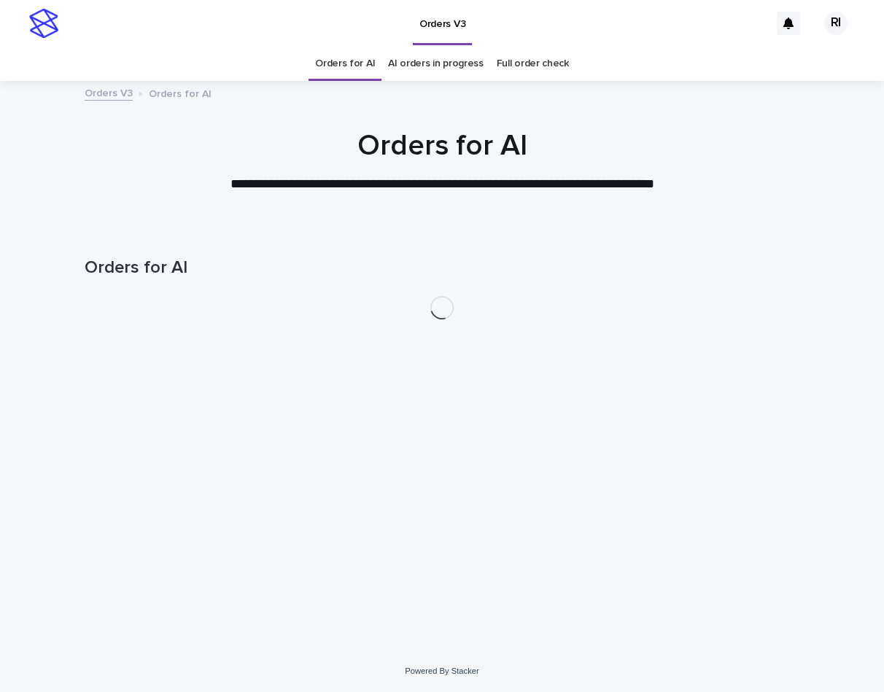
click at [198, 394] on div "Loading... Saving… Loading... Saving… Orders for AI" at bounding box center [441, 421] width 729 height 386
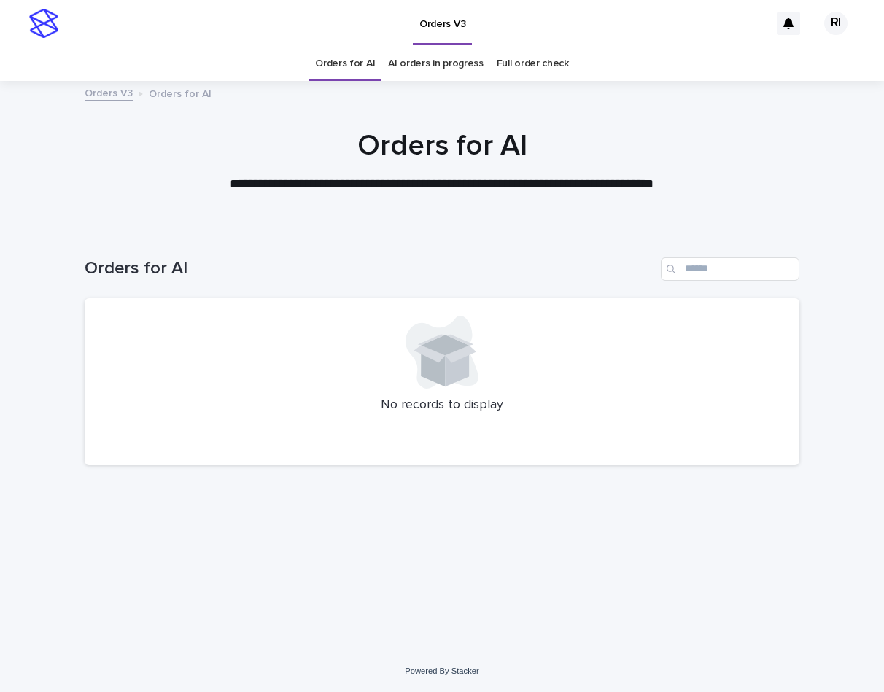
click at [523, 370] on div at bounding box center [442, 352] width 680 height 73
click at [755, 276] on input "Search" at bounding box center [730, 268] width 139 height 23
paste input "****"
type input "****"
click at [238, 421] on div "No records to display" at bounding box center [442, 382] width 715 height 168
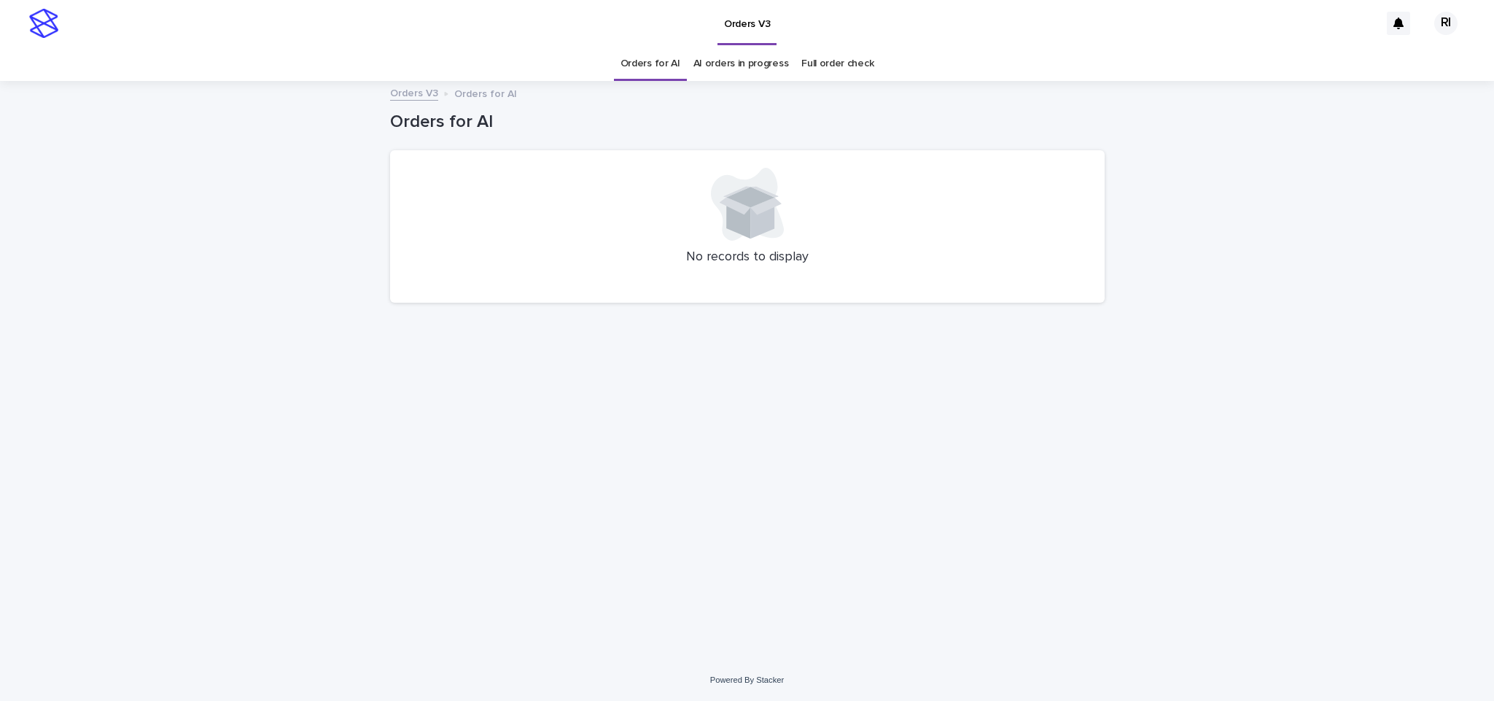
click at [193, 335] on div "Loading... Saving… Loading... Saving… Orders for AI No records to display" at bounding box center [747, 370] width 1494 height 577
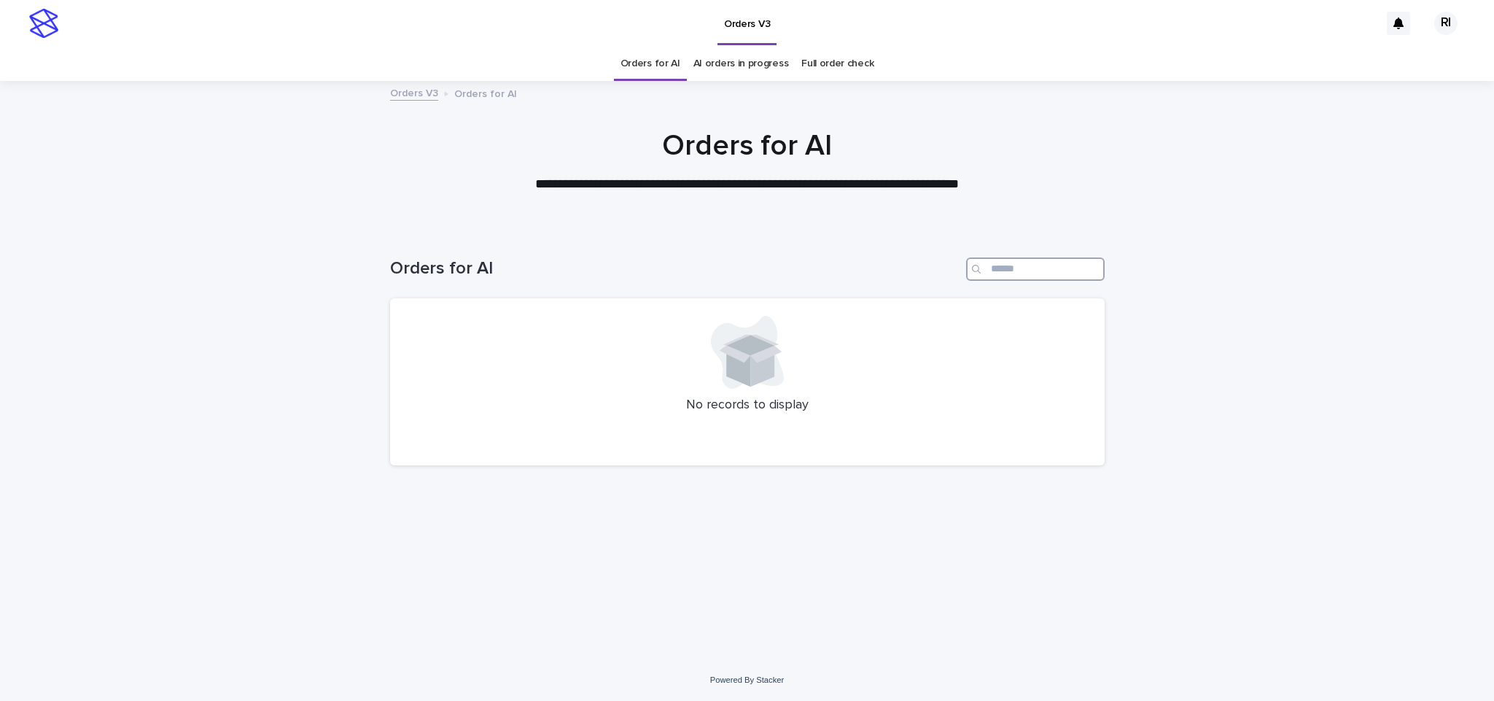
click at [1019, 263] on input "Search" at bounding box center [1035, 268] width 139 height 23
paste input "****"
type input "****"
click at [654, 69] on link "Orders for AI" at bounding box center [651, 64] width 60 height 34
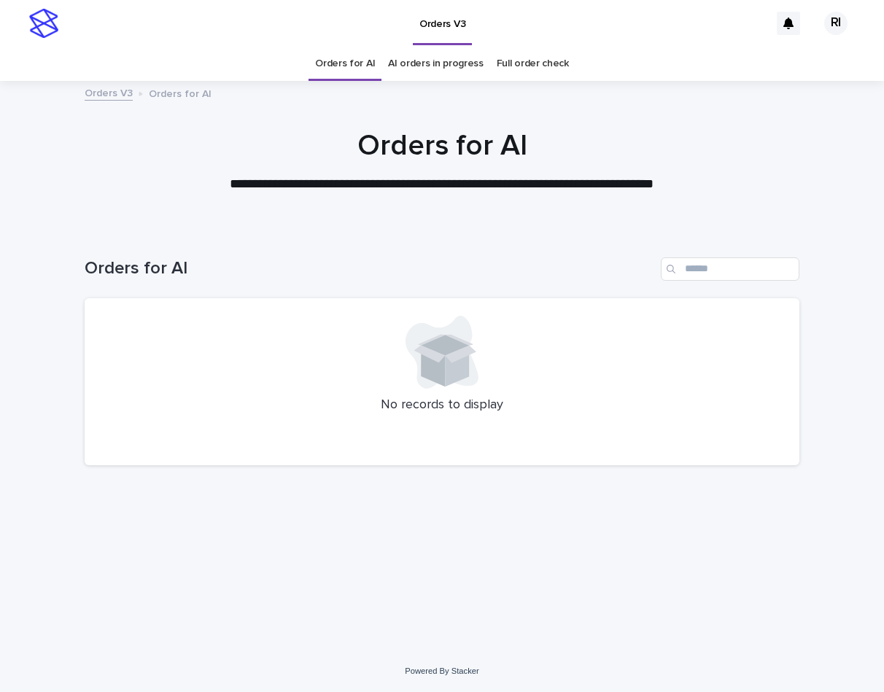
click at [300, 486] on div "Loading... Saving… Loading... Saving… Orders for AI No records to display" at bounding box center [441, 421] width 729 height 386
click at [735, 263] on input "Search" at bounding box center [730, 268] width 139 height 23
paste input "****"
type input "****"
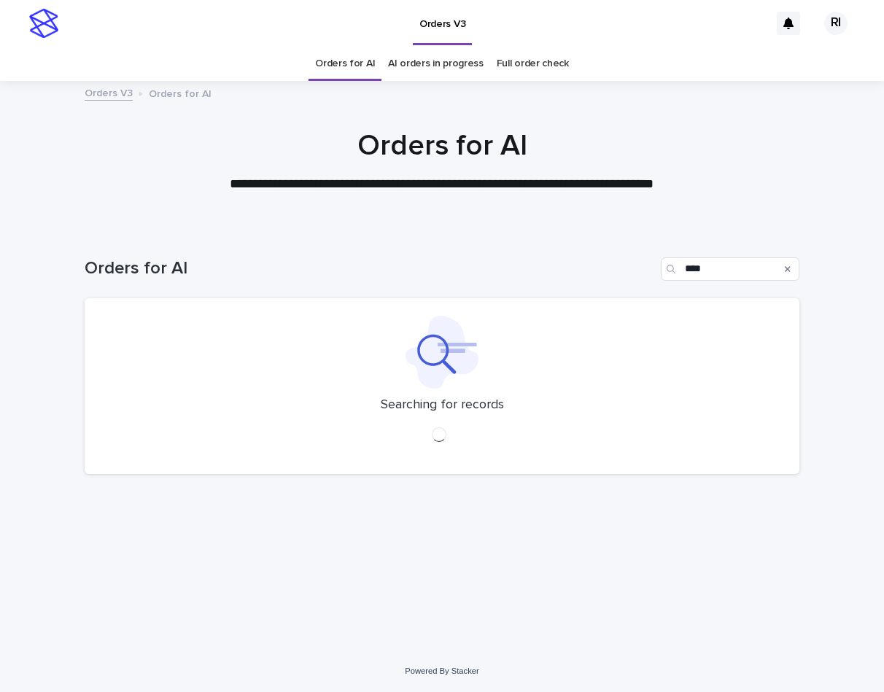
click at [353, 68] on link "Orders for AI" at bounding box center [345, 64] width 60 height 34
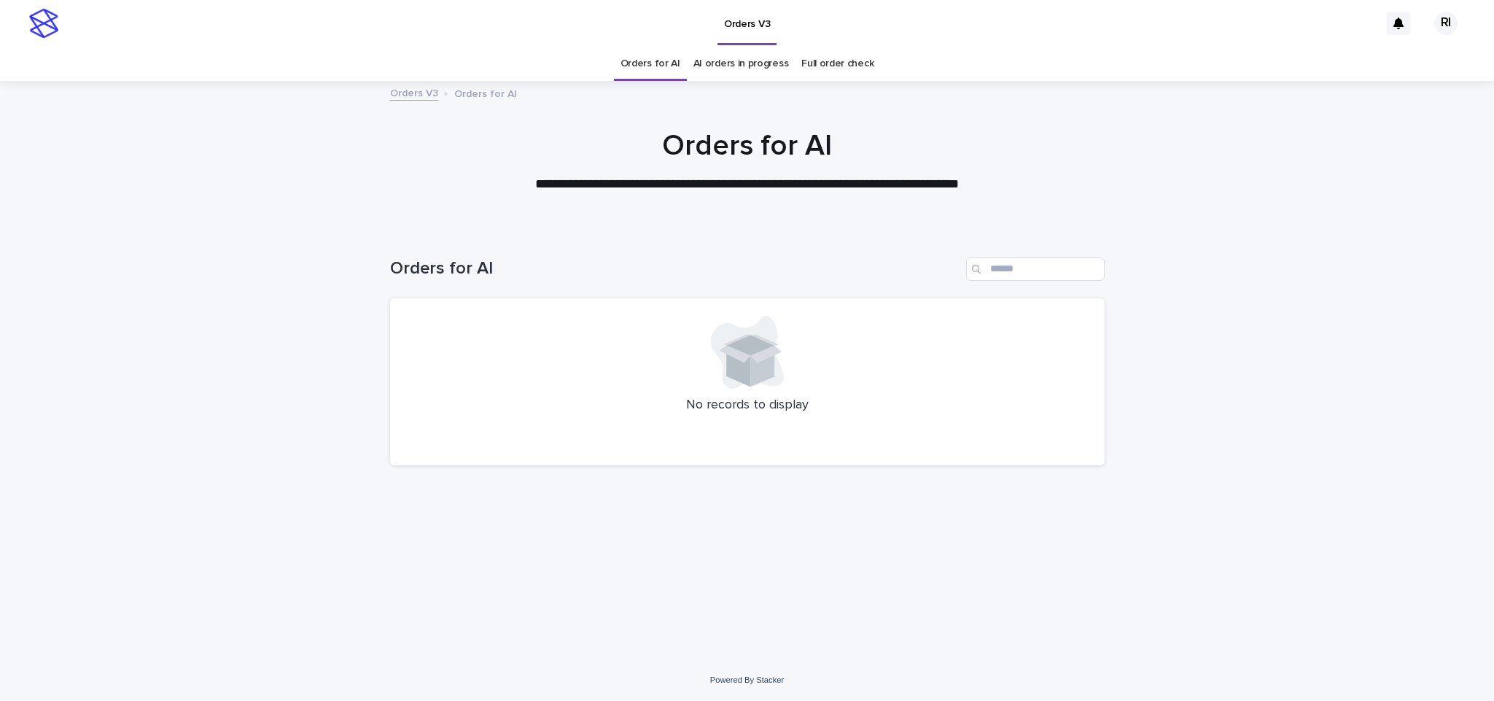
click at [335, 258] on div "Loading... Saving… Loading... Saving… Orders for AI No records to display" at bounding box center [747, 443] width 1494 height 431
click at [1057, 267] on input "Search" at bounding box center [1035, 268] width 139 height 23
paste input "****"
type input "****"
click at [668, 66] on link "Orders for AI" at bounding box center [651, 64] width 60 height 34
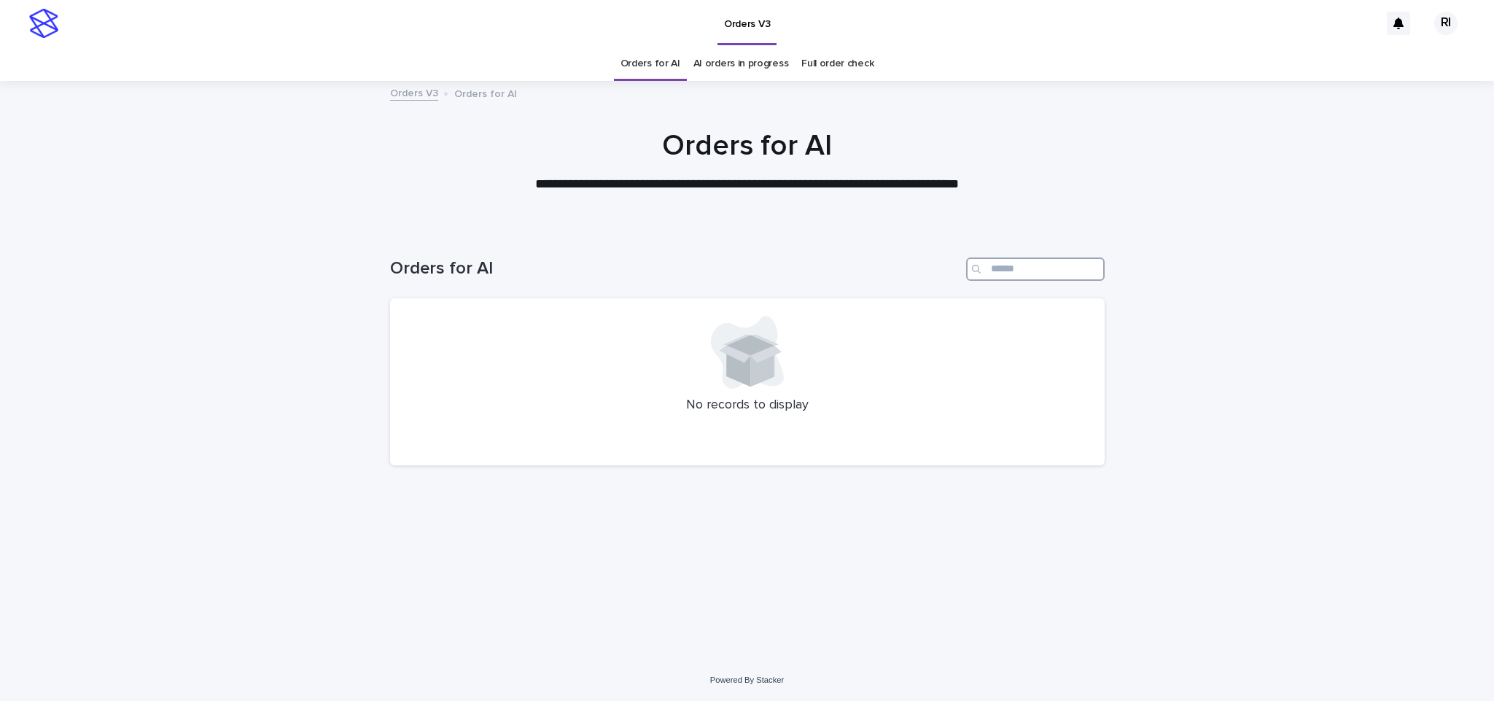
click at [1051, 271] on input "Search" at bounding box center [1035, 268] width 139 height 23
paste input "****"
type input "****"
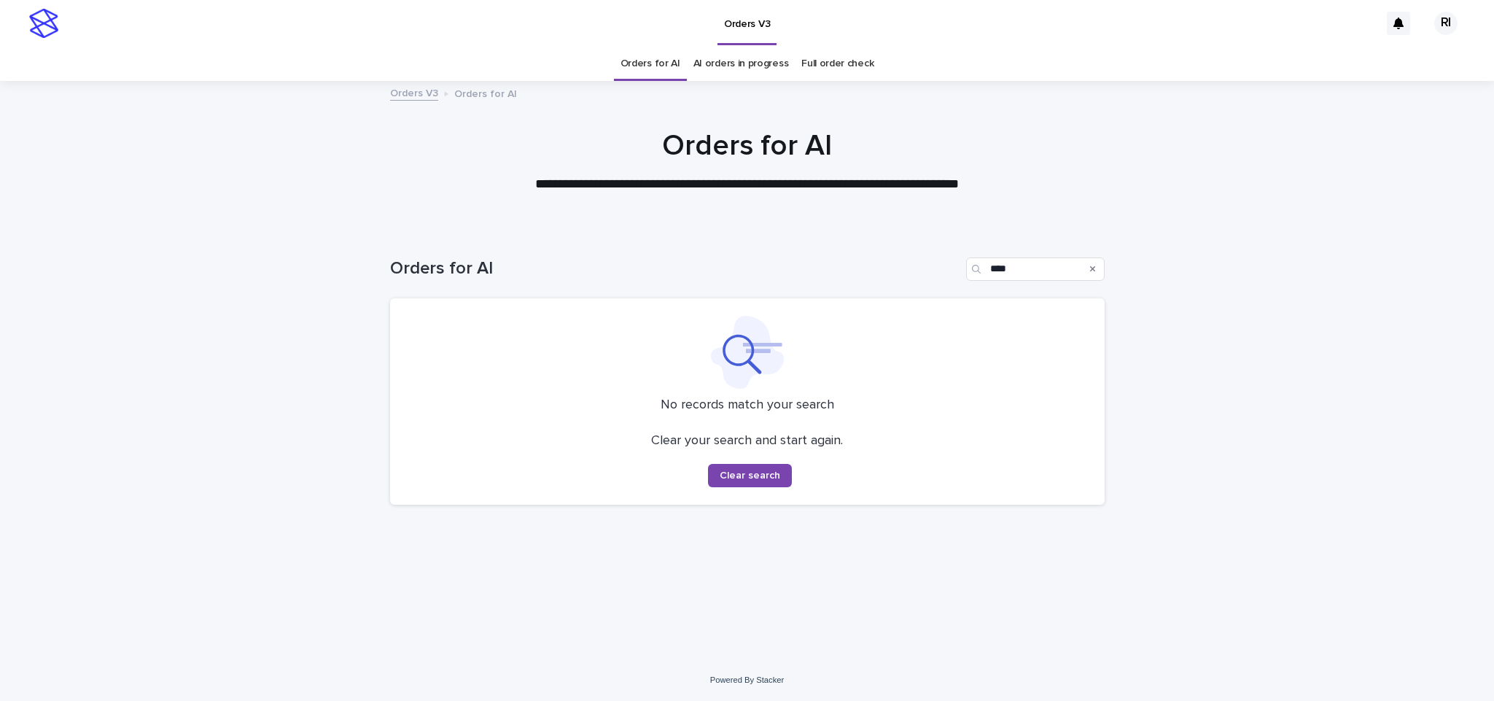
click at [667, 60] on link "Orders for AI" at bounding box center [651, 64] width 60 height 34
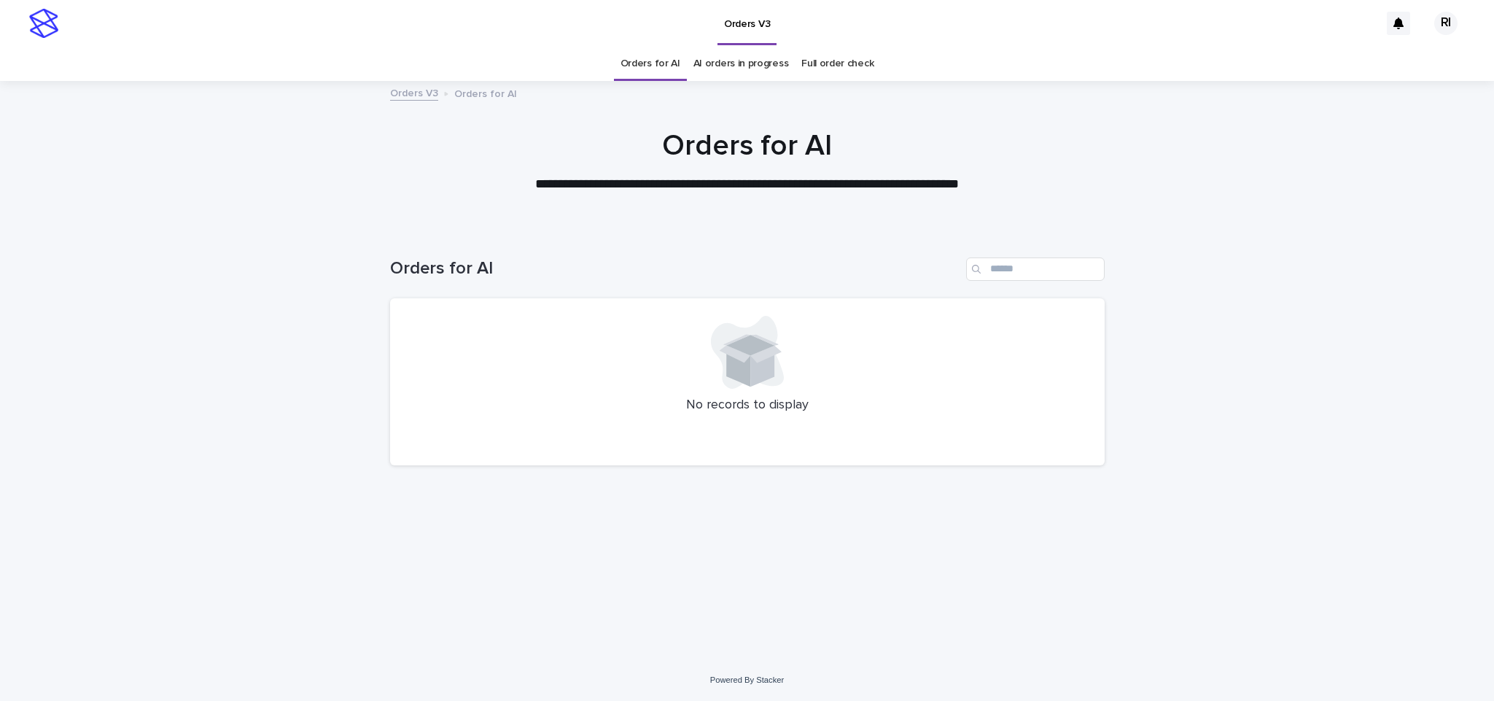
click at [647, 66] on link "Orders for AI" at bounding box center [651, 64] width 60 height 34
click at [672, 58] on link "Orders for AI" at bounding box center [651, 64] width 60 height 34
click at [669, 59] on link "Orders for AI" at bounding box center [651, 64] width 60 height 34
click at [669, 64] on link "Orders for AI" at bounding box center [651, 64] width 60 height 34
click at [674, 58] on link "Orders for AI" at bounding box center [651, 64] width 60 height 34
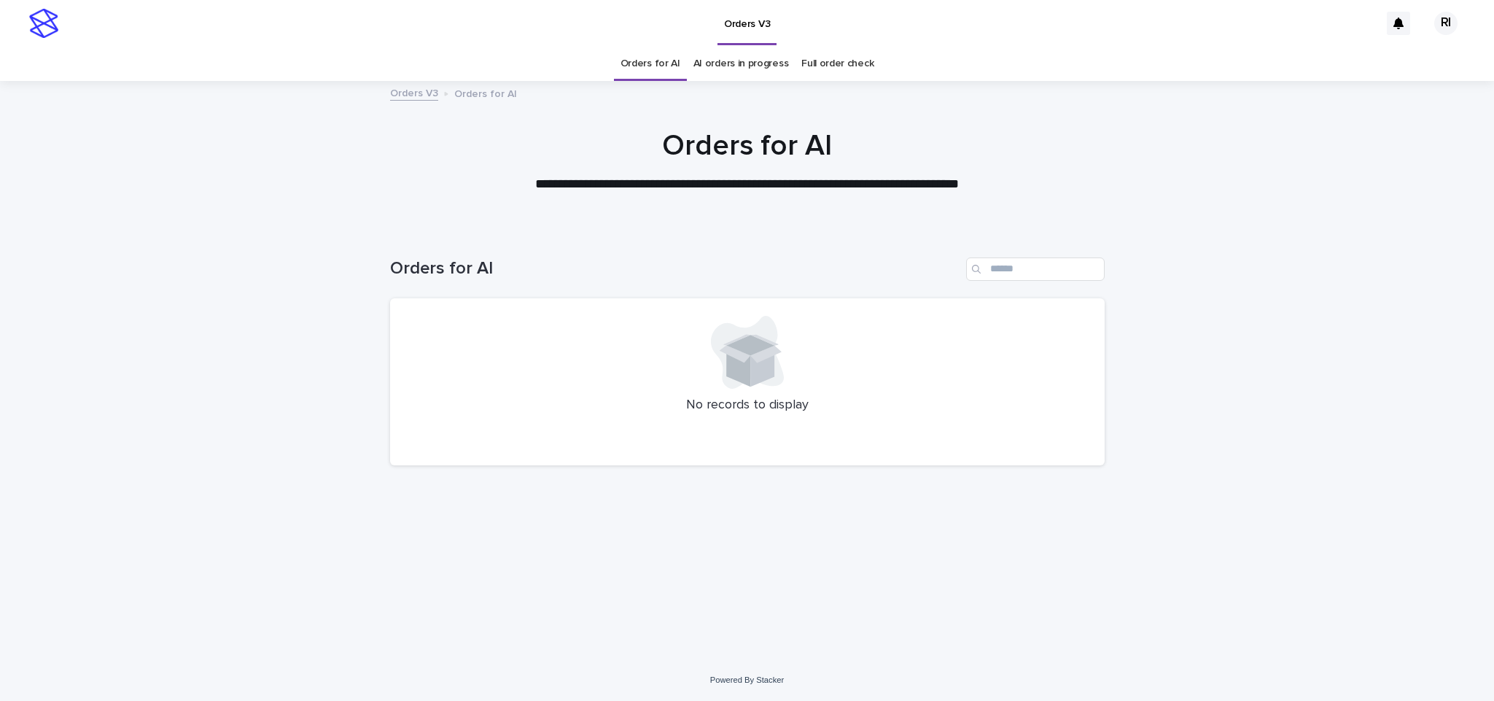
click at [669, 63] on link "Orders for AI" at bounding box center [651, 64] width 60 height 34
click at [672, 63] on link "Orders for AI" at bounding box center [651, 64] width 60 height 34
click at [661, 64] on link "Orders for AI" at bounding box center [651, 64] width 60 height 34
click at [661, 63] on link "Orders for AI" at bounding box center [651, 64] width 60 height 34
click at [664, 61] on link "Orders for AI" at bounding box center [651, 64] width 60 height 34
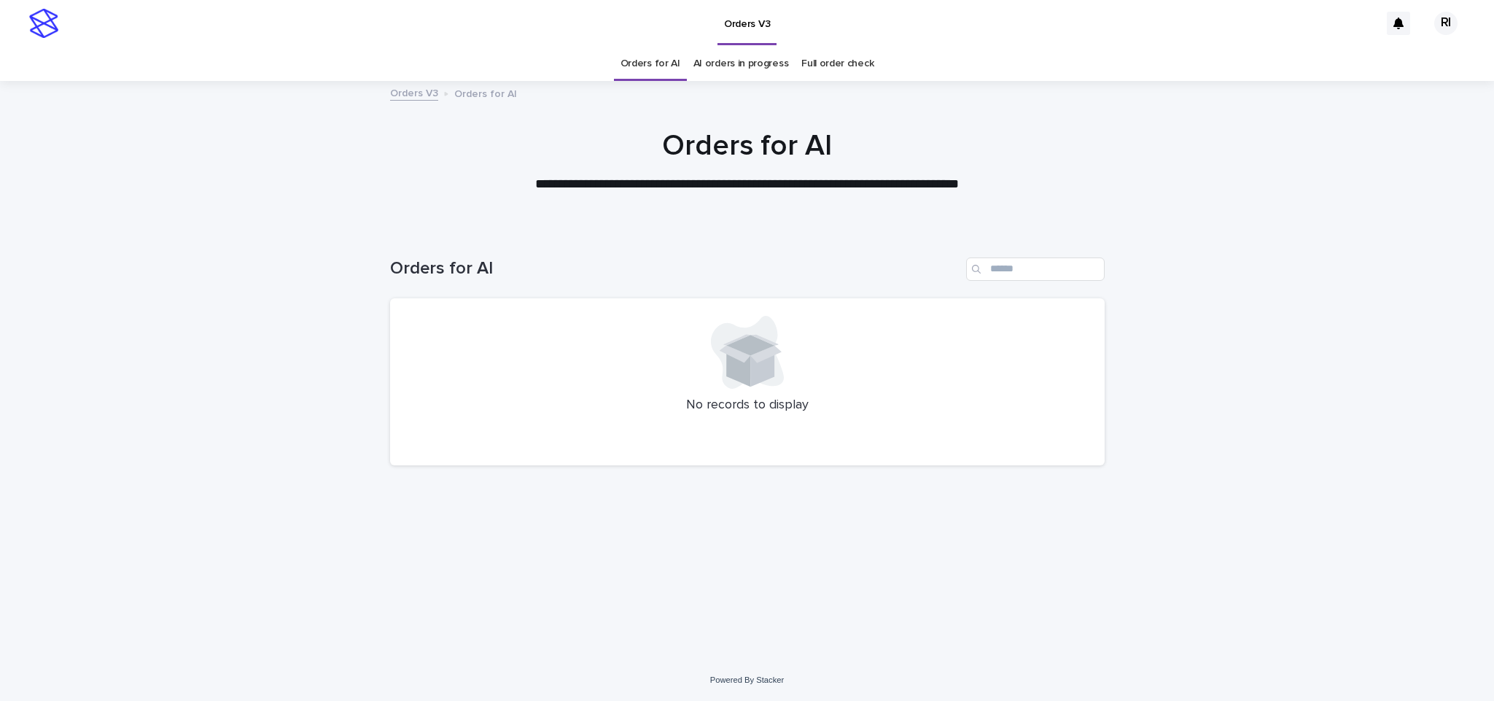
click at [742, 57] on link "AI orders in progress" at bounding box center [741, 64] width 96 height 34
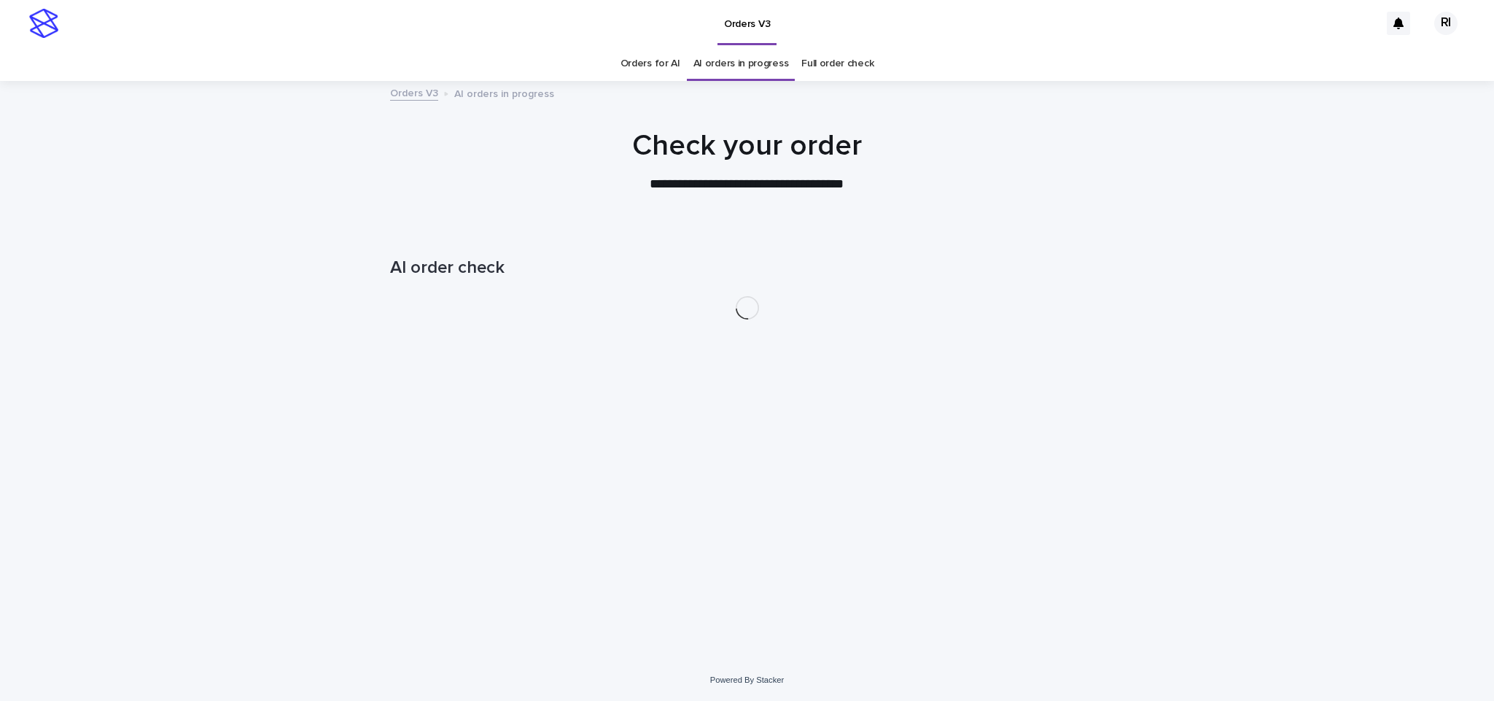
click at [665, 60] on link "Orders for AI" at bounding box center [651, 64] width 60 height 34
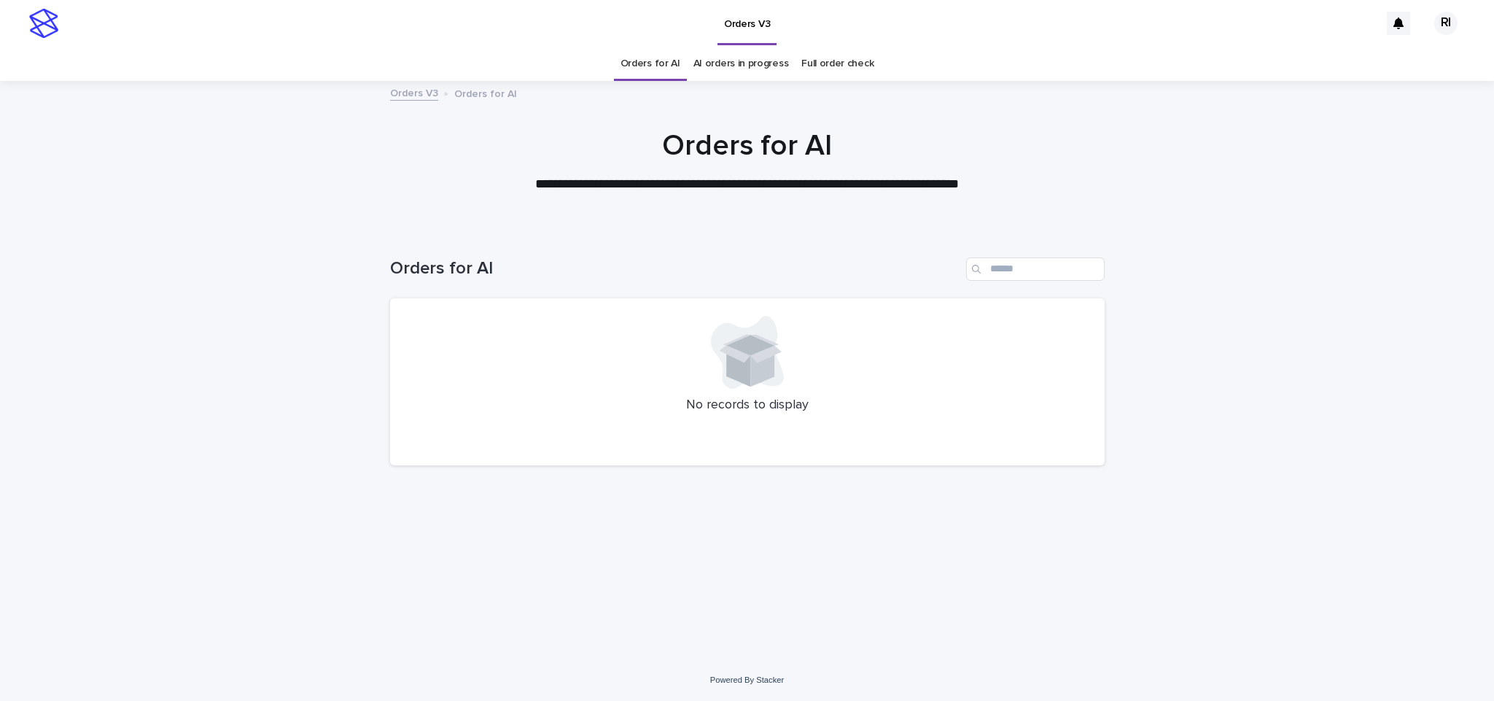
click at [720, 61] on link "AI orders in progress" at bounding box center [741, 64] width 96 height 34
click at [665, 62] on link "Orders for AI" at bounding box center [651, 64] width 60 height 34
click at [717, 61] on link "AI orders in progress" at bounding box center [741, 64] width 96 height 34
click at [659, 63] on link "Orders for AI" at bounding box center [651, 64] width 60 height 34
click at [657, 66] on link "Orders for AI" at bounding box center [651, 64] width 60 height 34
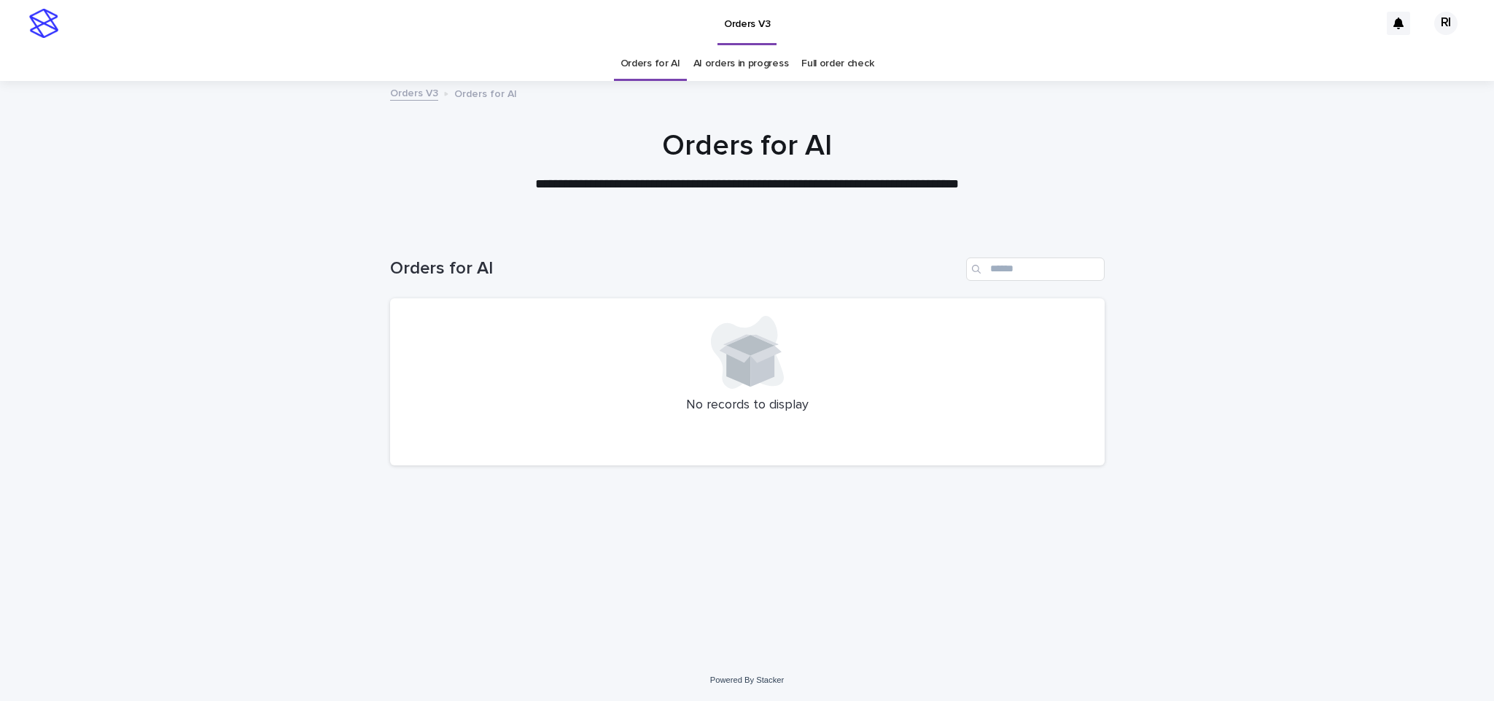
click at [669, 60] on link "Orders for AI" at bounding box center [651, 64] width 60 height 34
click at [659, 64] on link "Orders for AI" at bounding box center [651, 64] width 60 height 34
click at [667, 62] on link "Orders for AI" at bounding box center [651, 64] width 60 height 34
click at [661, 63] on link "Orders for AI" at bounding box center [651, 64] width 60 height 34
click at [668, 61] on link "Orders for AI" at bounding box center [651, 64] width 60 height 34
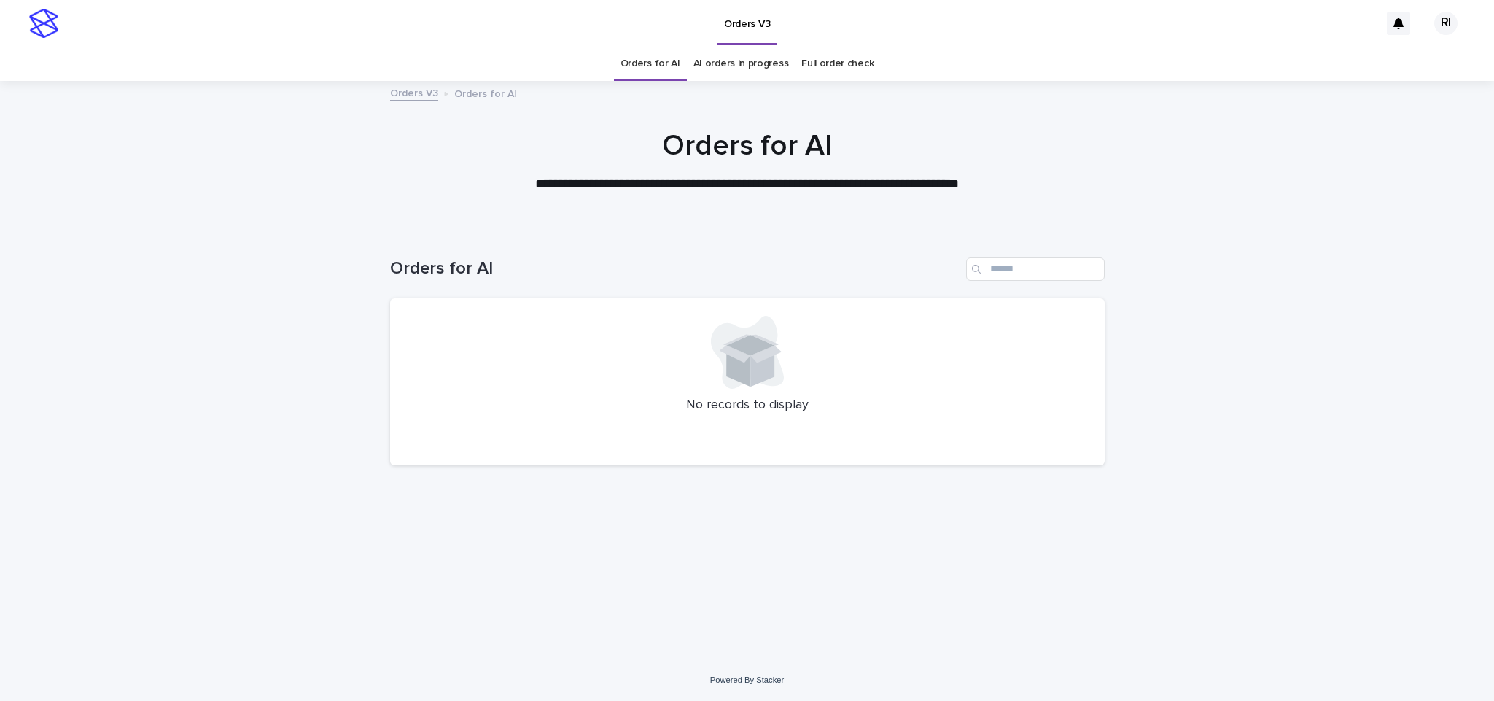
click at [665, 62] on link "Orders for AI" at bounding box center [651, 64] width 60 height 34
click at [668, 60] on link "Orders for AI" at bounding box center [651, 64] width 60 height 34
click at [674, 60] on link "Orders for AI" at bounding box center [651, 64] width 60 height 34
click at [661, 66] on link "Orders for AI" at bounding box center [651, 64] width 60 height 34
click at [667, 75] on link "Orders for AI" at bounding box center [651, 64] width 60 height 34
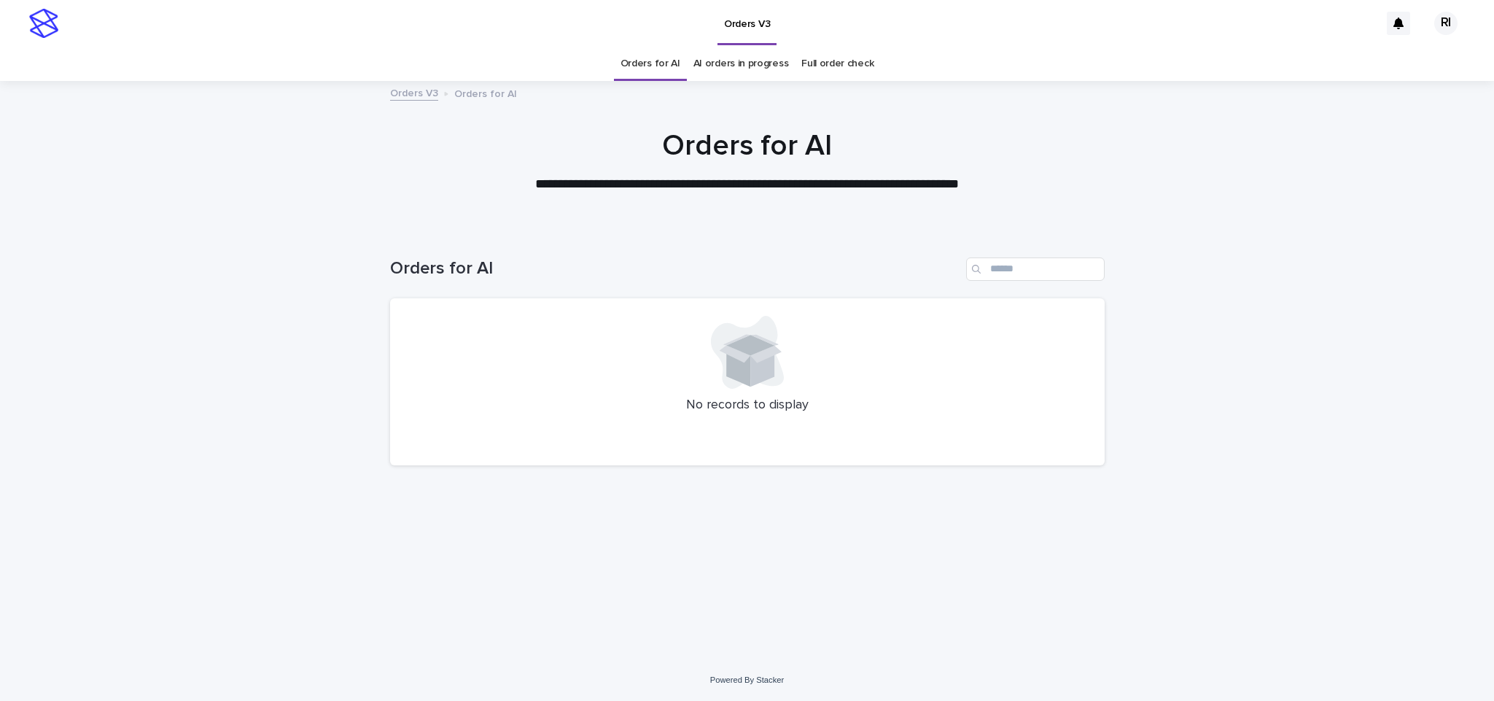
click at [665, 66] on link "Orders for AI" at bounding box center [651, 64] width 60 height 34
click at [674, 66] on link "Orders for AI" at bounding box center [651, 64] width 60 height 34
click at [661, 69] on link "Orders for AI" at bounding box center [651, 64] width 60 height 34
click at [718, 59] on link "AI orders in progress" at bounding box center [741, 64] width 96 height 34
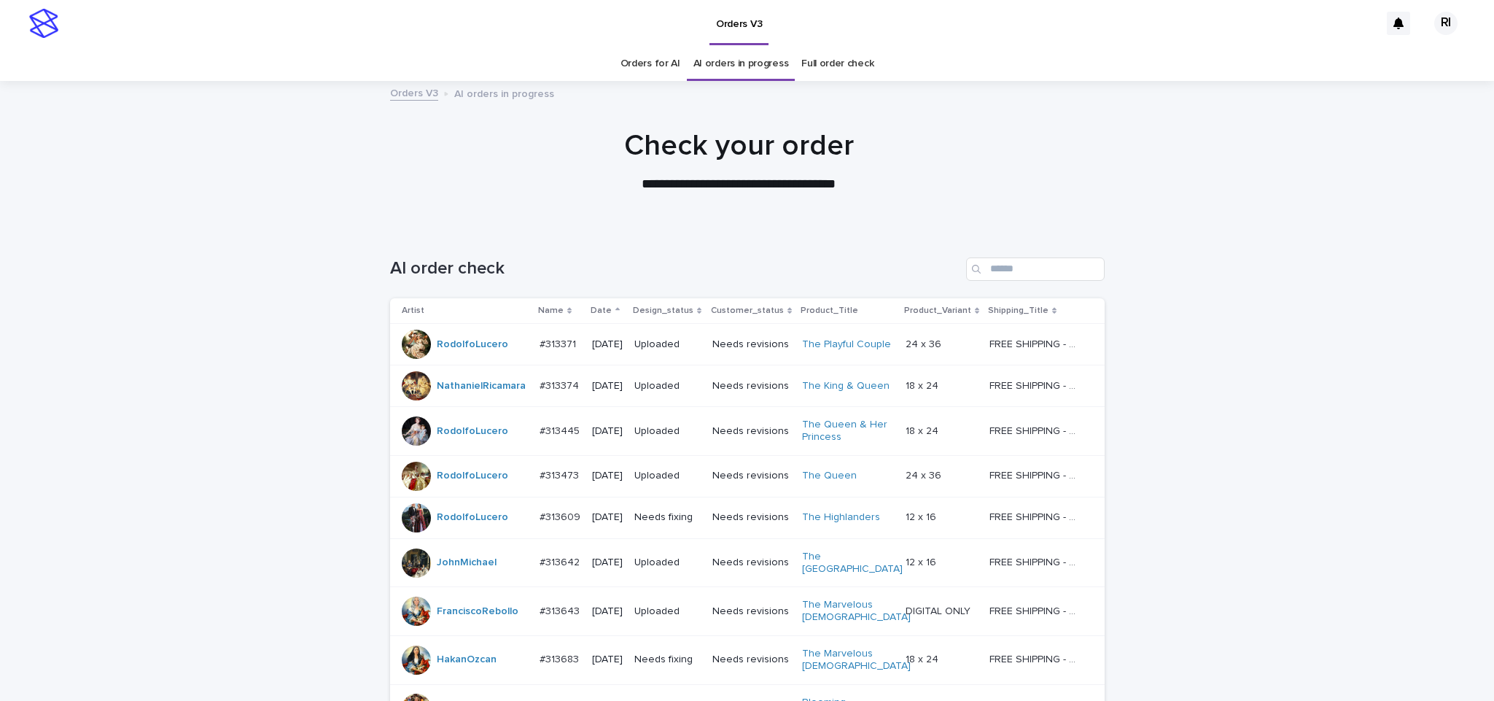
click at [658, 64] on link "Orders for AI" at bounding box center [651, 64] width 60 height 34
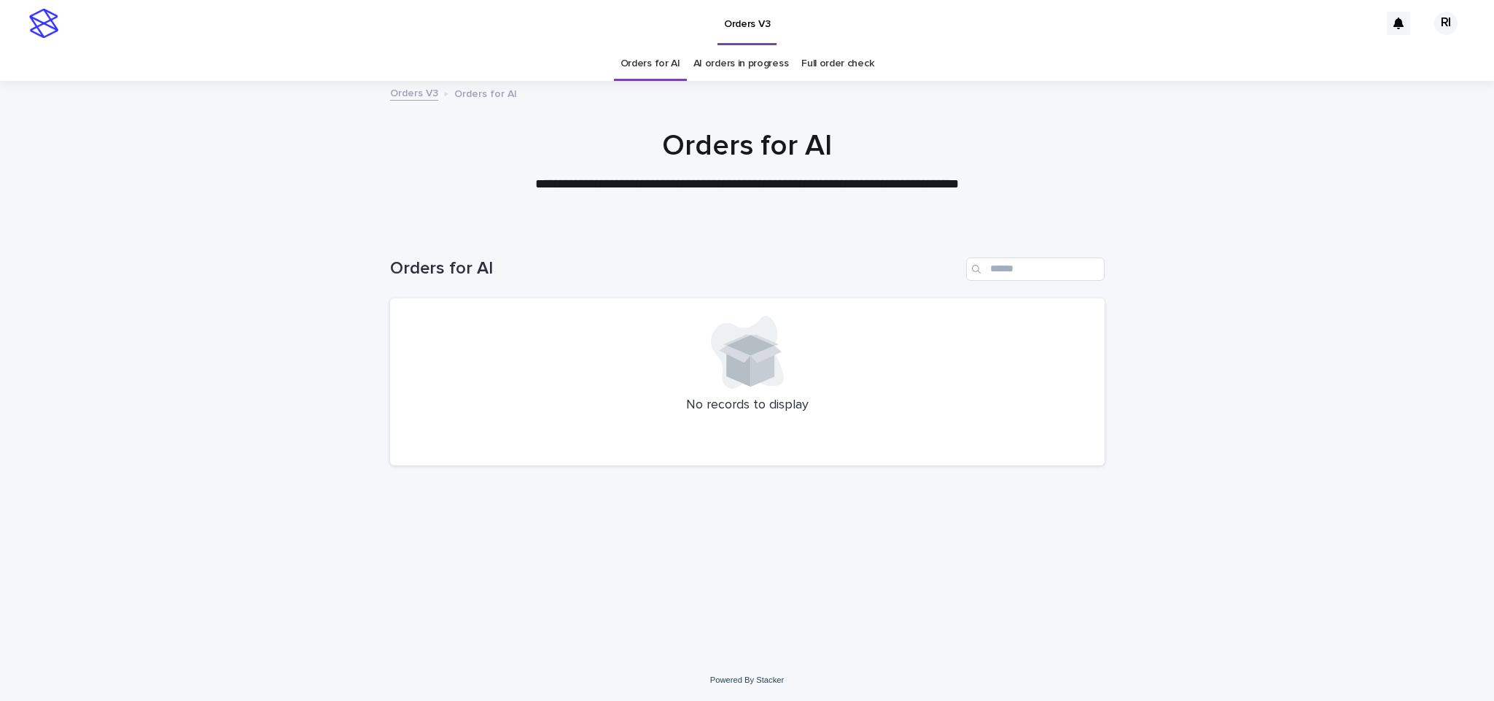
click at [659, 62] on link "Orders for AI" at bounding box center [651, 64] width 60 height 34
click at [667, 62] on link "Orders for AI" at bounding box center [651, 64] width 60 height 34
click at [666, 63] on link "Orders for AI" at bounding box center [651, 64] width 60 height 34
click at [670, 66] on link "Orders for AI" at bounding box center [651, 64] width 60 height 34
click at [670, 68] on link "Orders for AI" at bounding box center [651, 64] width 60 height 34
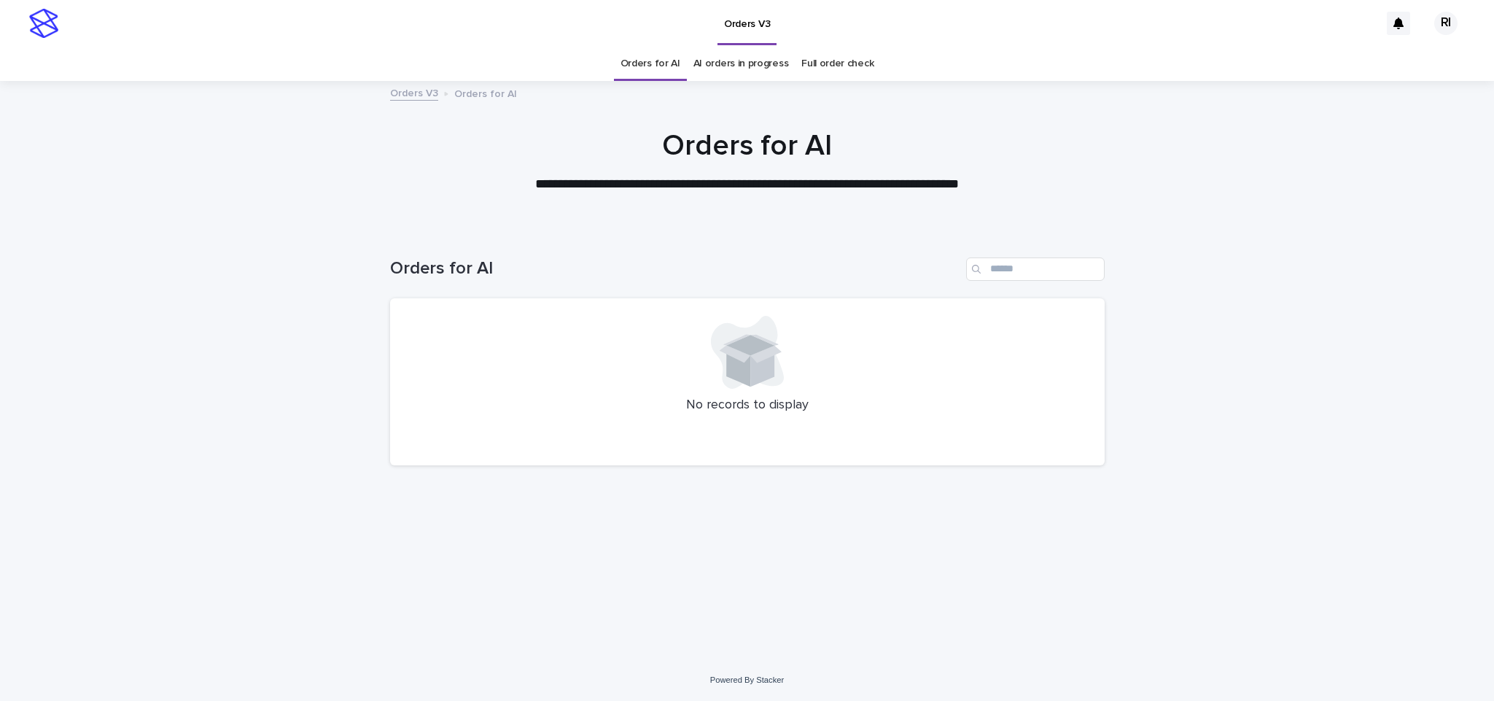
click at [647, 61] on link "Orders for AI" at bounding box center [651, 64] width 60 height 34
click at [664, 62] on link "Orders for AI" at bounding box center [651, 64] width 60 height 34
click at [653, 62] on link "Orders for AI" at bounding box center [651, 64] width 60 height 34
click at [654, 62] on link "Orders for AI" at bounding box center [651, 64] width 60 height 34
click at [667, 66] on link "Orders for AI" at bounding box center [651, 64] width 60 height 34
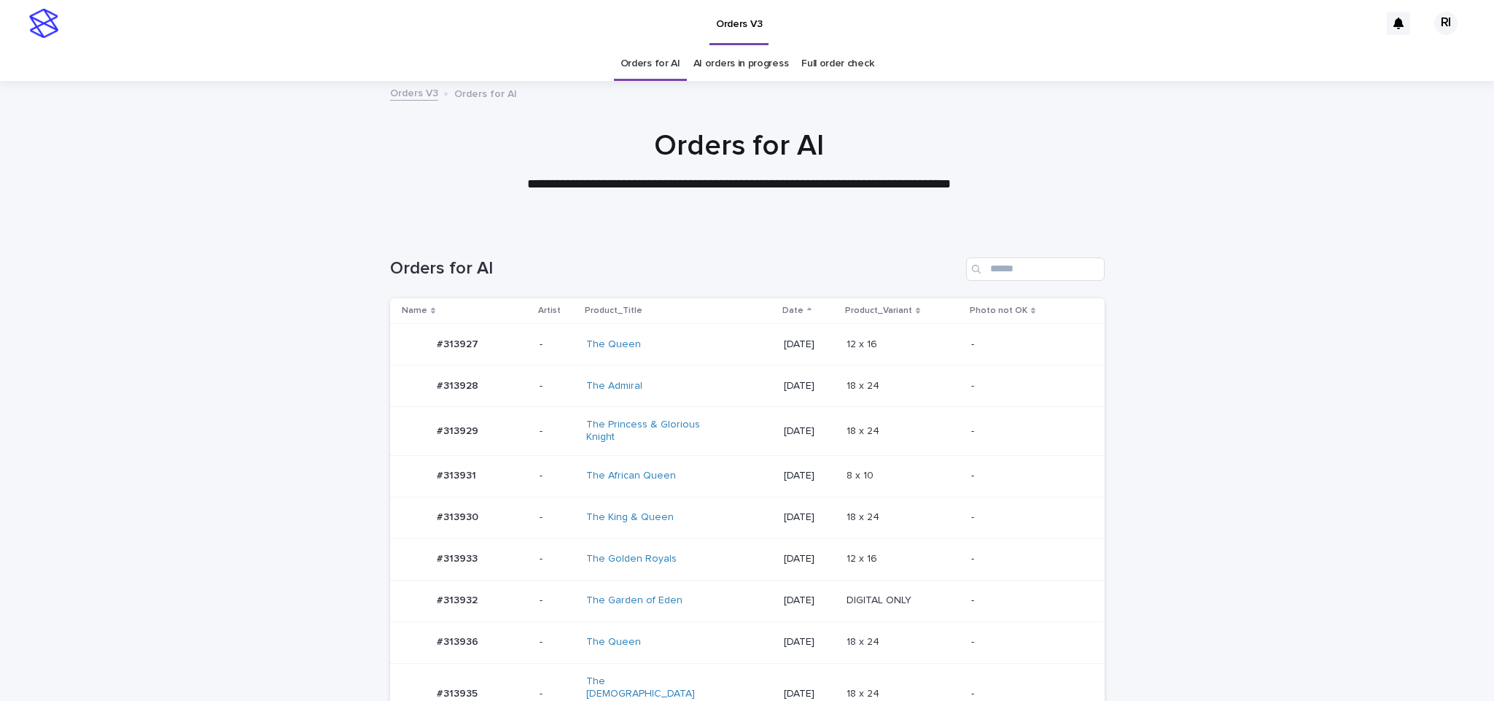
click at [906, 422] on div "18 x 24 18 x 24" at bounding box center [903, 431] width 113 height 24
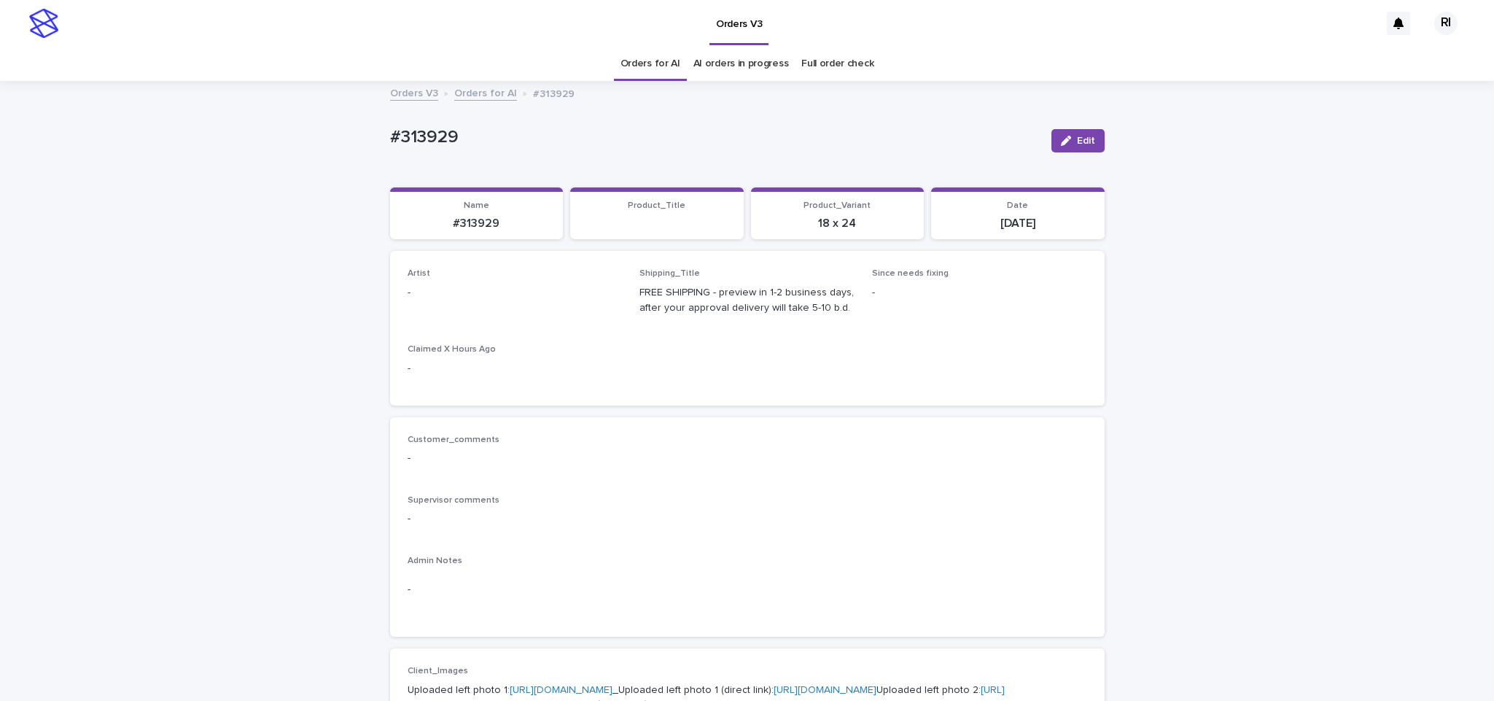
click at [1059, 132] on button "Edit" at bounding box center [1077, 140] width 53 height 23
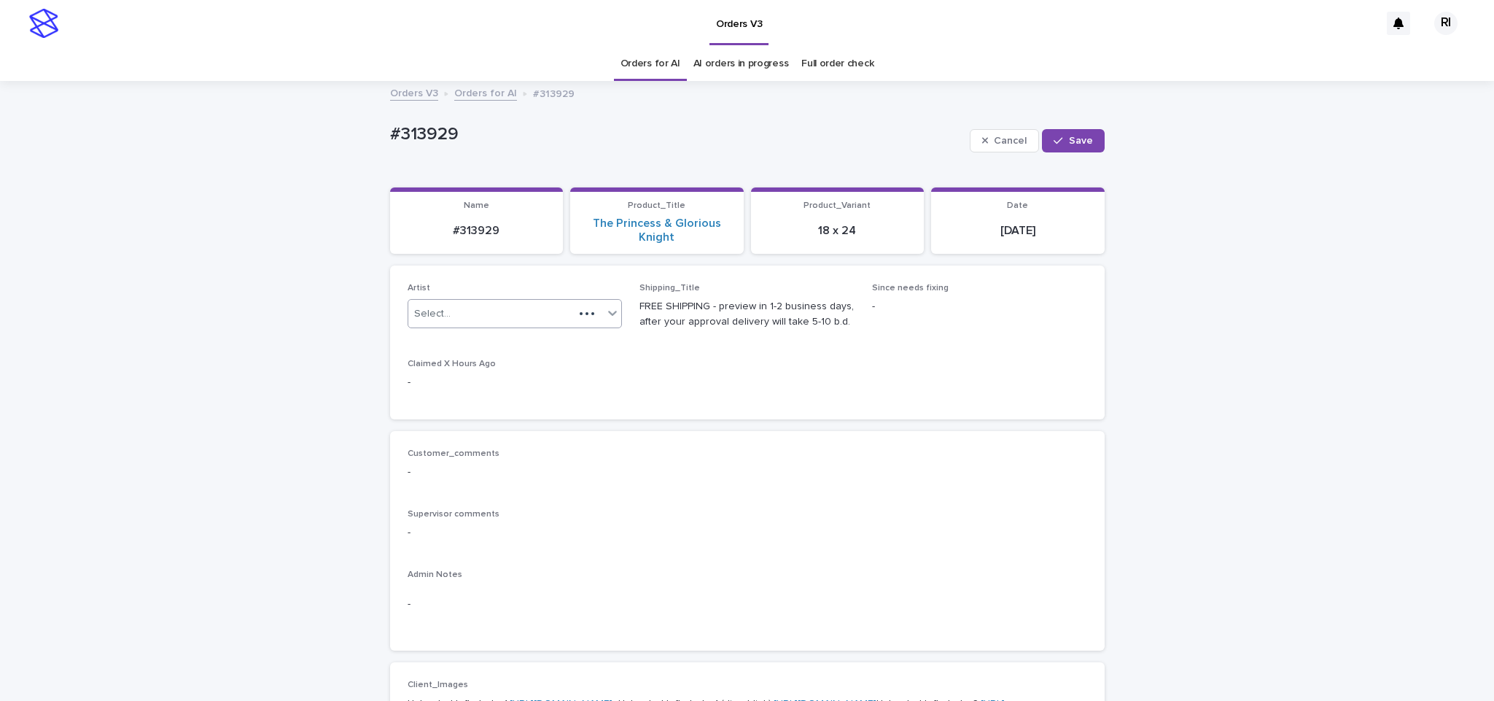
paste input "****"
type input "****"
click at [1061, 140] on div "button" at bounding box center [1061, 141] width 15 height 10
click at [1061, 139] on icon "button" at bounding box center [1066, 141] width 10 height 10
click at [563, 316] on div "Jo Ancheta" at bounding box center [497, 314] width 178 height 24
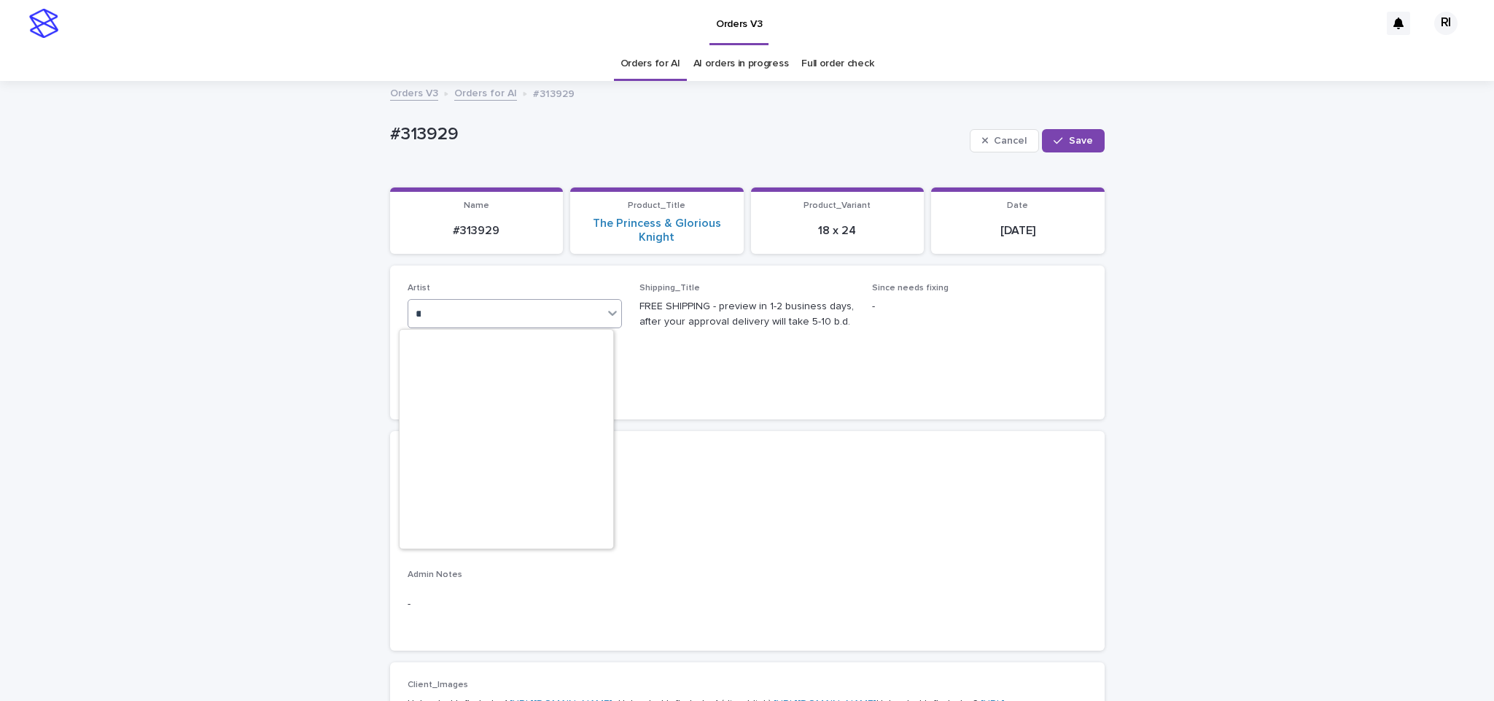
type input "****"
click at [518, 341] on div "Riqs" at bounding box center [507, 343] width 214 height 26
click at [1072, 142] on span "Save" at bounding box center [1081, 141] width 24 height 10
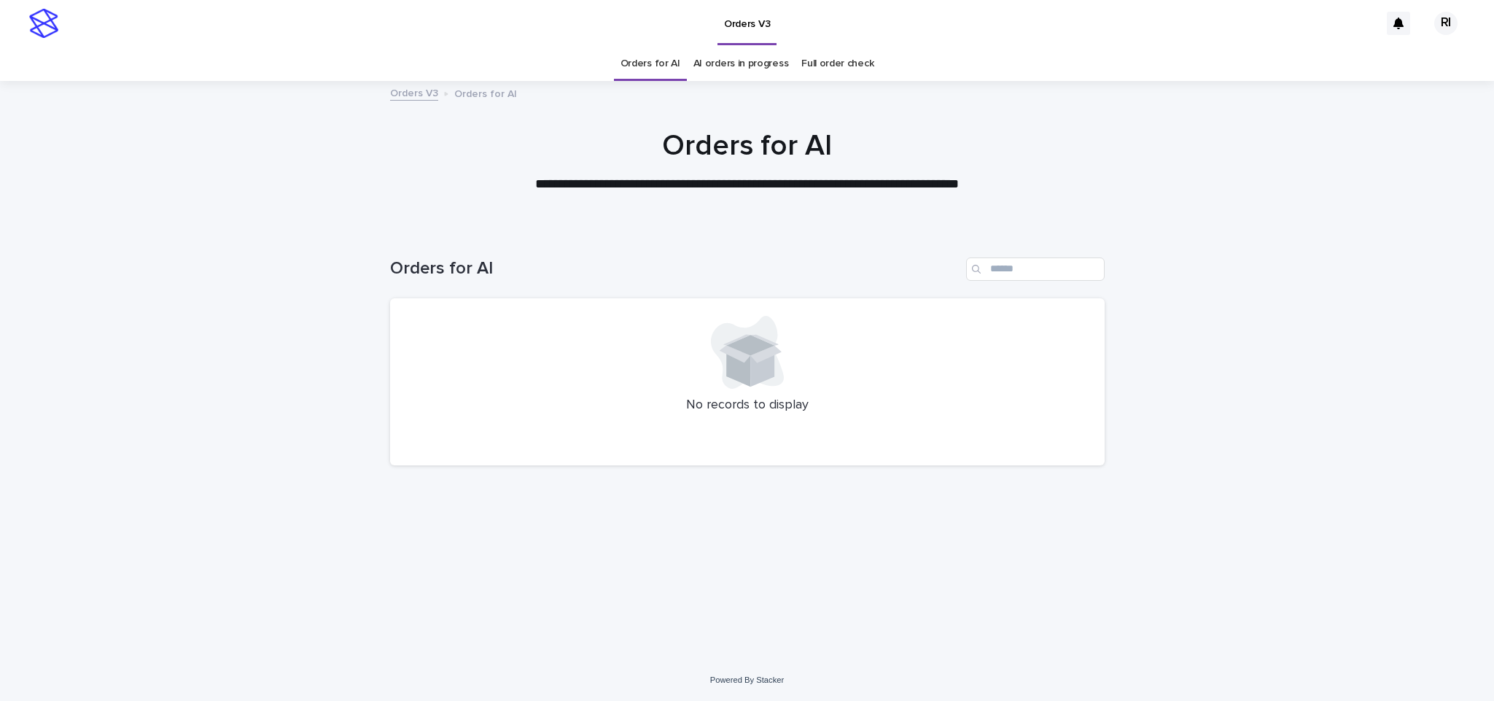
click at [669, 66] on link "Orders for AI" at bounding box center [651, 64] width 60 height 34
click at [654, 57] on link "Orders for AI" at bounding box center [651, 64] width 60 height 34
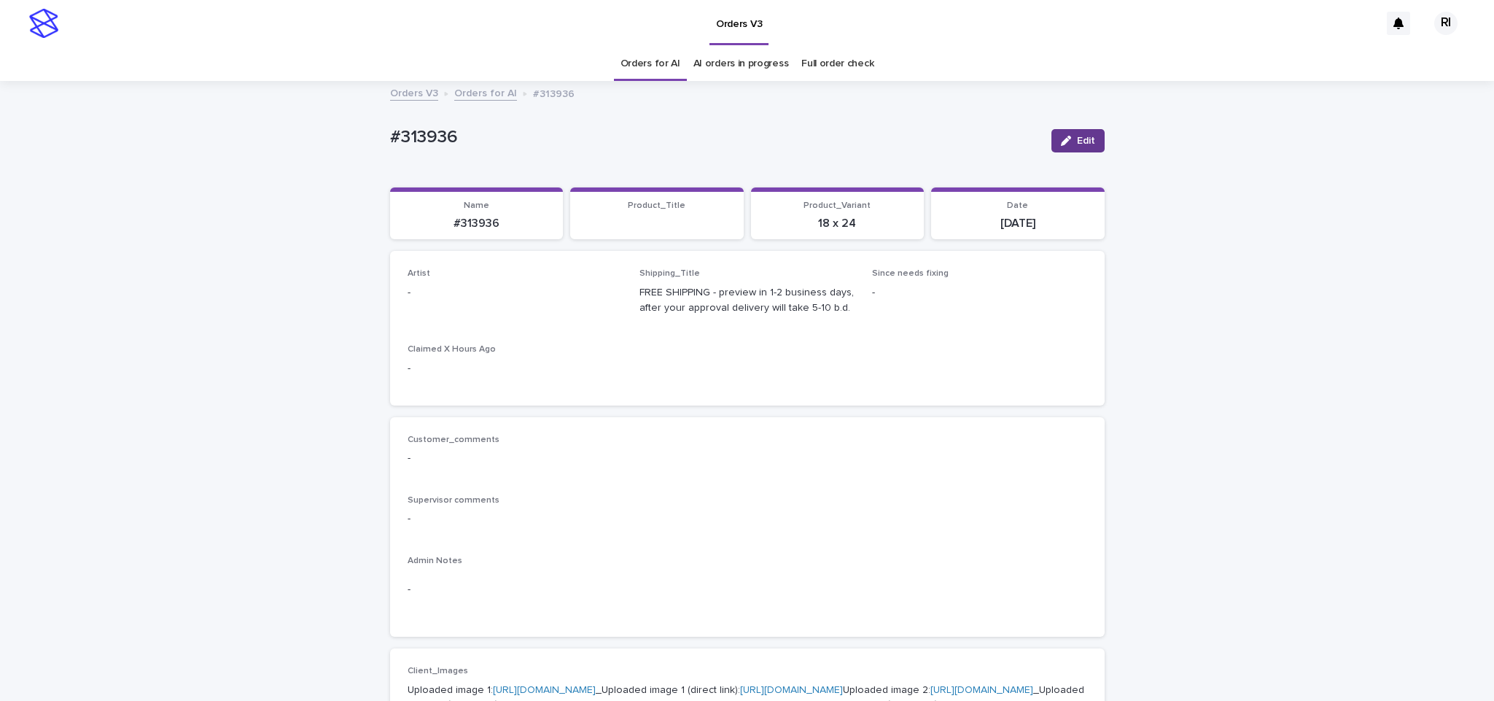
click at [1077, 144] on span "Edit" at bounding box center [1086, 141] width 18 height 10
paste input "****"
type input "****"
click at [1061, 139] on div "button" at bounding box center [1061, 141] width 15 height 10
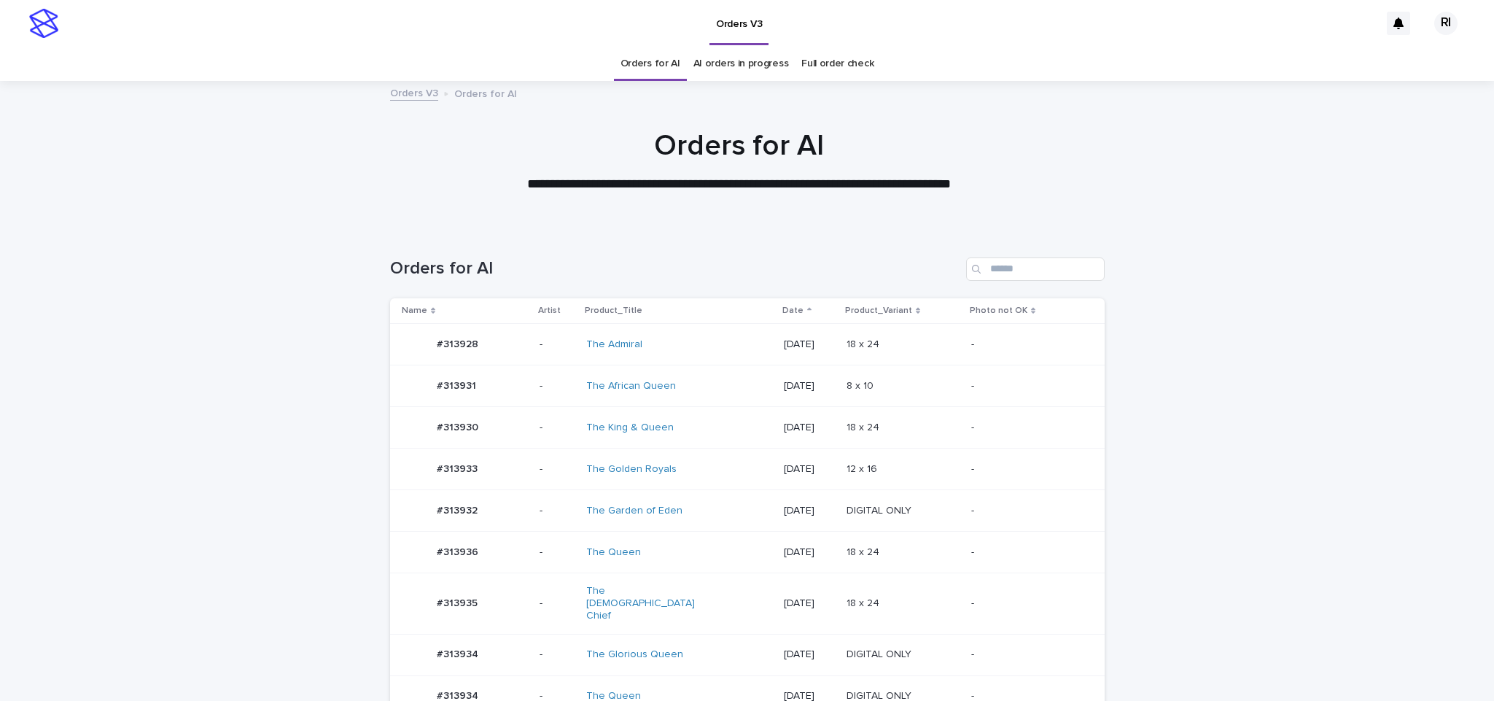
click at [967, 655] on td "-" at bounding box center [1034, 655] width 139 height 42
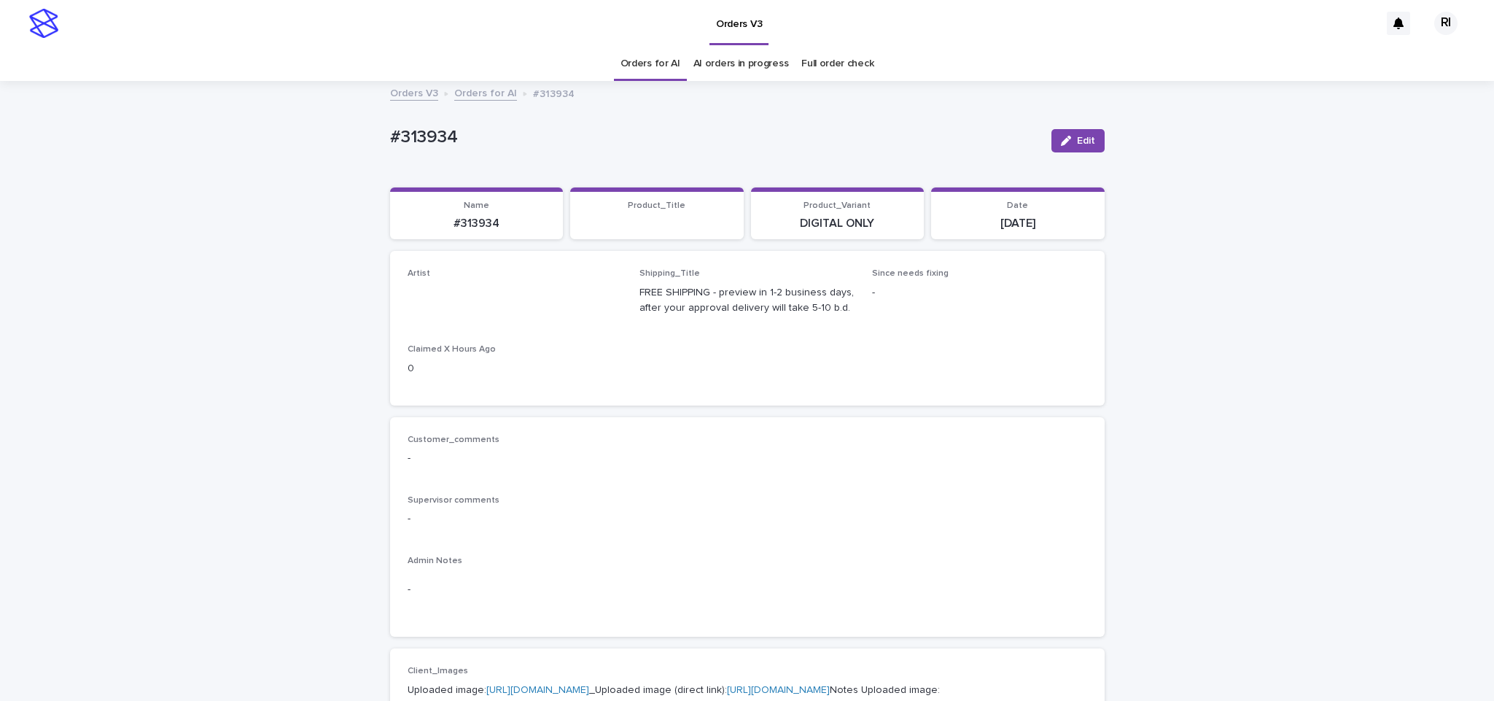
click at [1078, 136] on span "Edit" at bounding box center [1086, 141] width 18 height 10
click at [669, 73] on link "Orders for AI" at bounding box center [651, 64] width 60 height 34
click at [1051, 140] on button "Edit" at bounding box center [1077, 140] width 53 height 23
paste input "****"
type input "****"
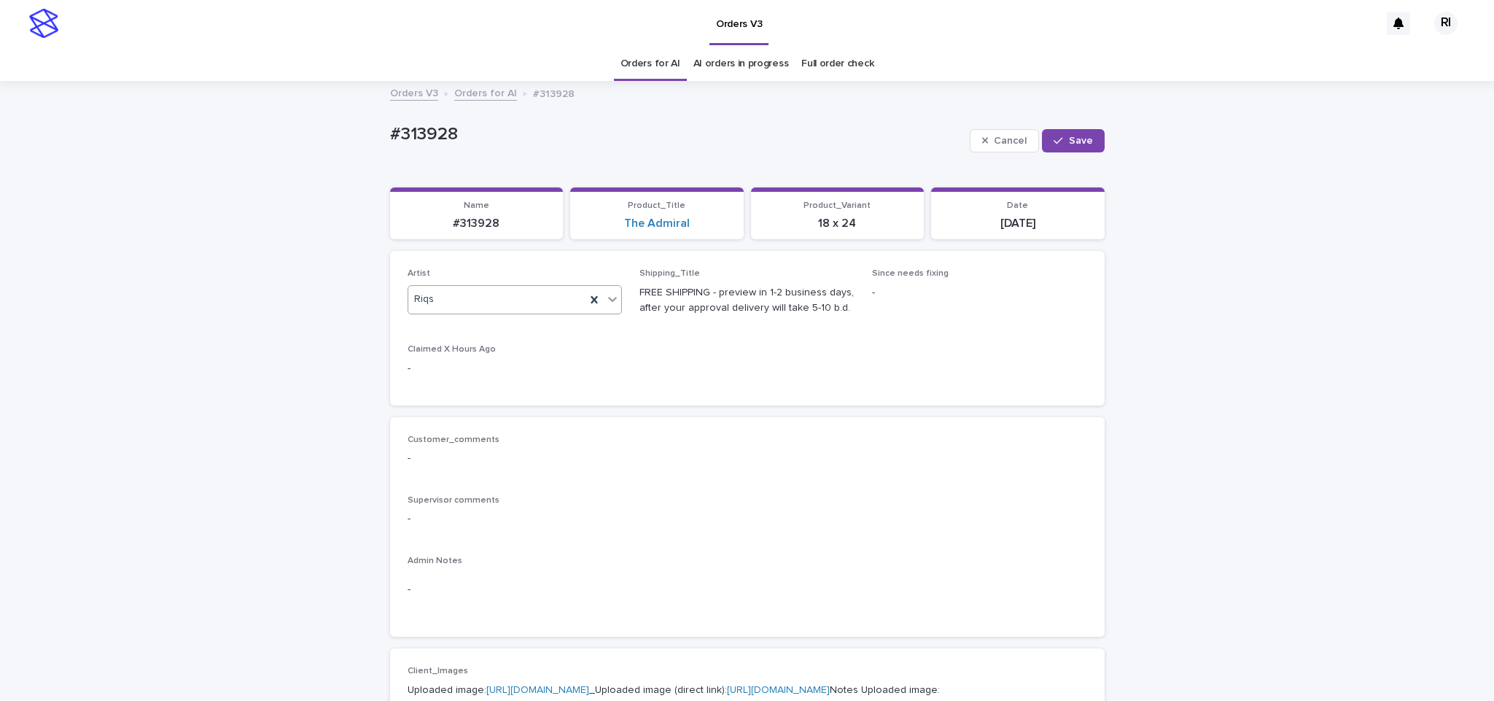
click at [1074, 136] on span "Save" at bounding box center [1081, 141] width 24 height 10
click at [1062, 144] on icon "button" at bounding box center [1066, 141] width 10 height 10
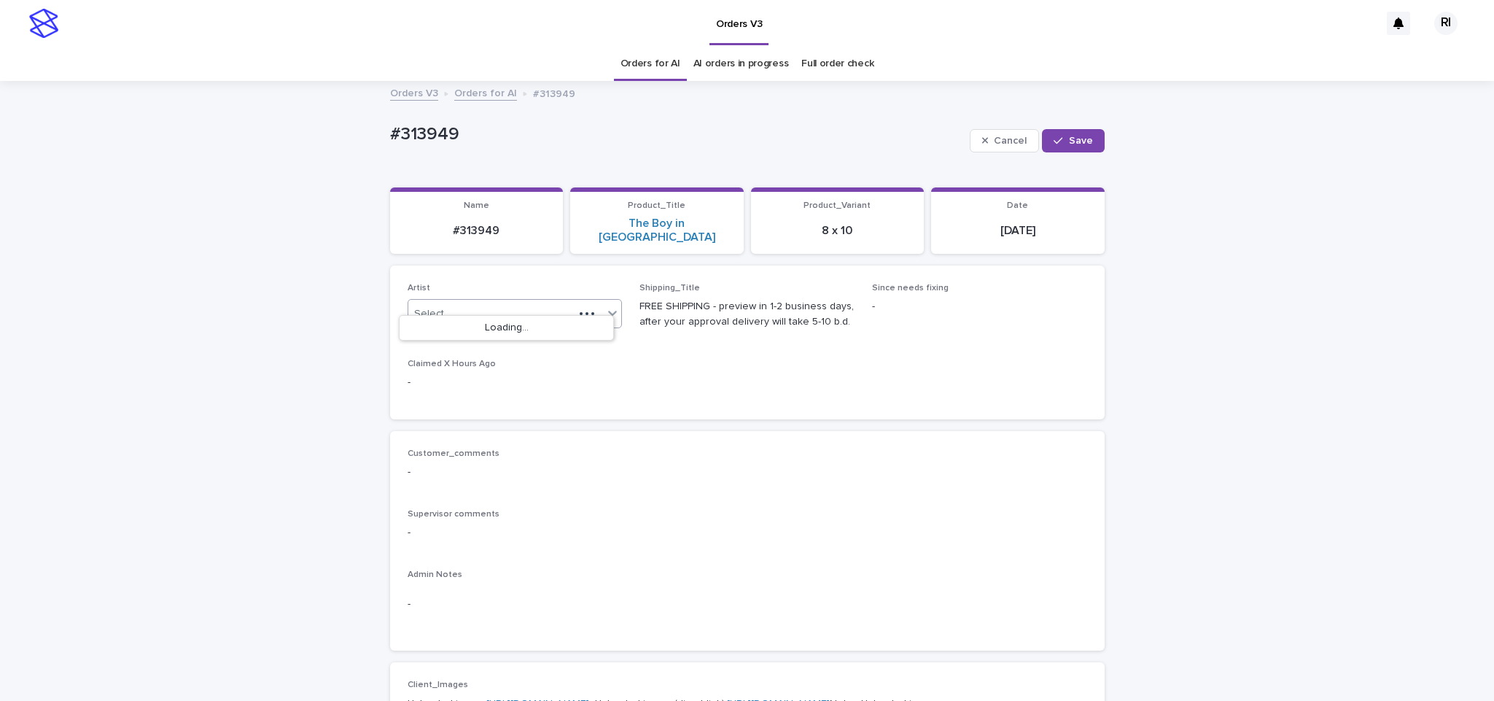
paste input "****"
type input "****"
click at [1083, 145] on span "Save" at bounding box center [1081, 141] width 24 height 10
click at [1051, 136] on button "Edit" at bounding box center [1077, 140] width 53 height 23
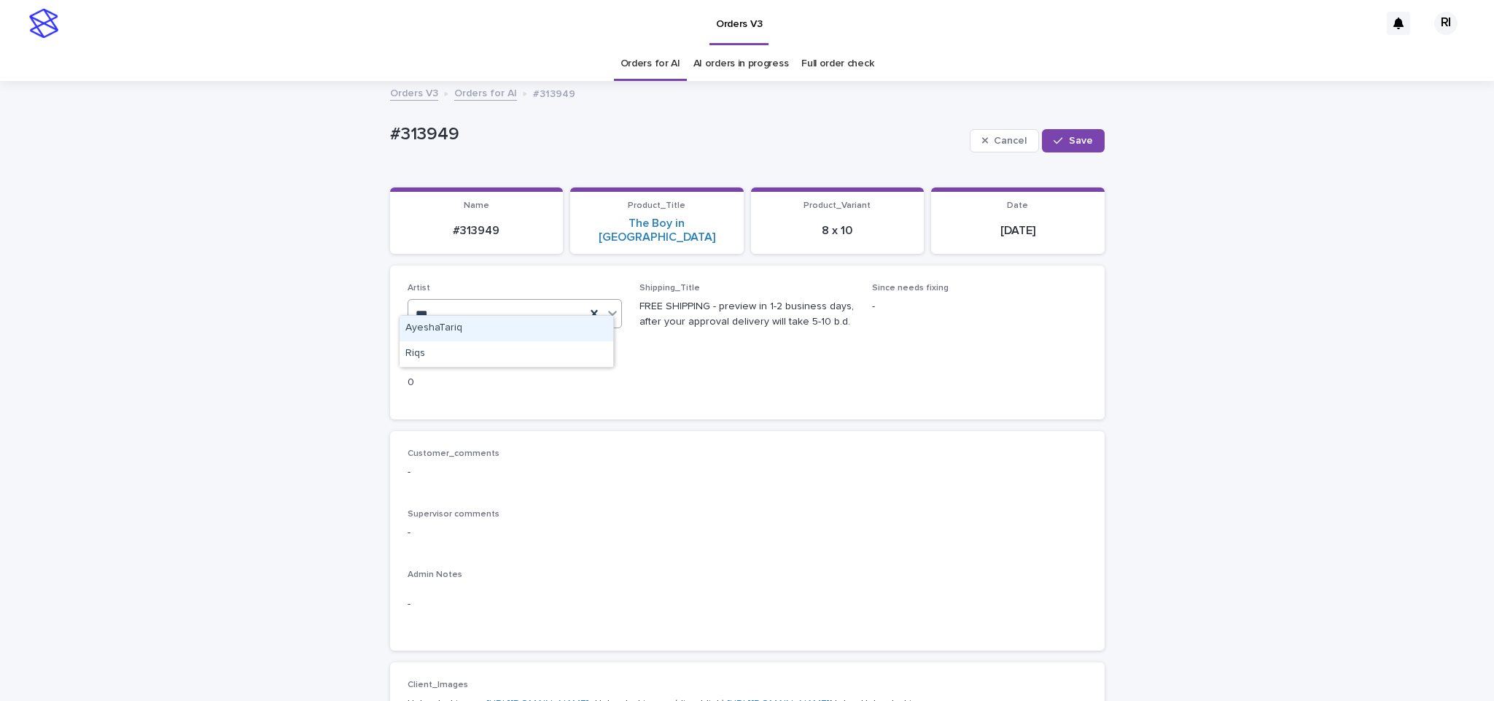
type input "****"
click at [448, 329] on div "Riqs" at bounding box center [507, 329] width 214 height 26
click at [1055, 147] on button "Save" at bounding box center [1073, 140] width 62 height 23
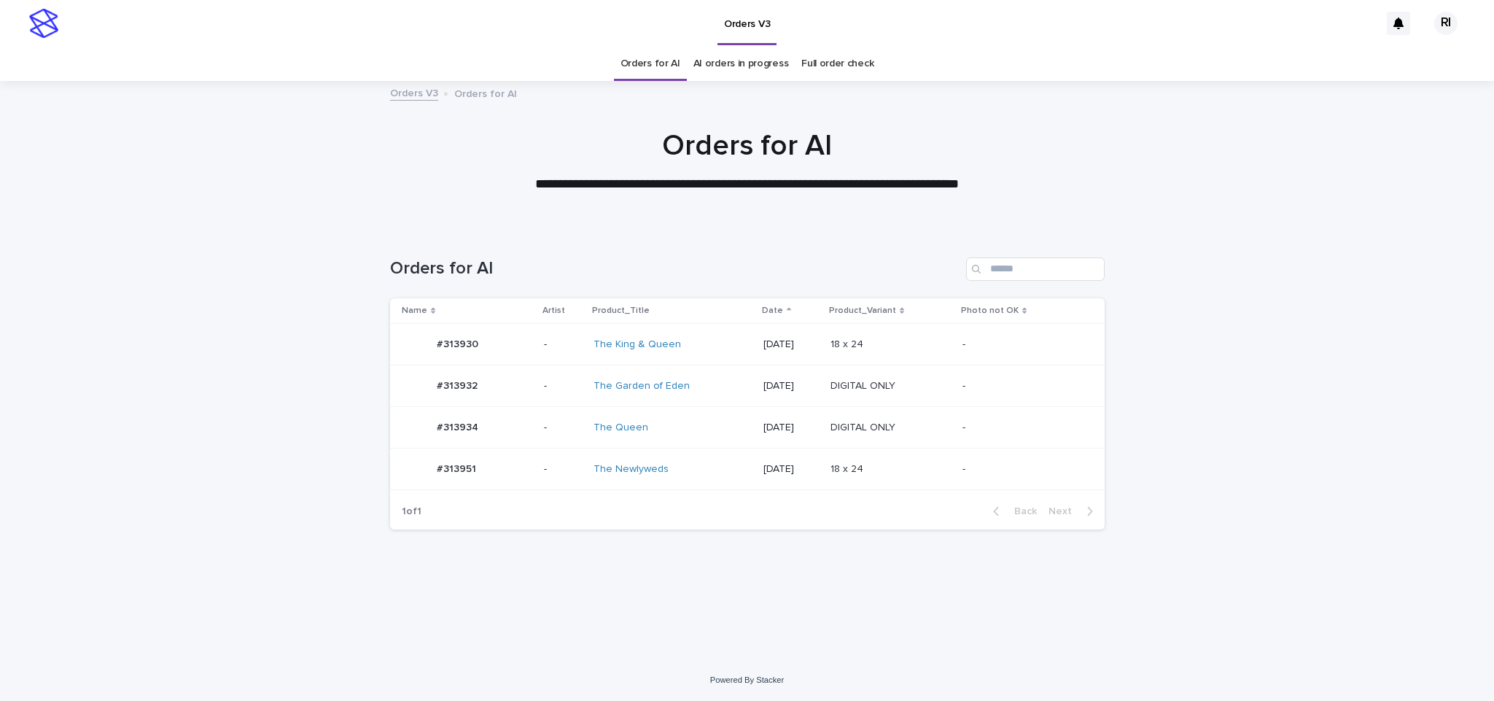
click at [970, 355] on td "-" at bounding box center [1030, 345] width 147 height 42
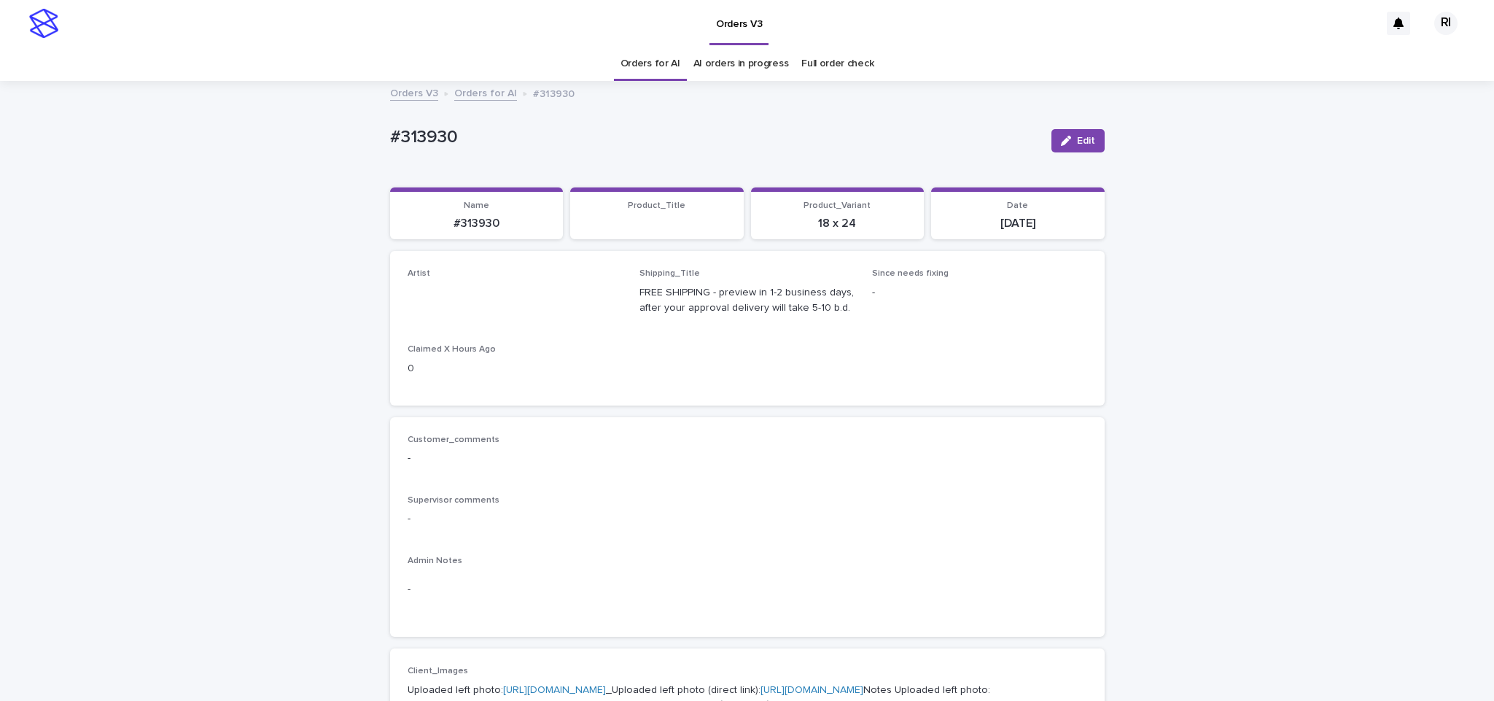
click at [1061, 136] on icon "button" at bounding box center [1066, 141] width 10 height 10
click at [661, 59] on link "Orders for AI" at bounding box center [651, 64] width 60 height 34
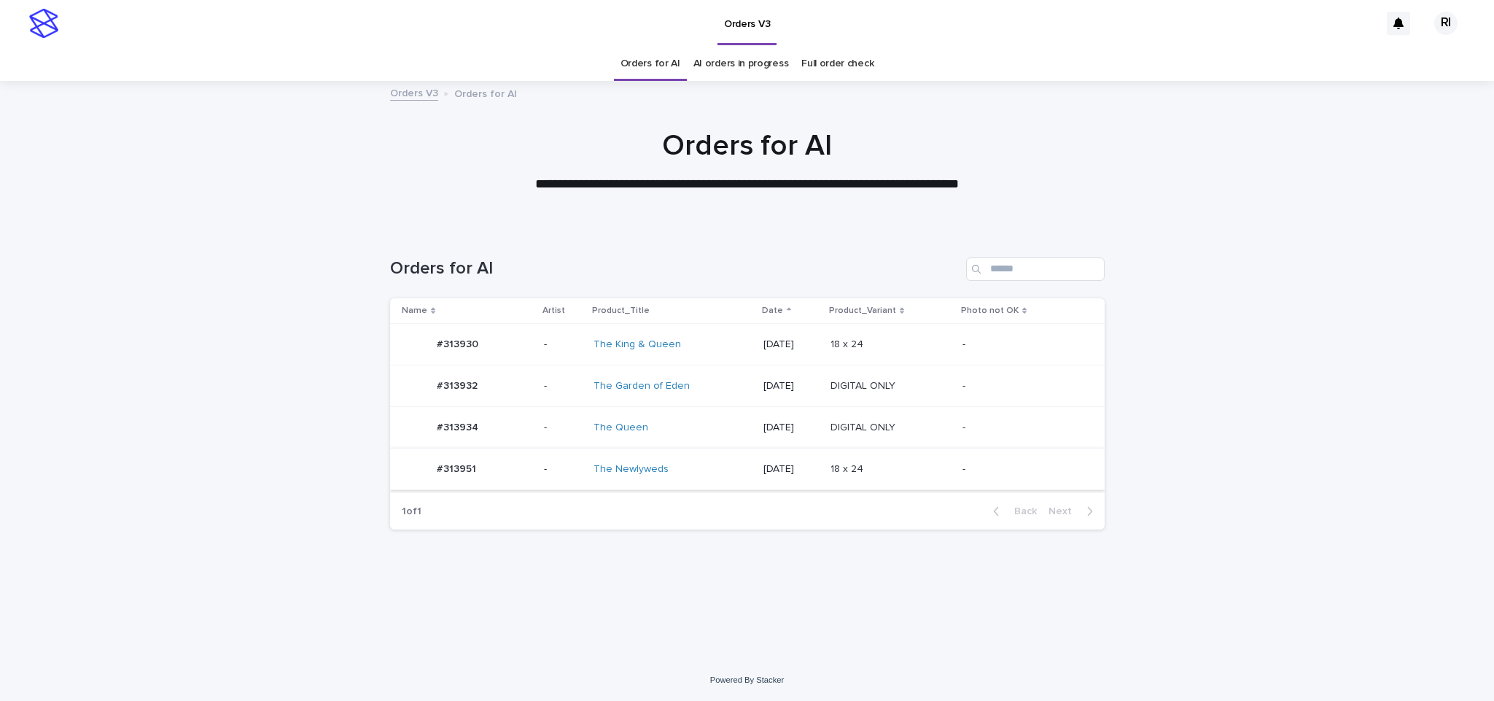
click at [993, 492] on div "Name Artist Product_Title Date Product_Variant Photo not OK #313930 #313930 - T…" at bounding box center [747, 395] width 715 height 195
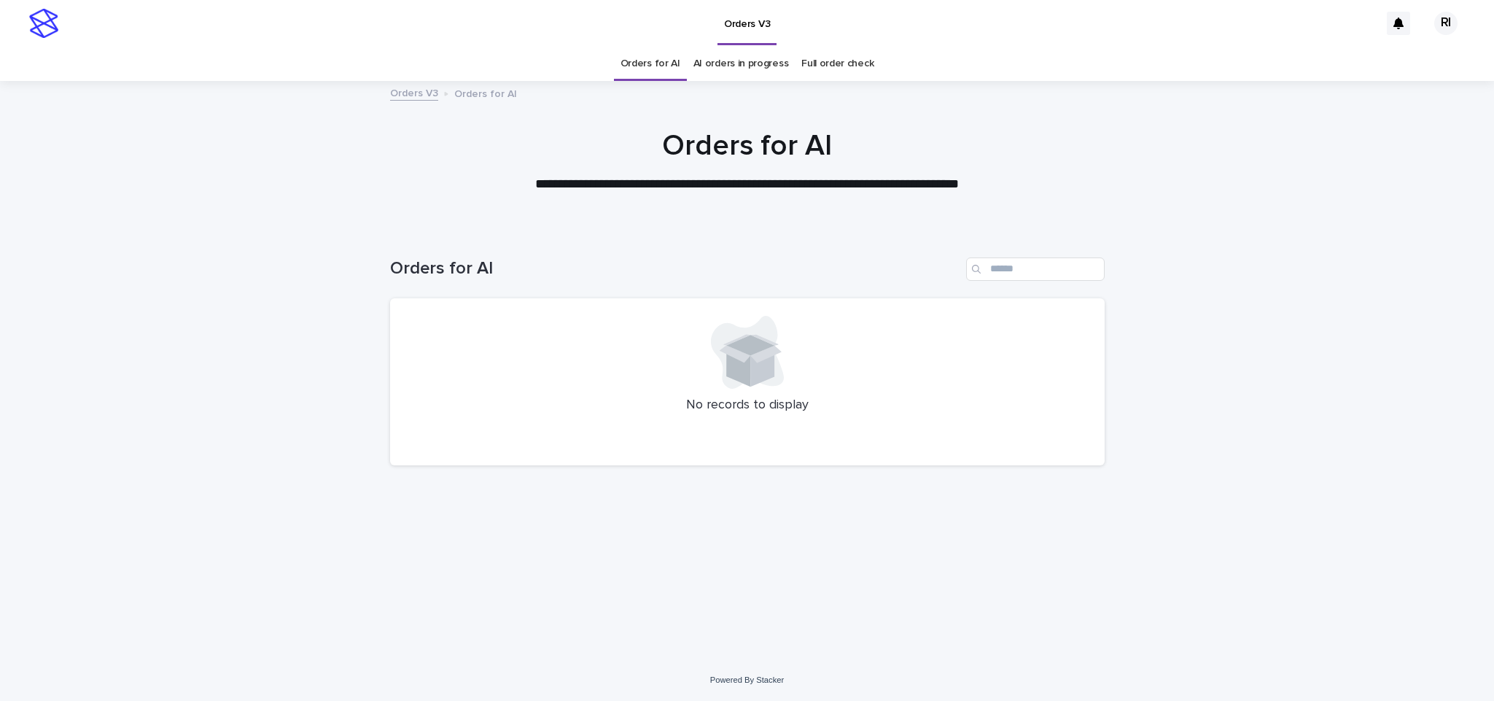
click at [661, 63] on link "Orders for AI" at bounding box center [651, 64] width 60 height 34
click at [669, 64] on link "Orders for AI" at bounding box center [651, 64] width 60 height 34
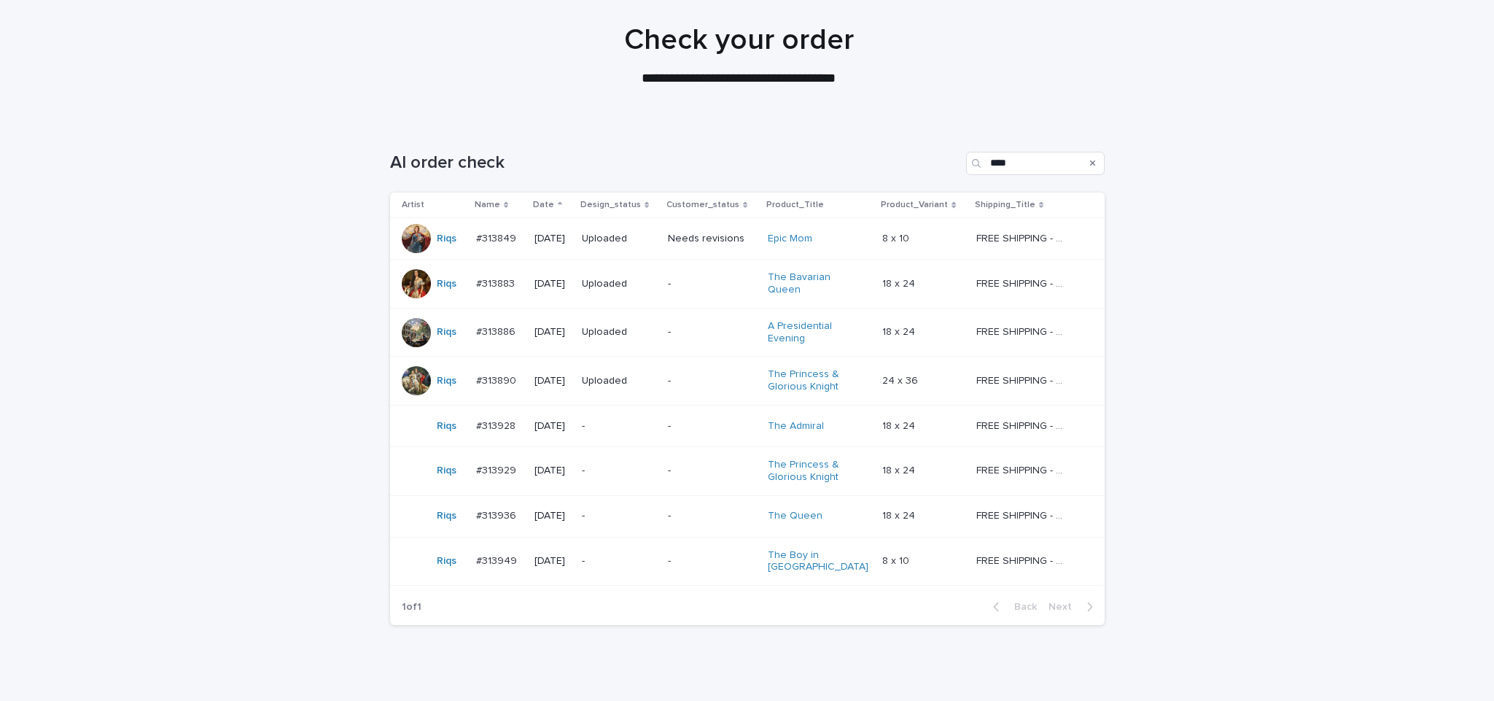
scroll to position [152, 0]
